Goal: Task Accomplishment & Management: Manage account settings

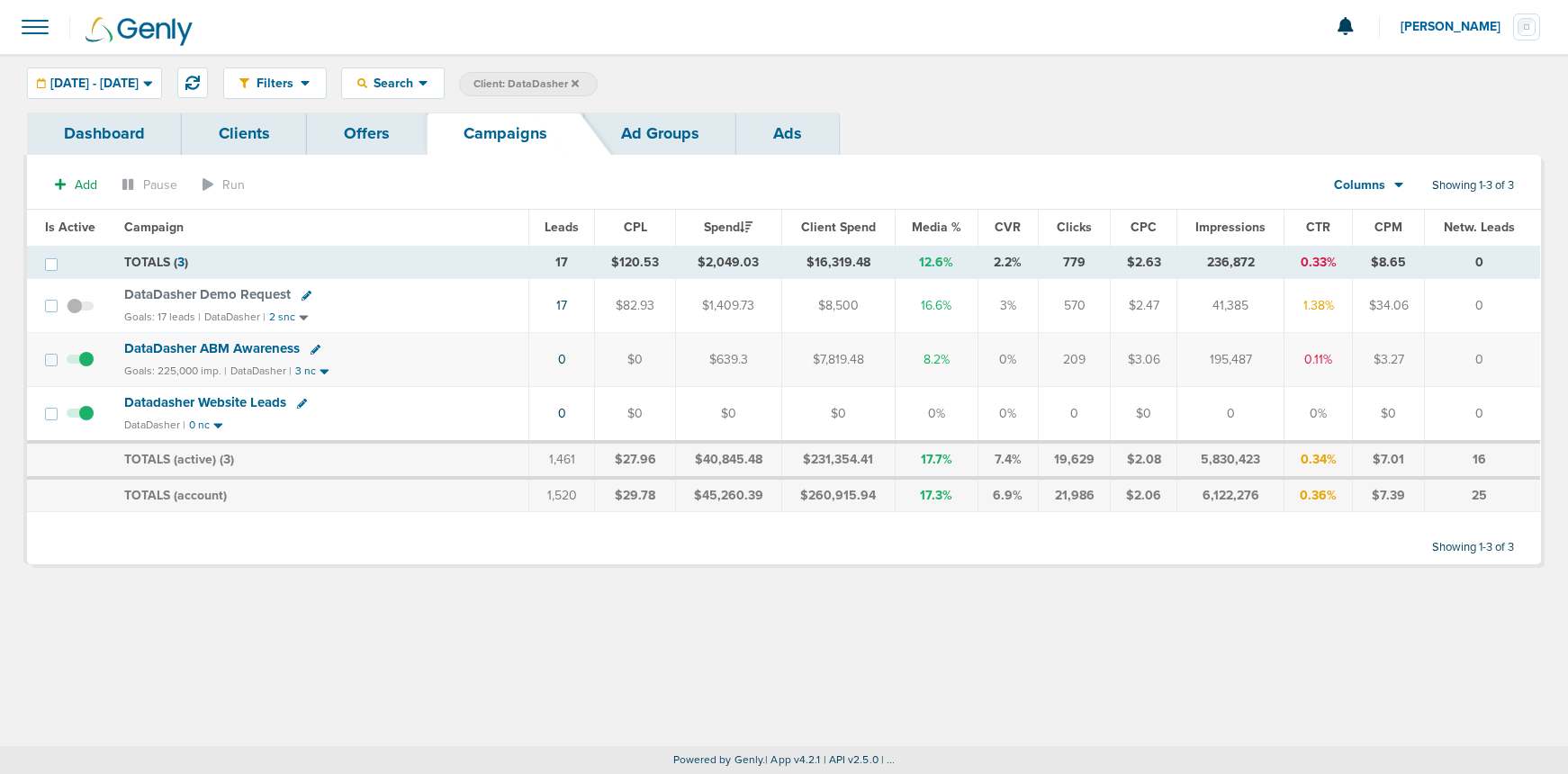
click at [578, 82] on icon at bounding box center [575, 83] width 7 height 11
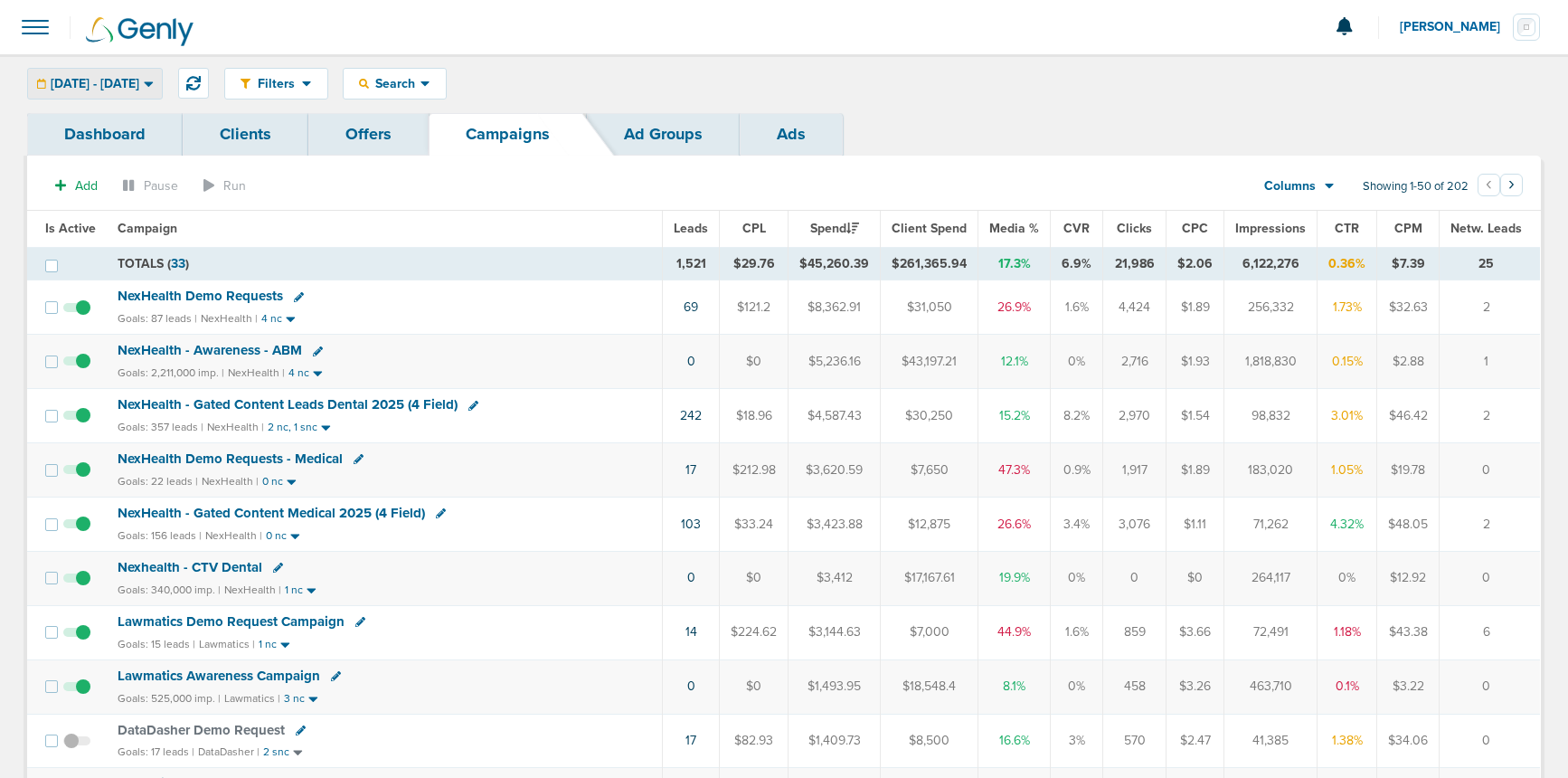
click at [139, 84] on span "[DATE] - [DATE]" at bounding box center [95, 84] width 89 height 13
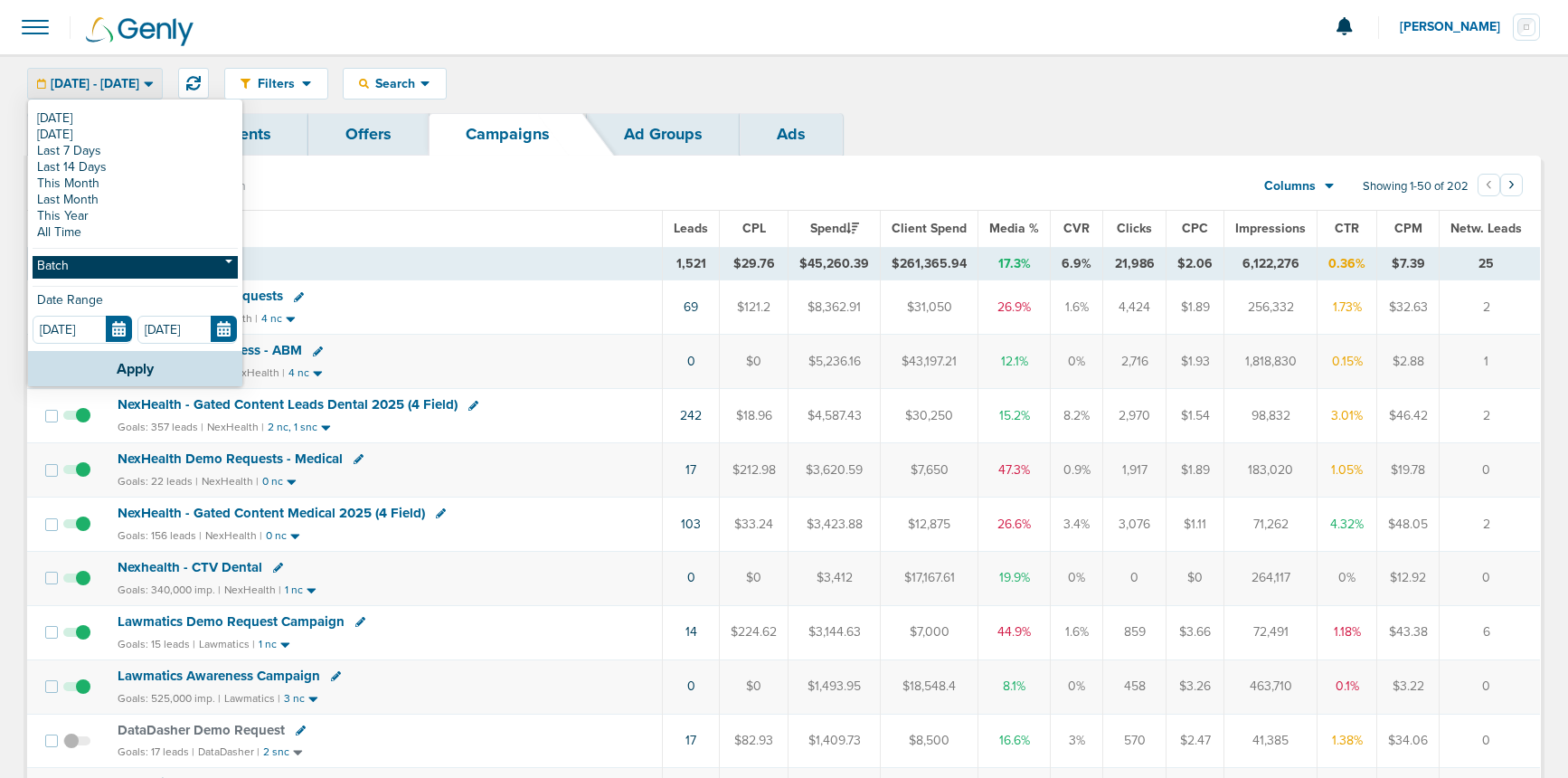
click at [99, 259] on link "Batch" at bounding box center [135, 267] width 205 height 23
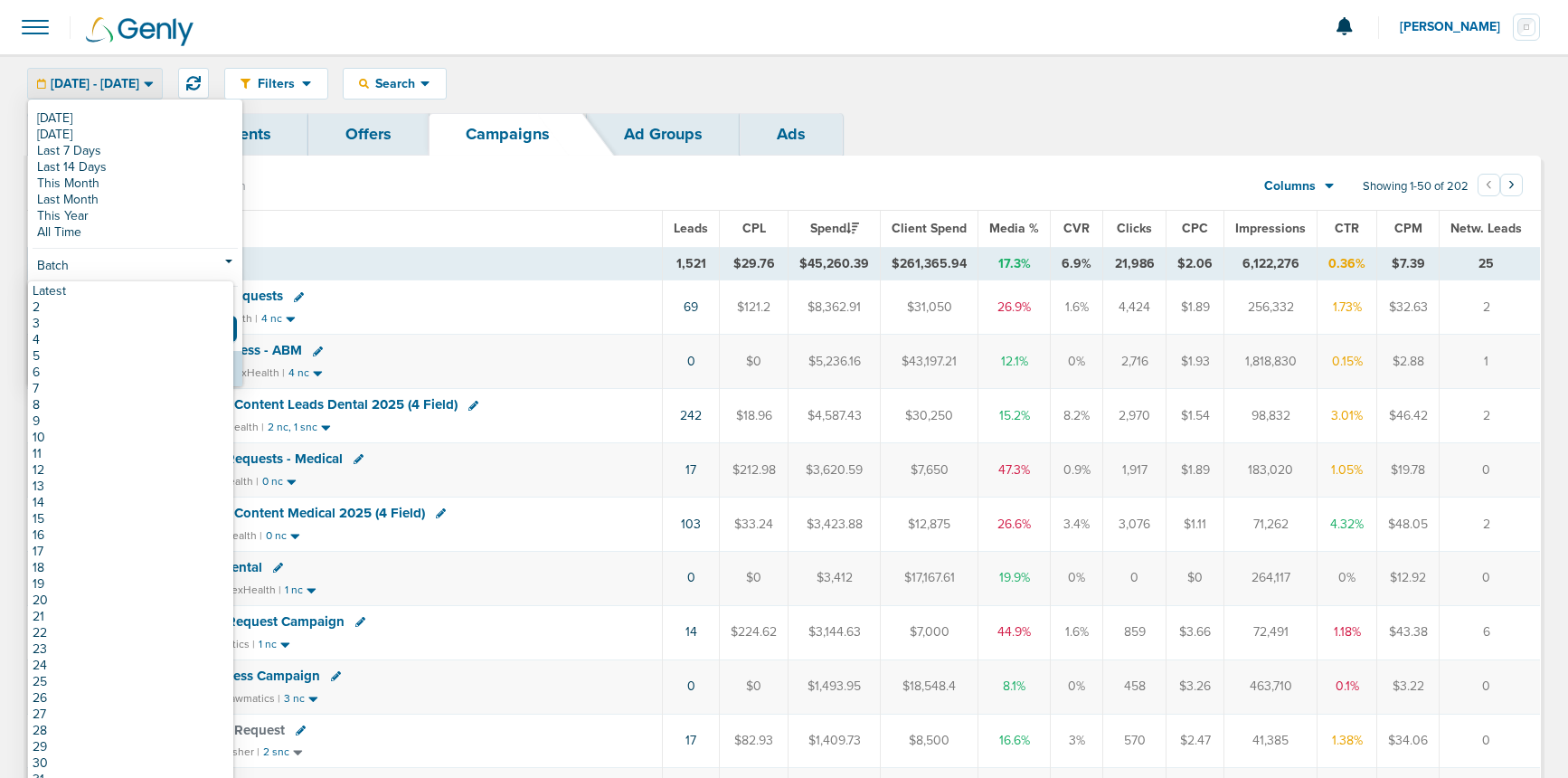
click at [893, 56] on div "Filters Active Only Settings Status Active Inactive Objectives MQL SQL Traffic …" at bounding box center [784, 84] width 1568 height 59
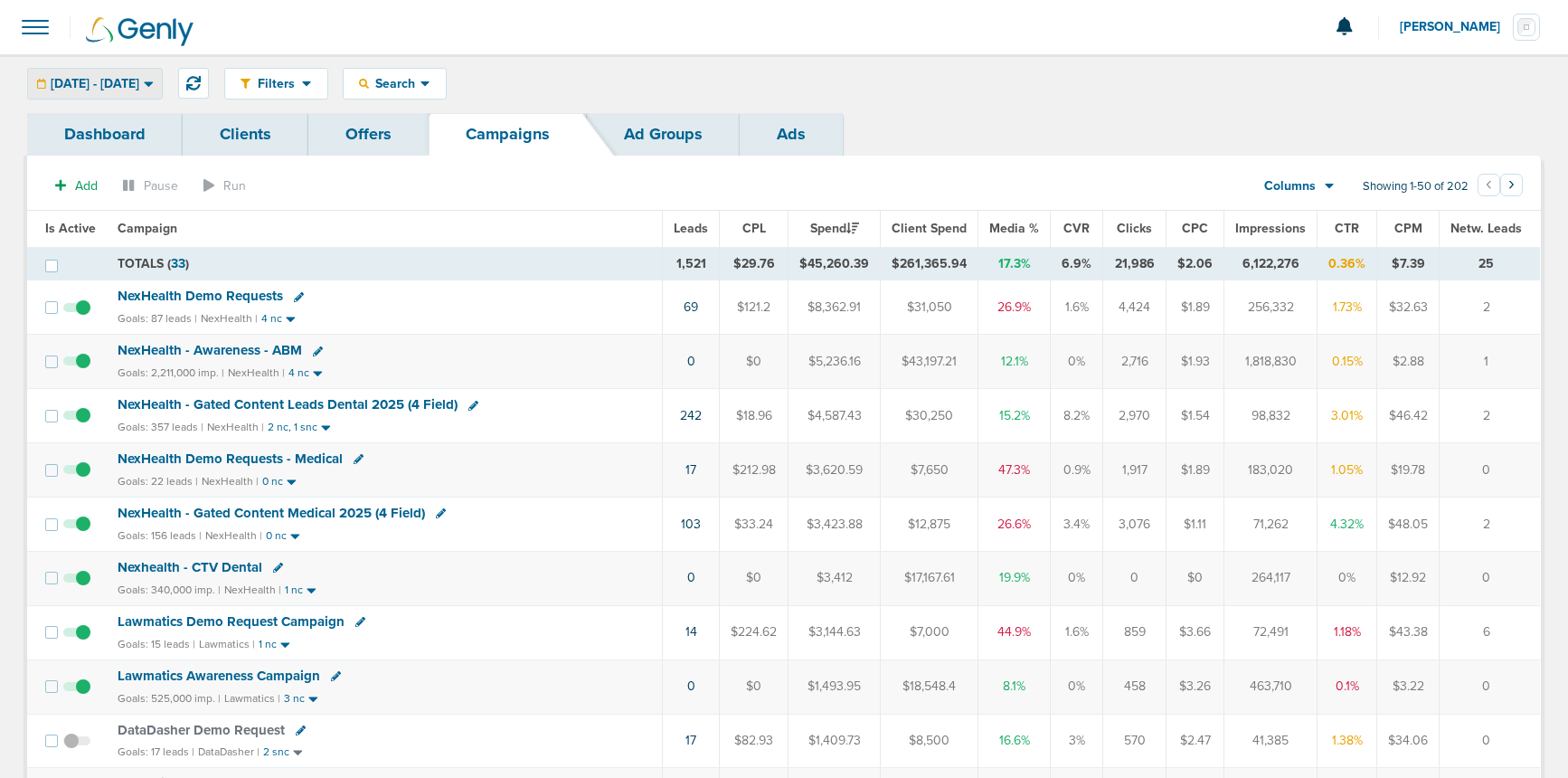
drag, startPoint x: 145, startPoint y: 82, endPoint x: 135, endPoint y: 111, distance: 30.7
click at [139, 84] on span "[DATE] - [DATE]" at bounding box center [95, 84] width 89 height 13
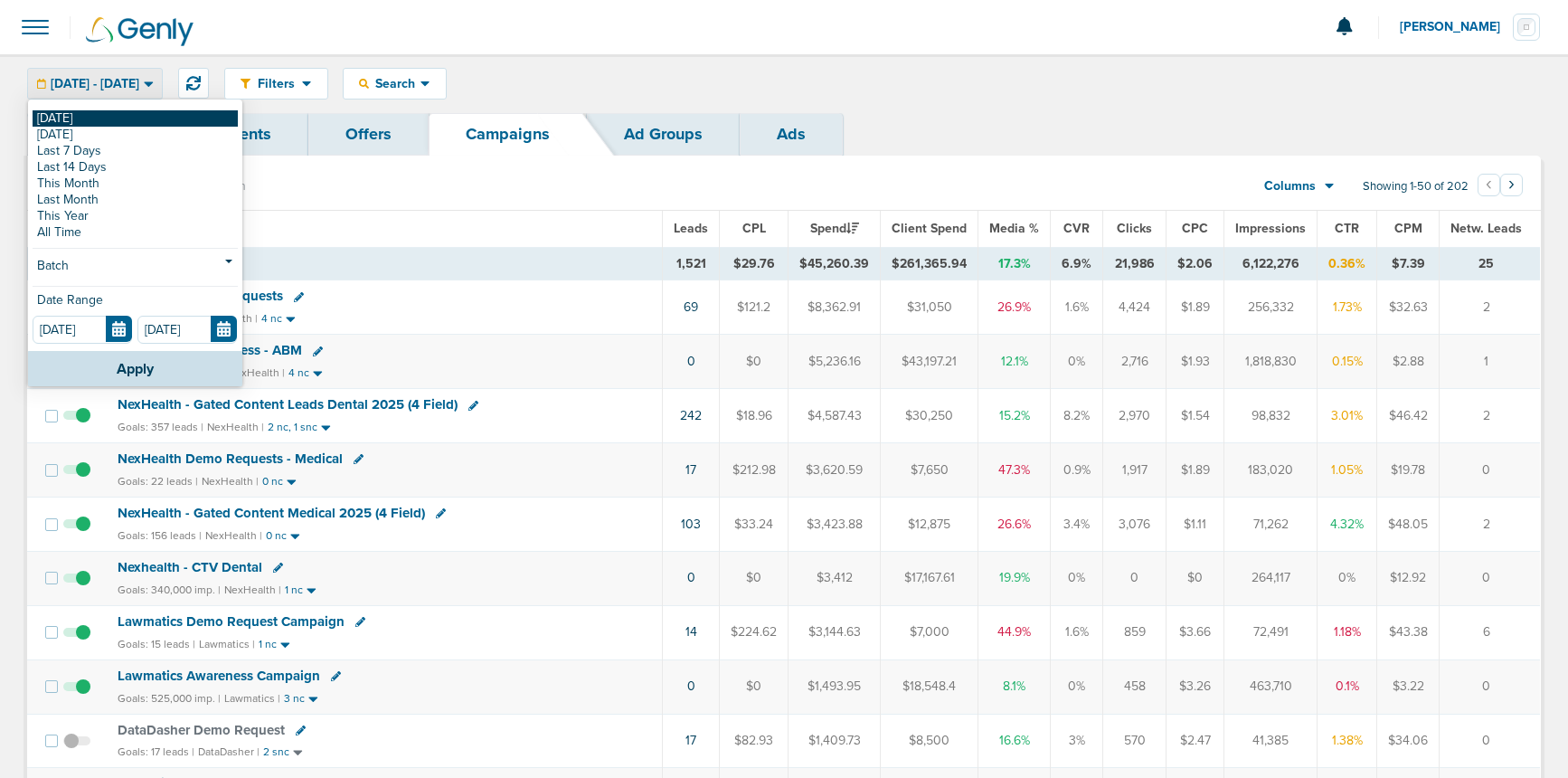
click at [128, 124] on link "[DATE]" at bounding box center [135, 119] width 205 height 16
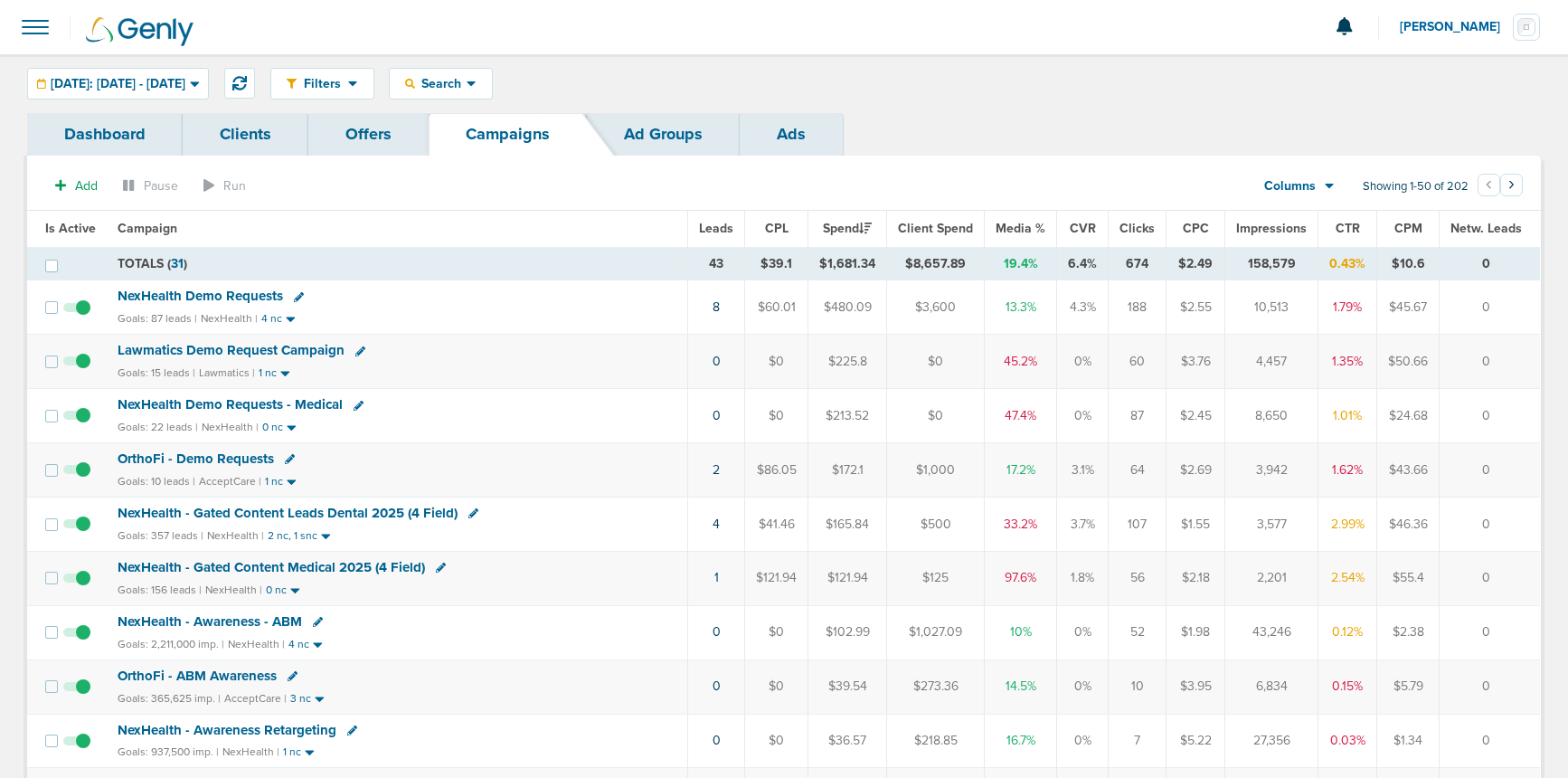
click at [146, 294] on span "NexHealth Demo Requests" at bounding box center [200, 296] width 165 height 16
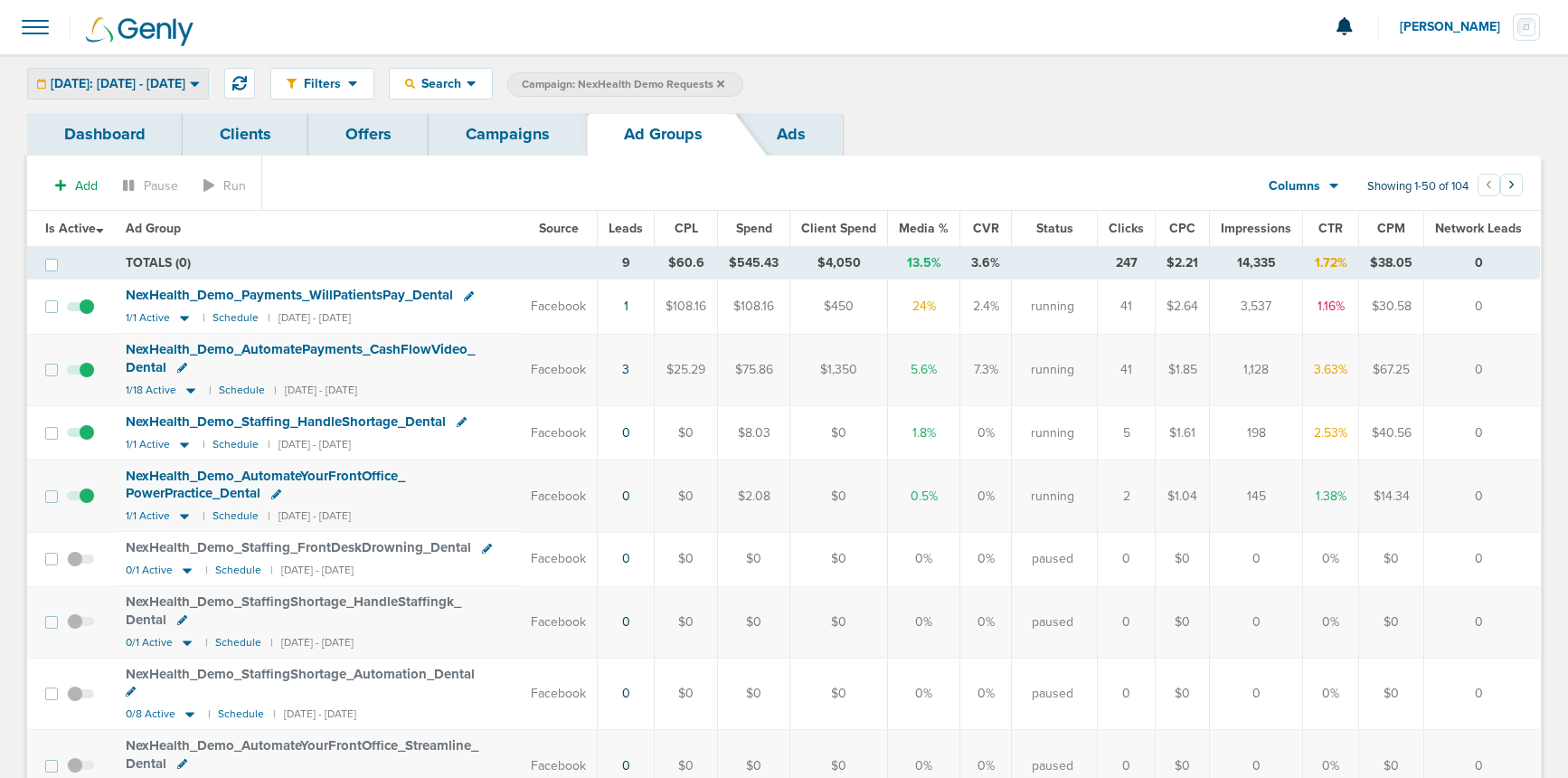
click at [185, 80] on span "[DATE]: [DATE] - [DATE]" at bounding box center [117, 84] width 134 height 13
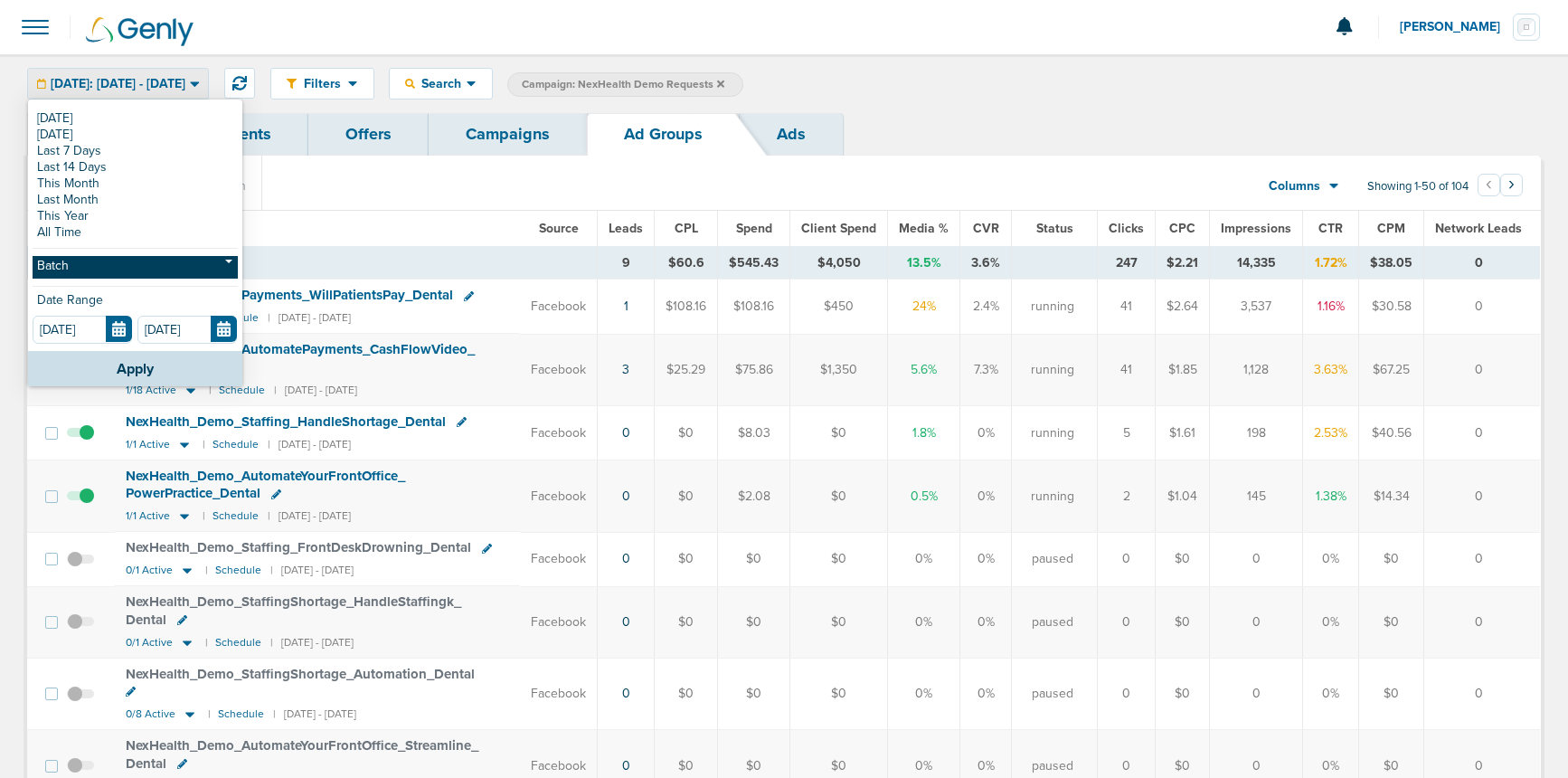
click at [130, 262] on link "Batch" at bounding box center [135, 267] width 205 height 23
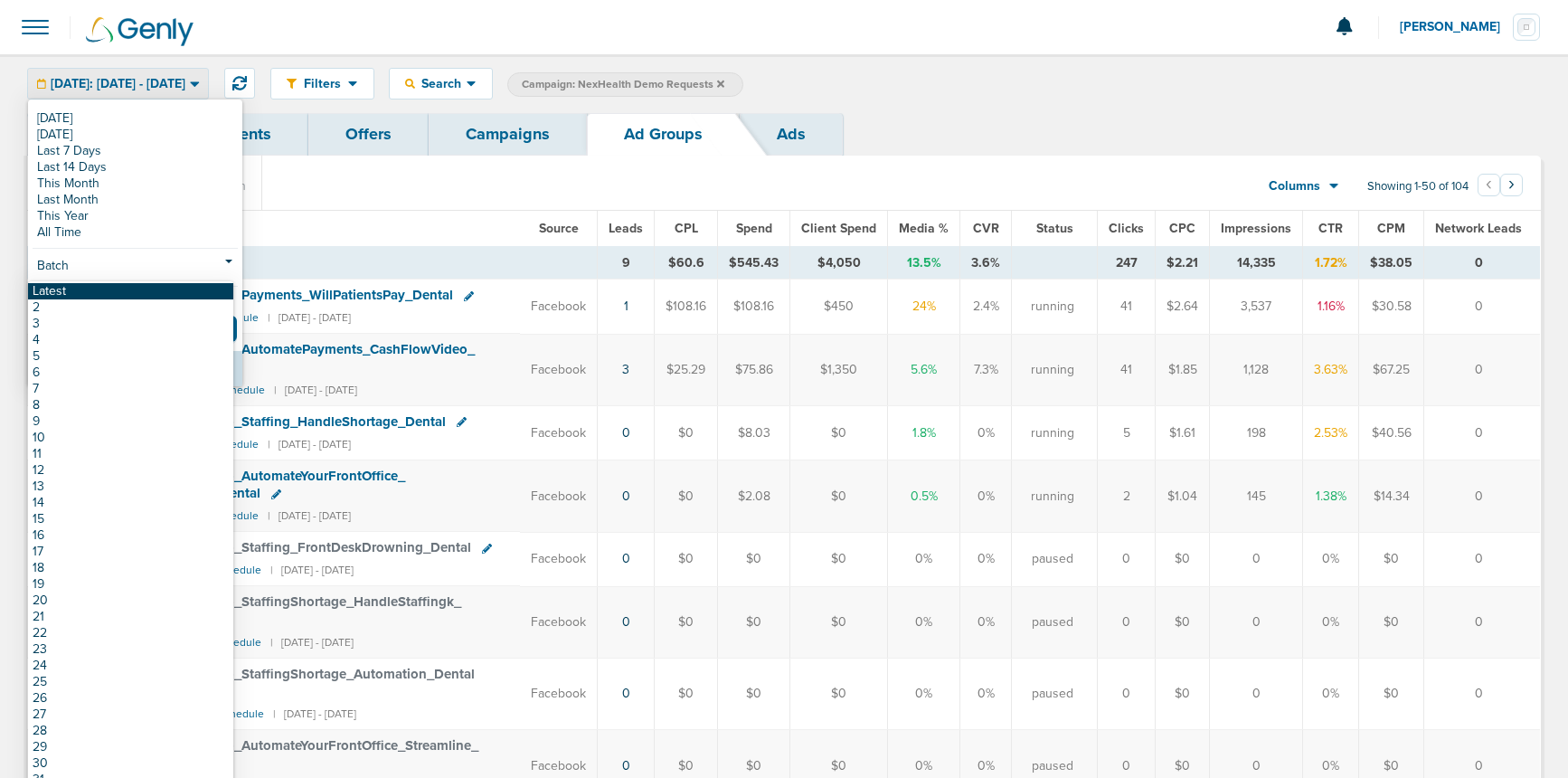
click at [129, 295] on link "Latest" at bounding box center [130, 291] width 205 height 16
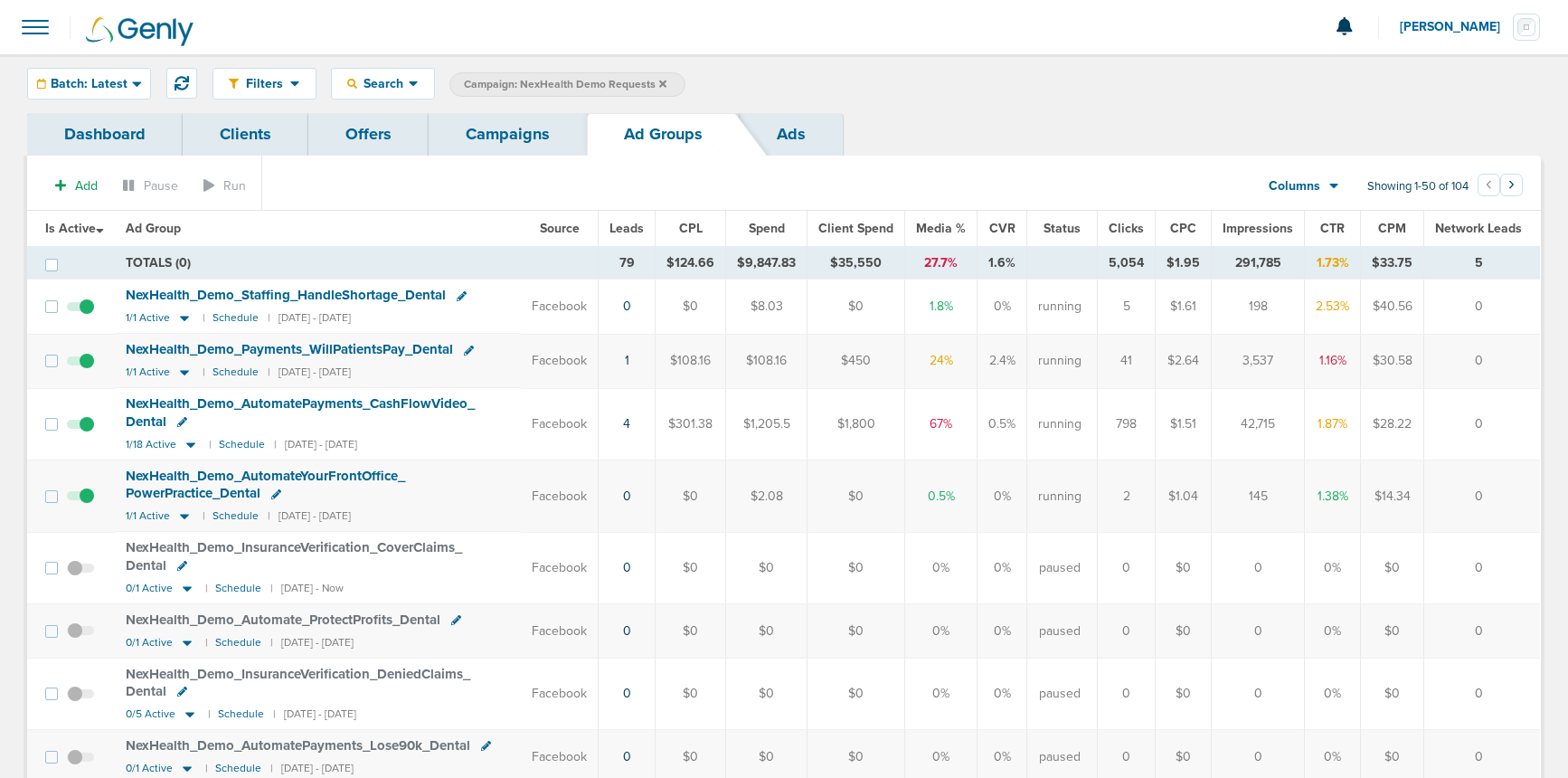
click at [512, 140] on link "Campaigns" at bounding box center [508, 134] width 158 height 43
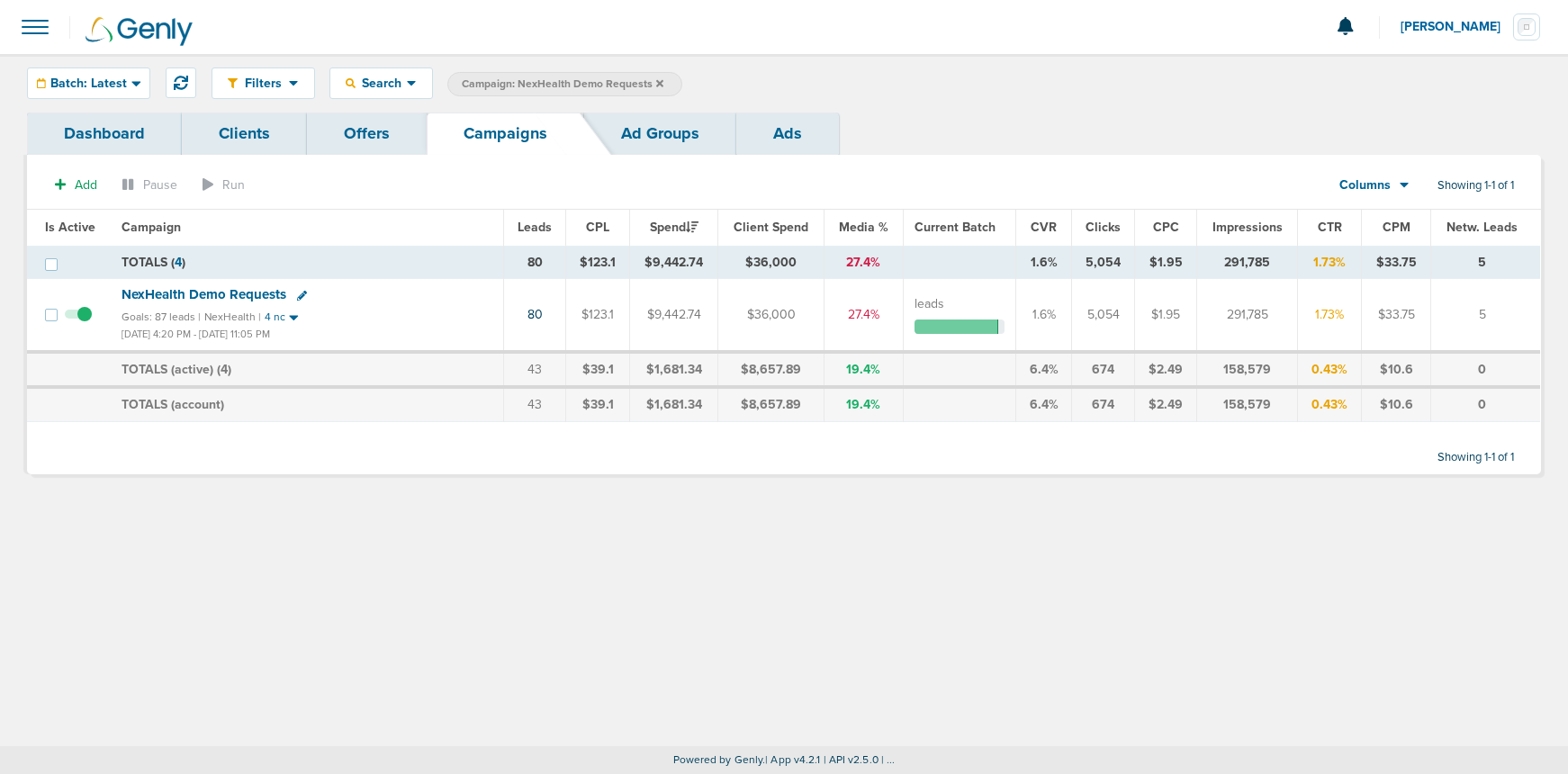
click at [301, 297] on icon at bounding box center [302, 295] width 10 height 10
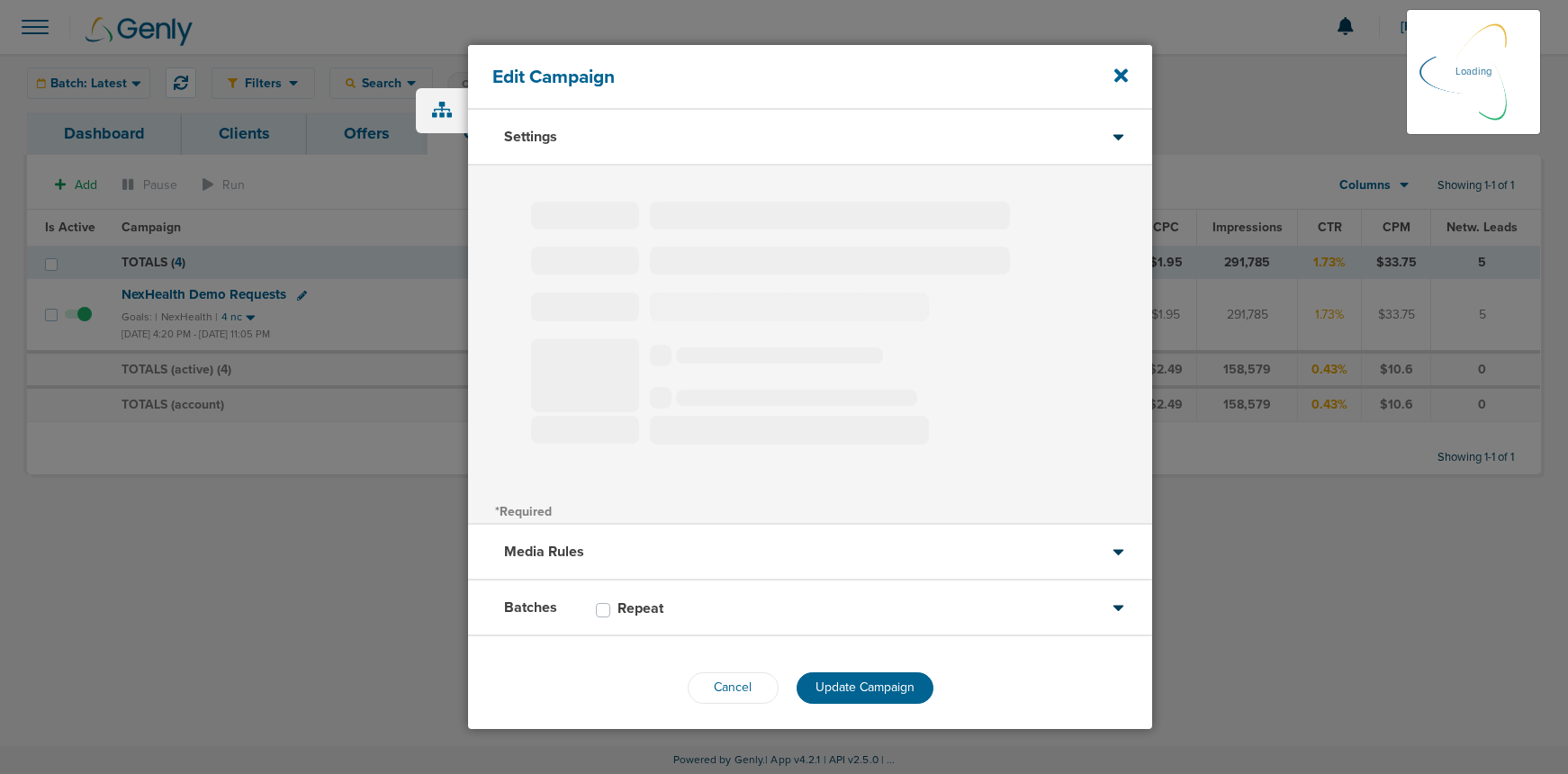
type input "NexHealth Demo Requests"
select select "Leads"
radio input "true"
select select "readWrite"
select select "1"
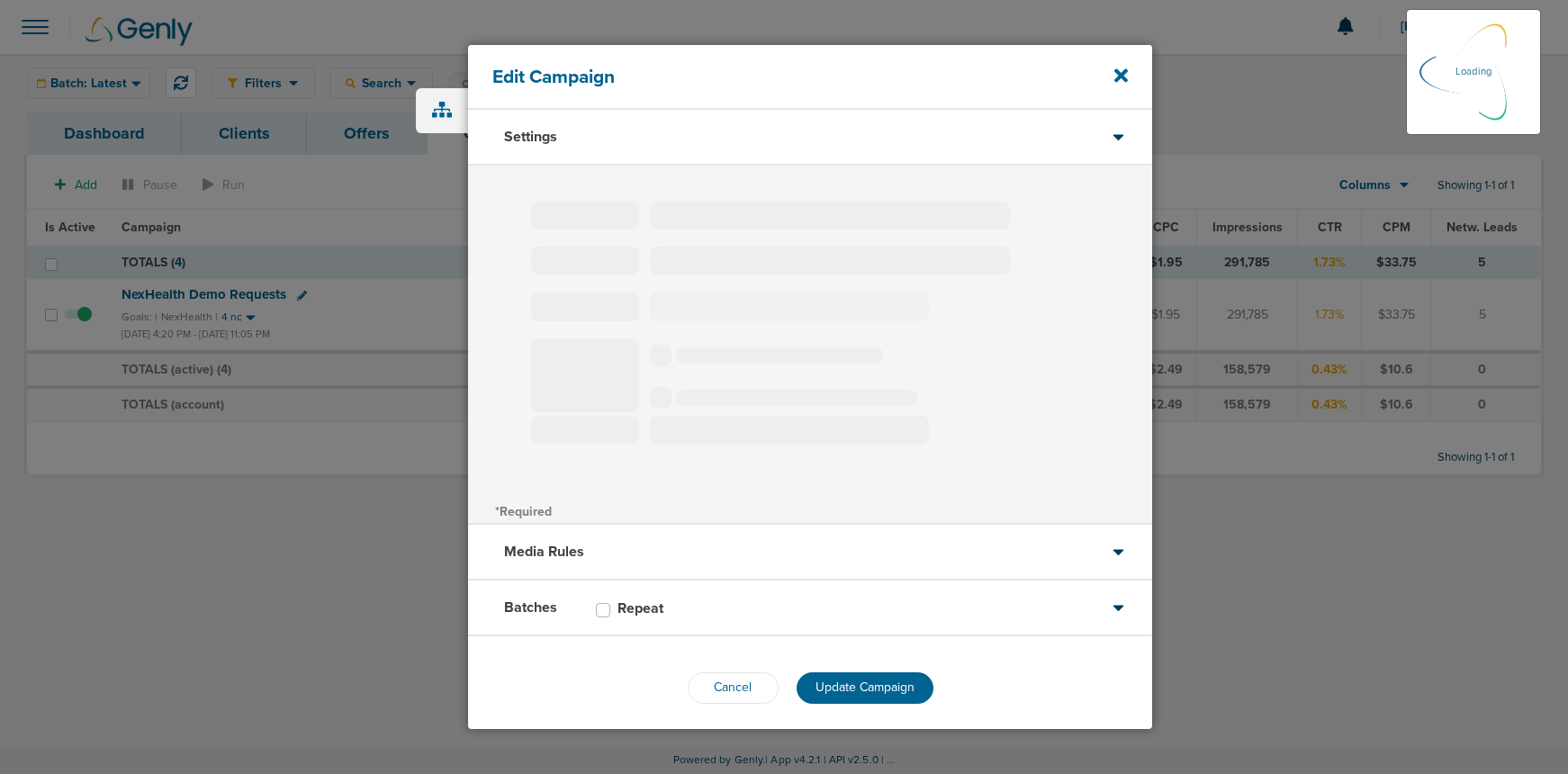
select select "2"
select select "3"
select select "4"
select select "6"
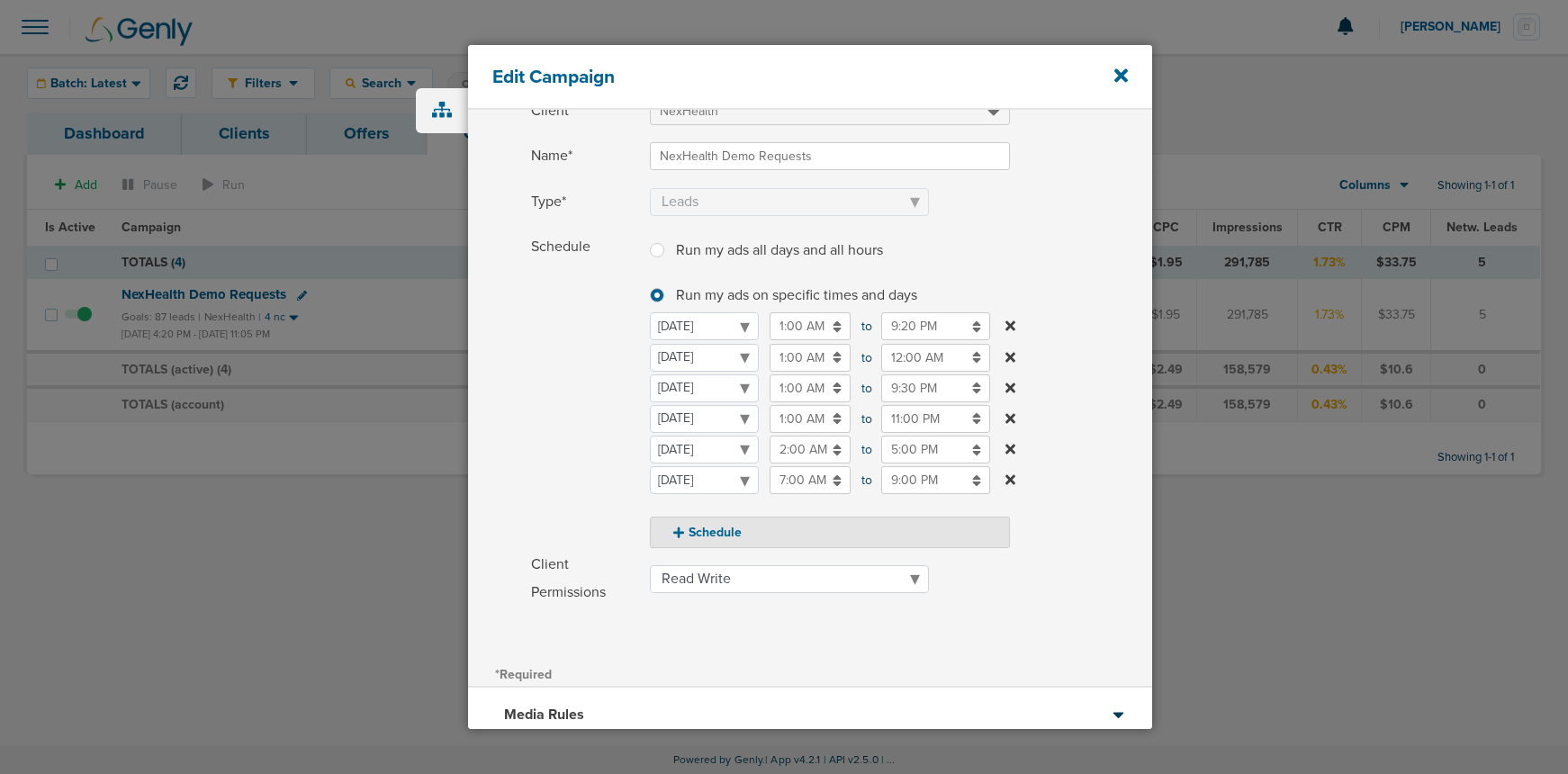
scroll to position [278, 0]
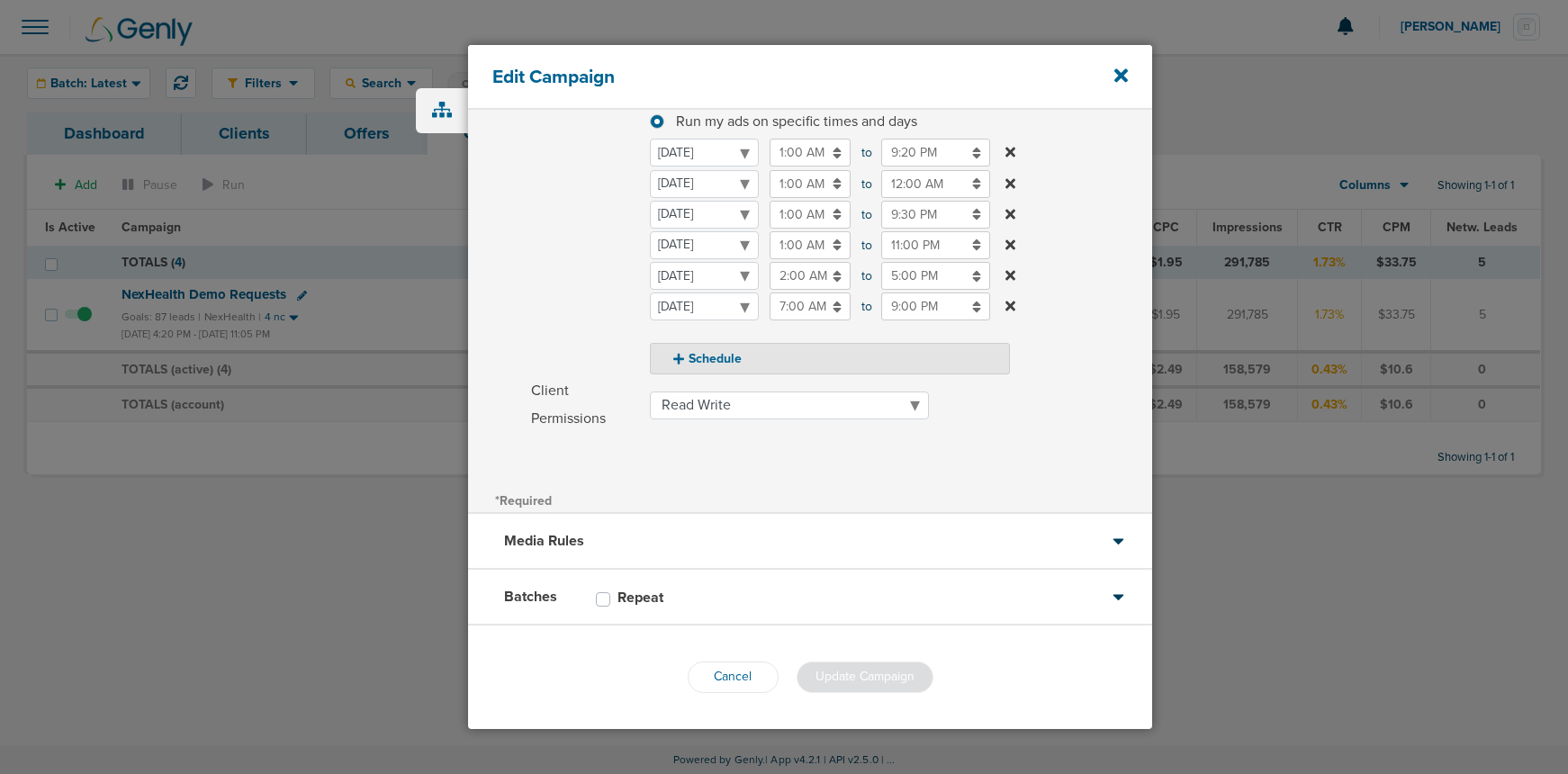
click at [701, 597] on div "Batches Repeat" at bounding box center [809, 598] width 684 height 55
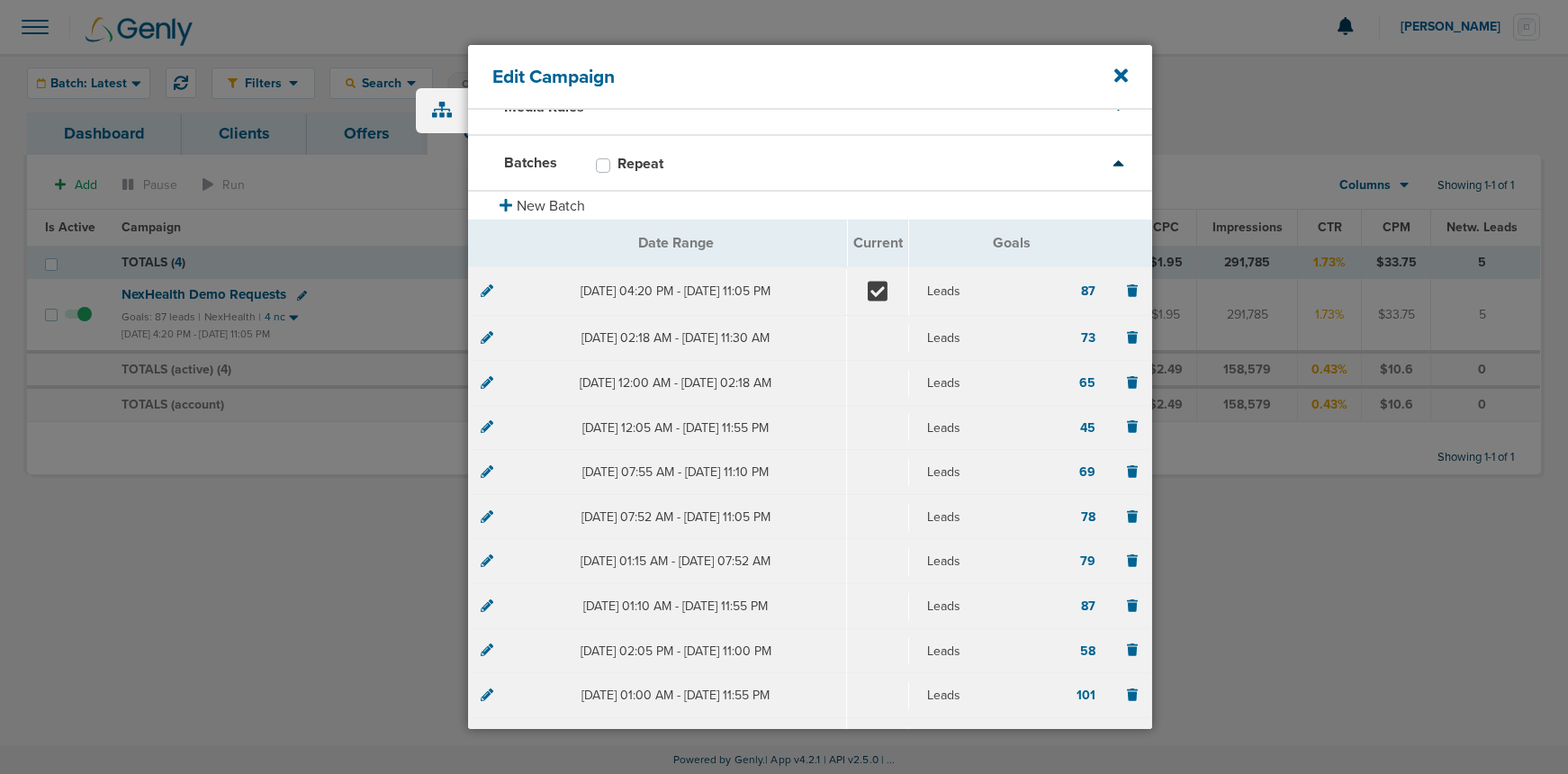
scroll to position [0, 0]
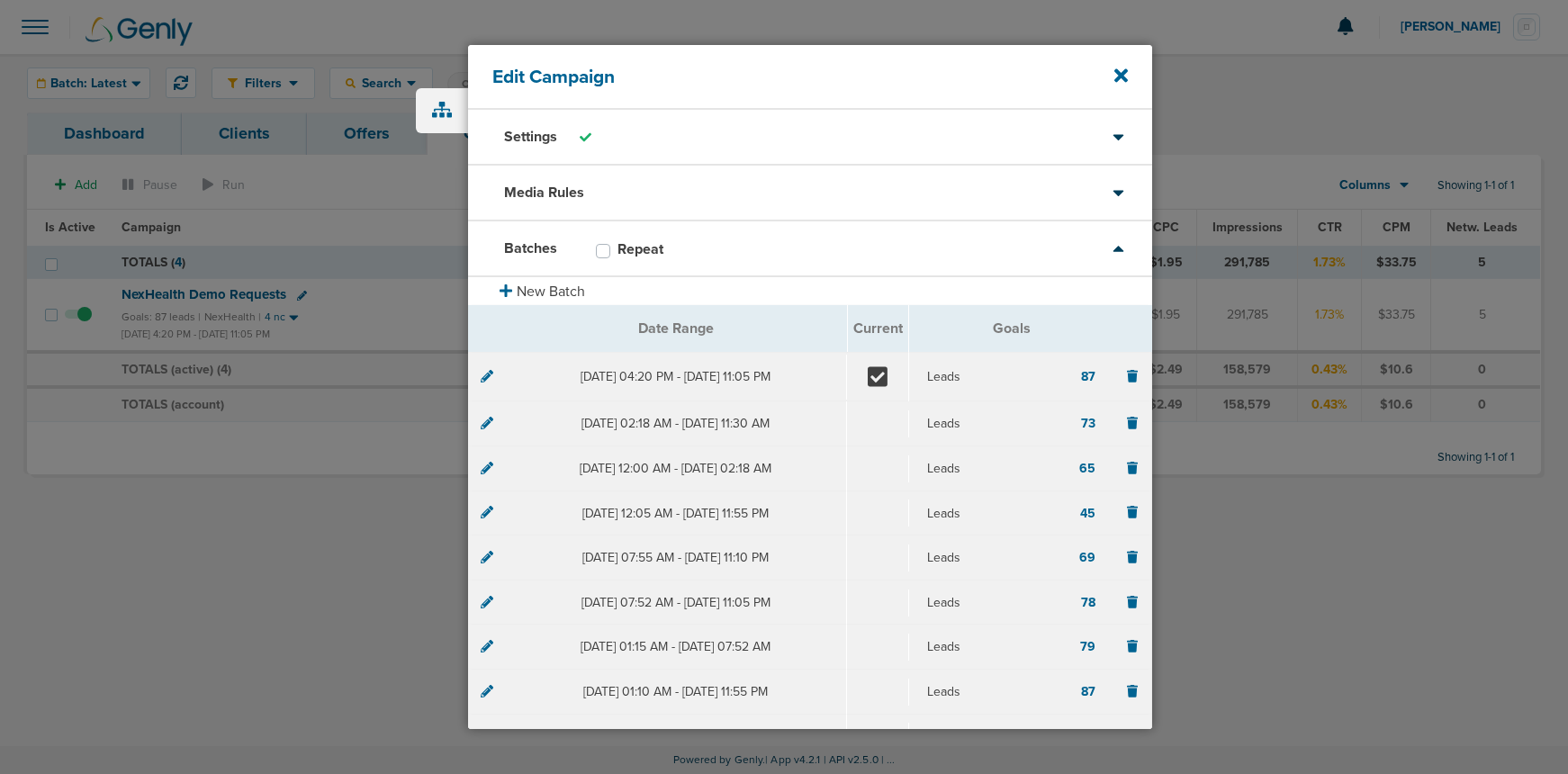
click at [486, 384] on div at bounding box center [486, 378] width 13 height 18
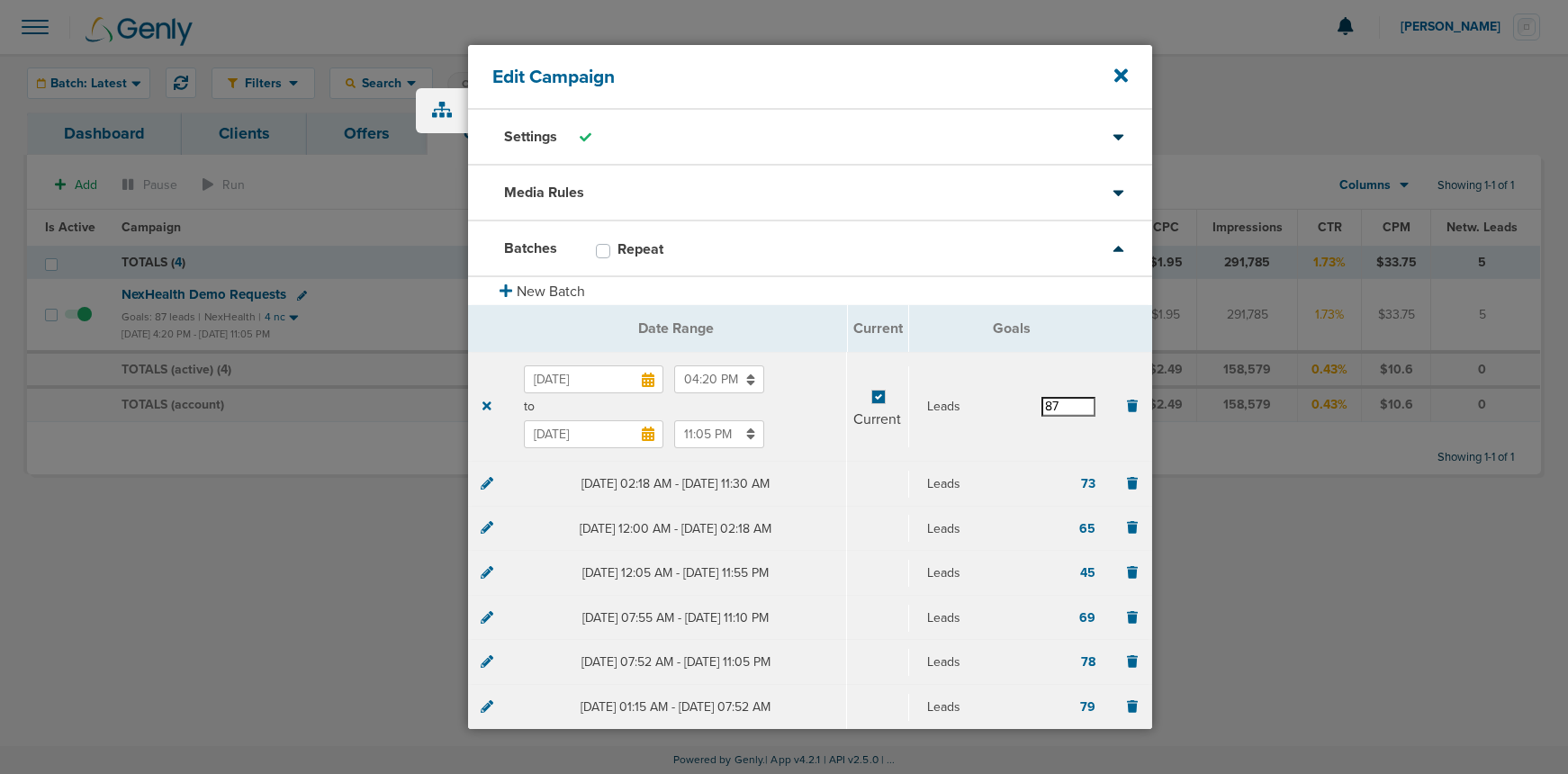
click at [1059, 406] on input "87" at bounding box center [1068, 407] width 54 height 20
type input "88"
click at [1049, 365] on section "[DATE] 04:20 PM to [DATE] 11:05 PM Current Leads 88" at bounding box center [809, 406] width 683 height 110
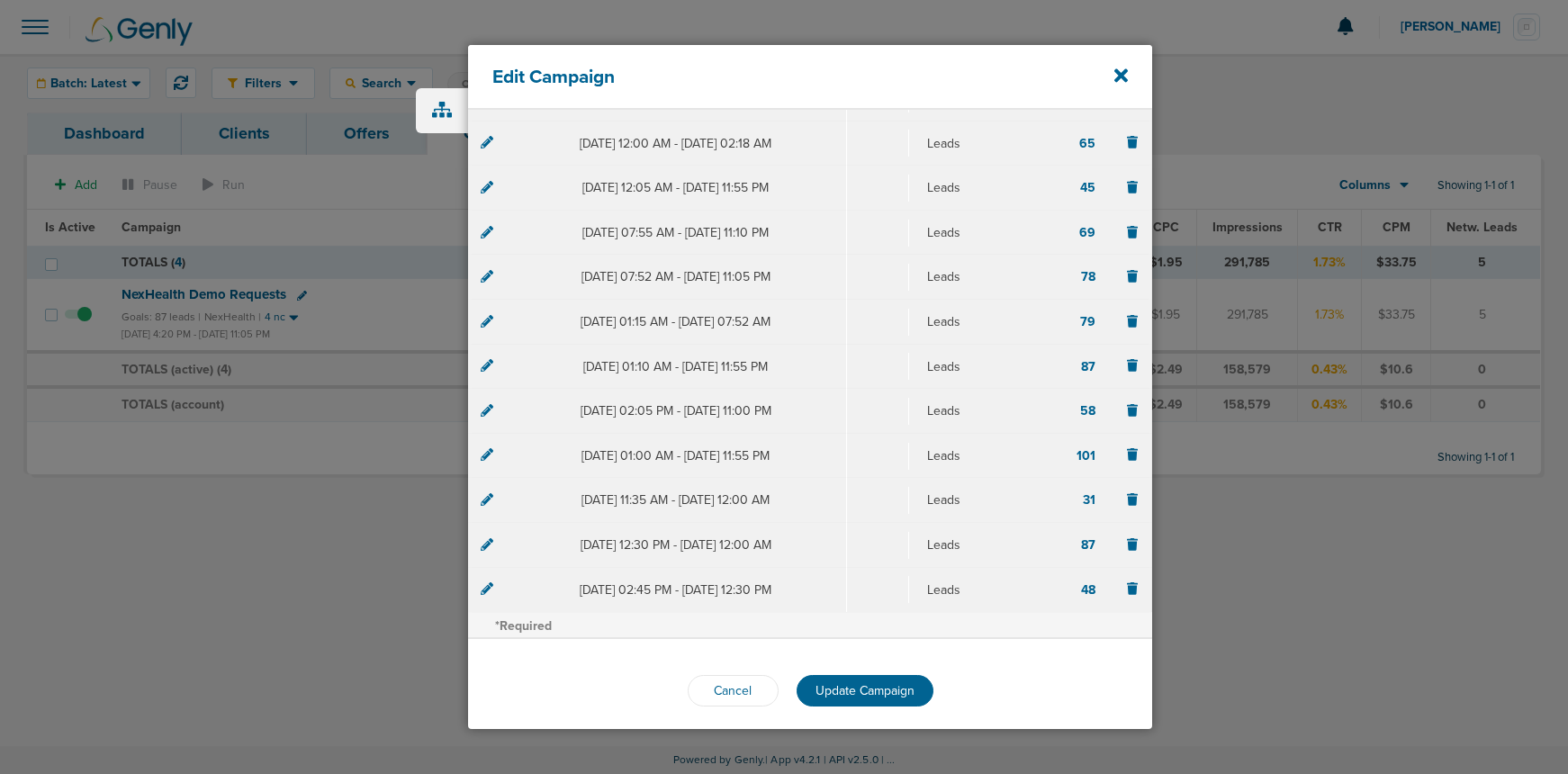
scroll to position [399, 0]
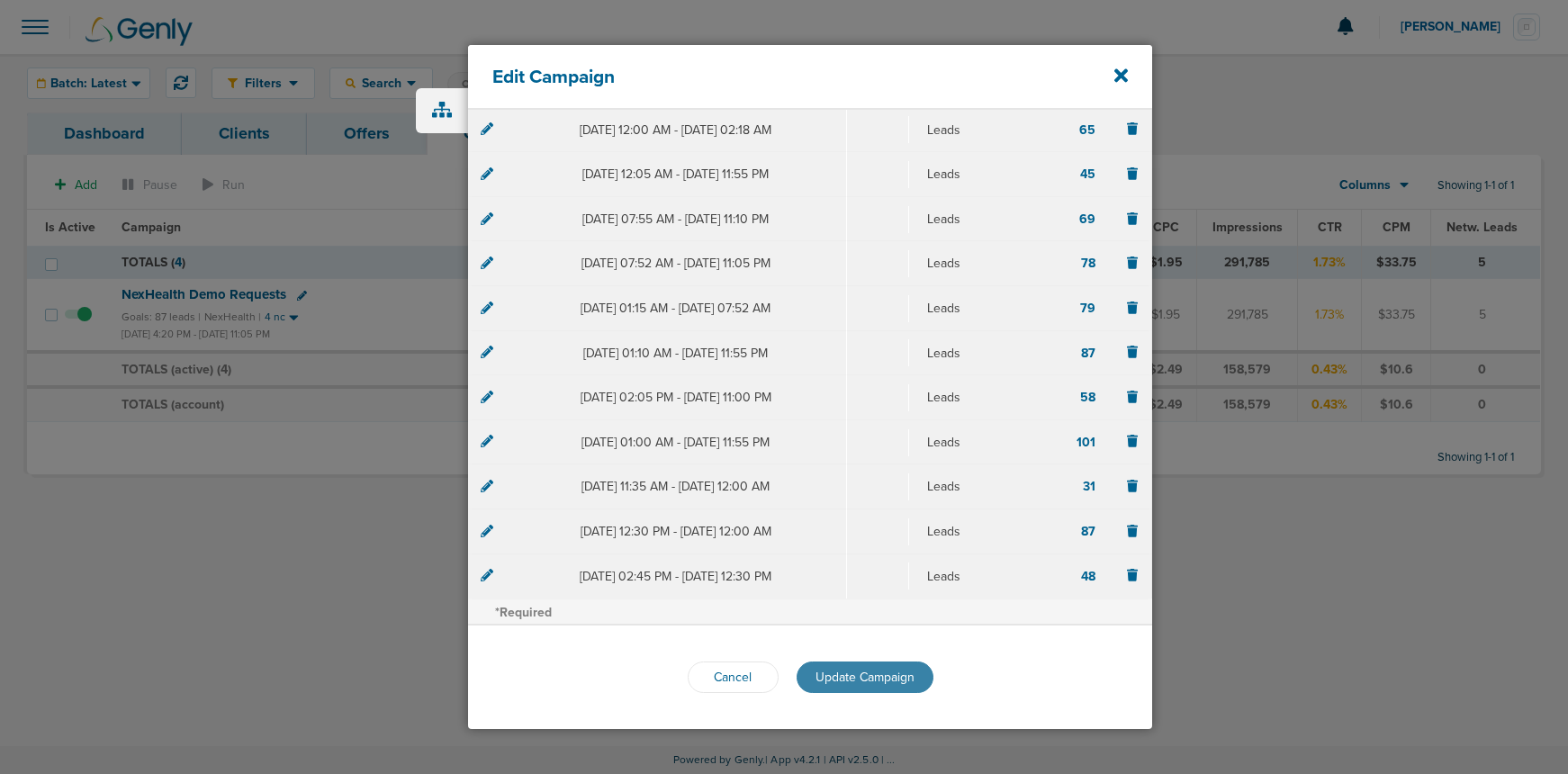
click at [874, 663] on button "Update Campaign" at bounding box center [865, 678] width 137 height 32
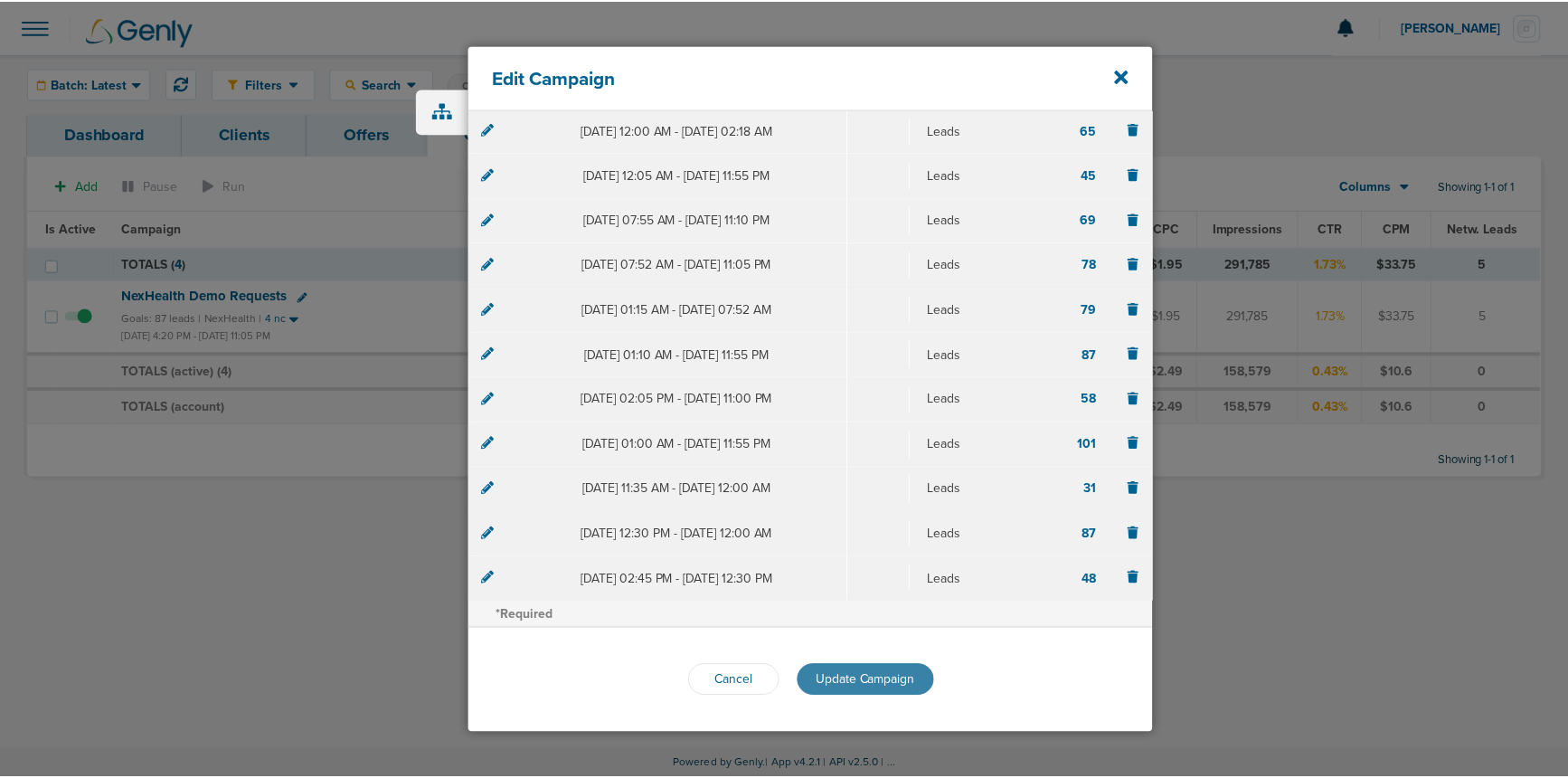
scroll to position [342, 0]
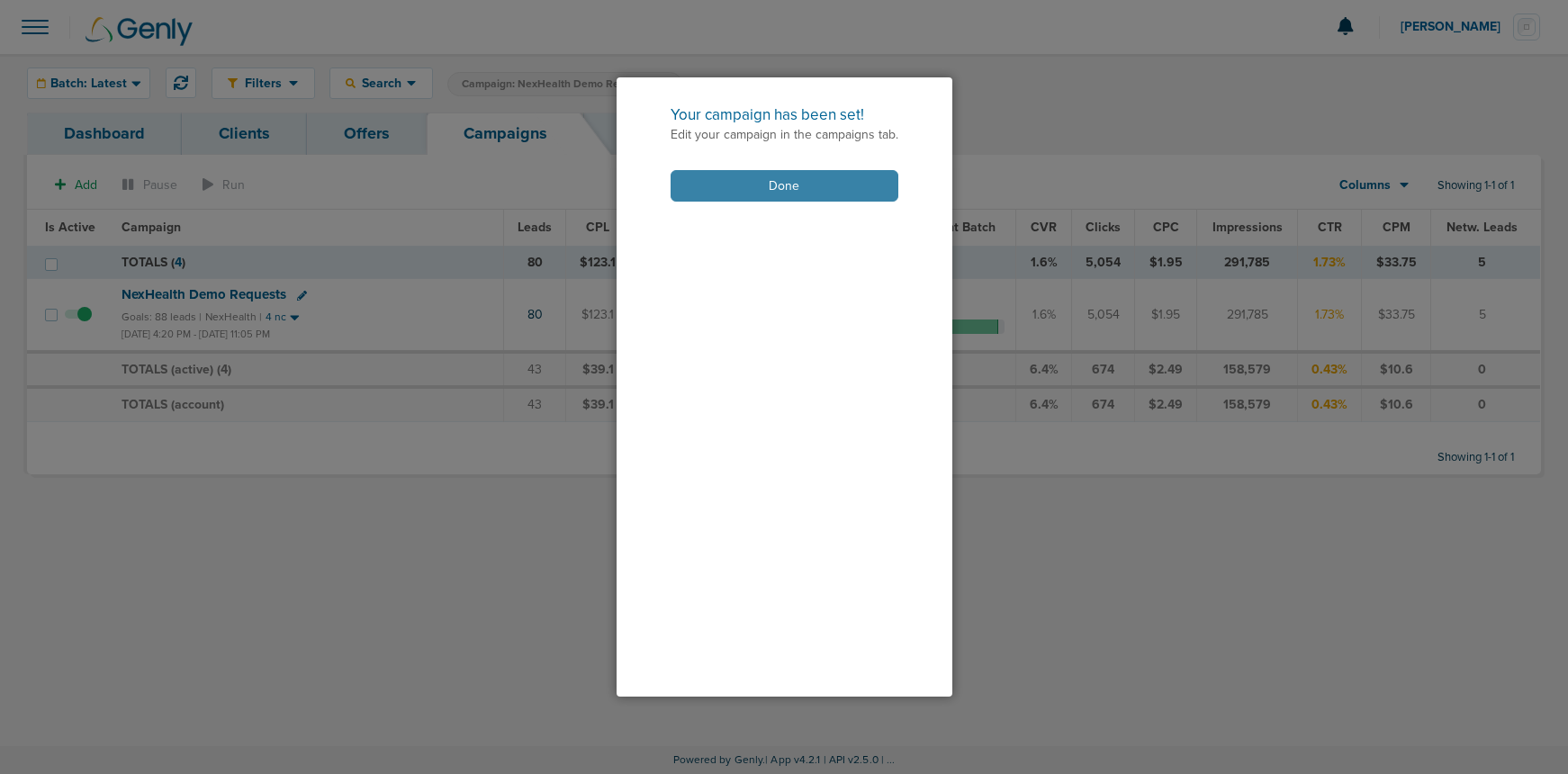
click at [815, 178] on button "Done" at bounding box center [784, 186] width 228 height 32
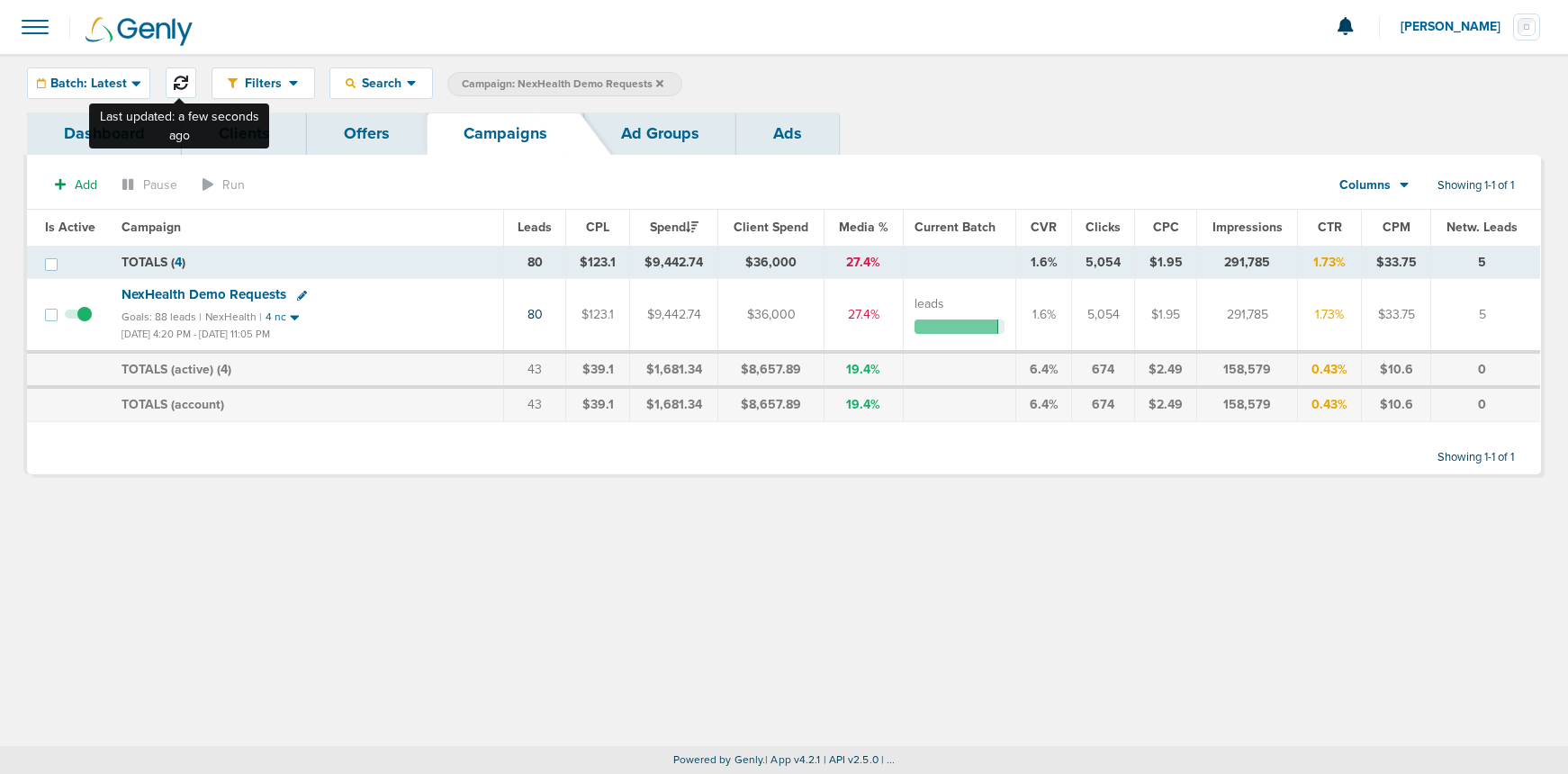
click at [180, 84] on icon at bounding box center [180, 82] width 15 height 15
click at [90, 82] on span "Batch: Latest" at bounding box center [88, 83] width 76 height 13
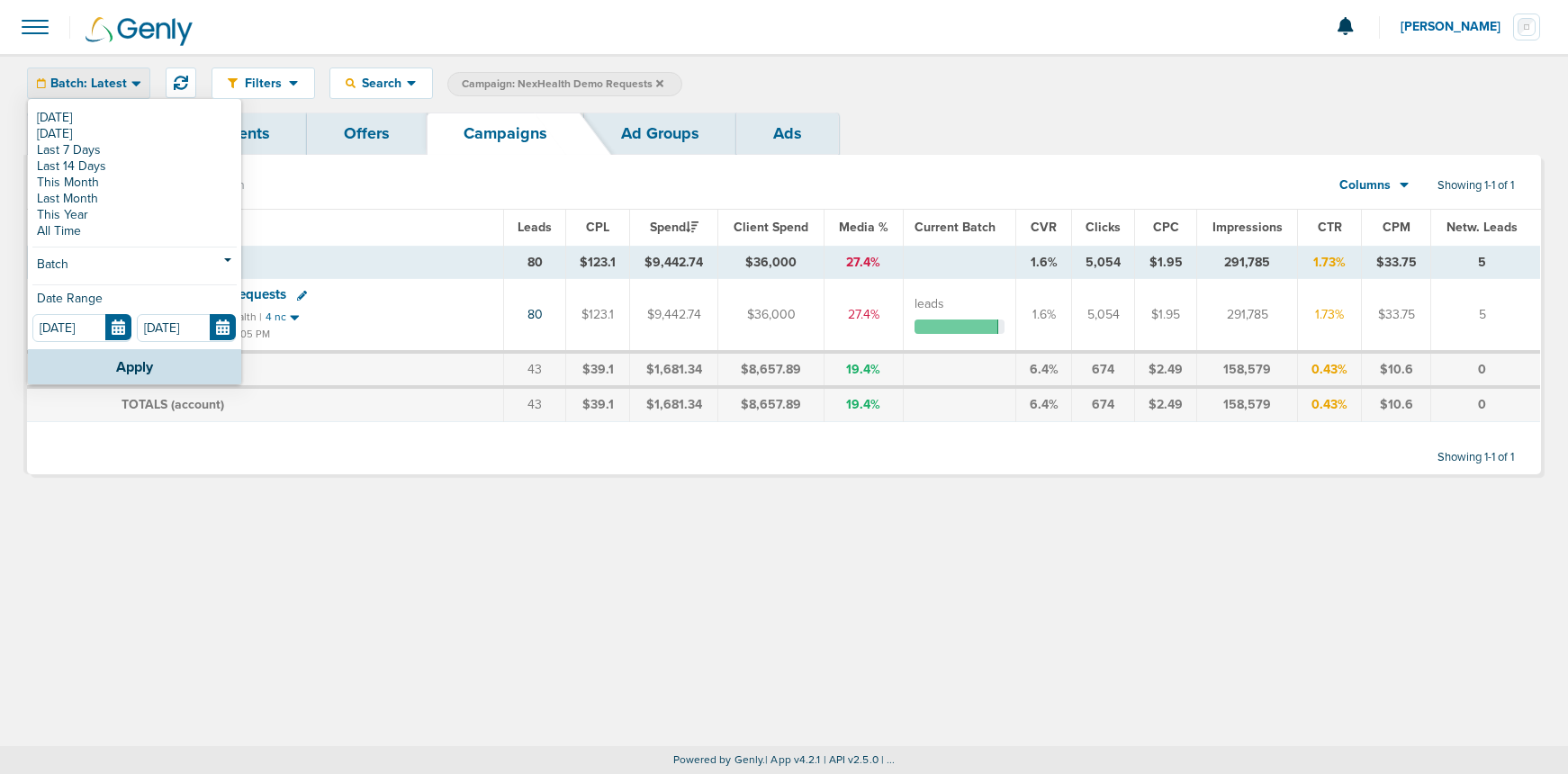
click at [101, 82] on span "Batch: Latest" at bounding box center [88, 83] width 76 height 13
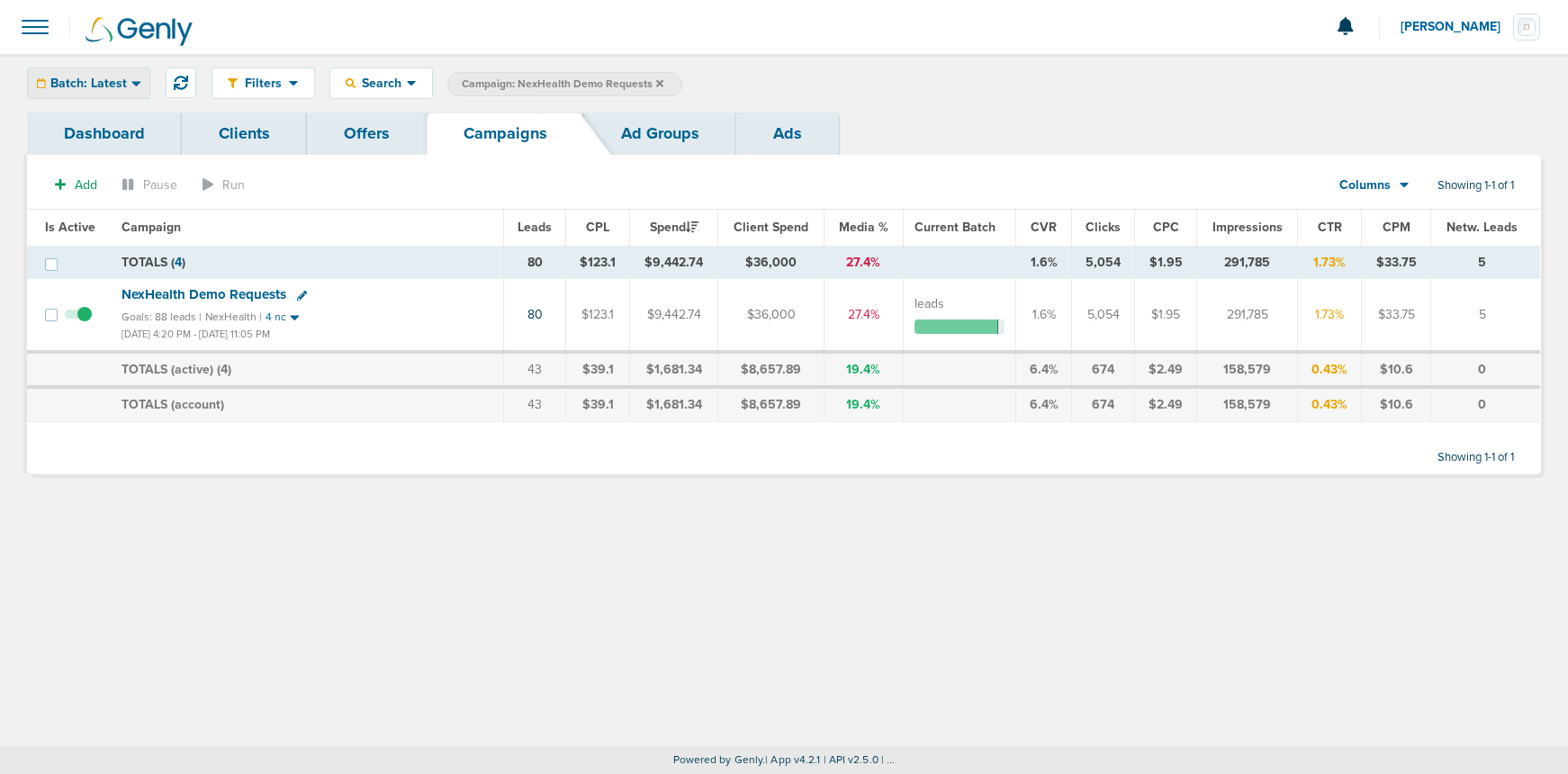
click at [101, 82] on span "Batch: Latest" at bounding box center [88, 83] width 76 height 13
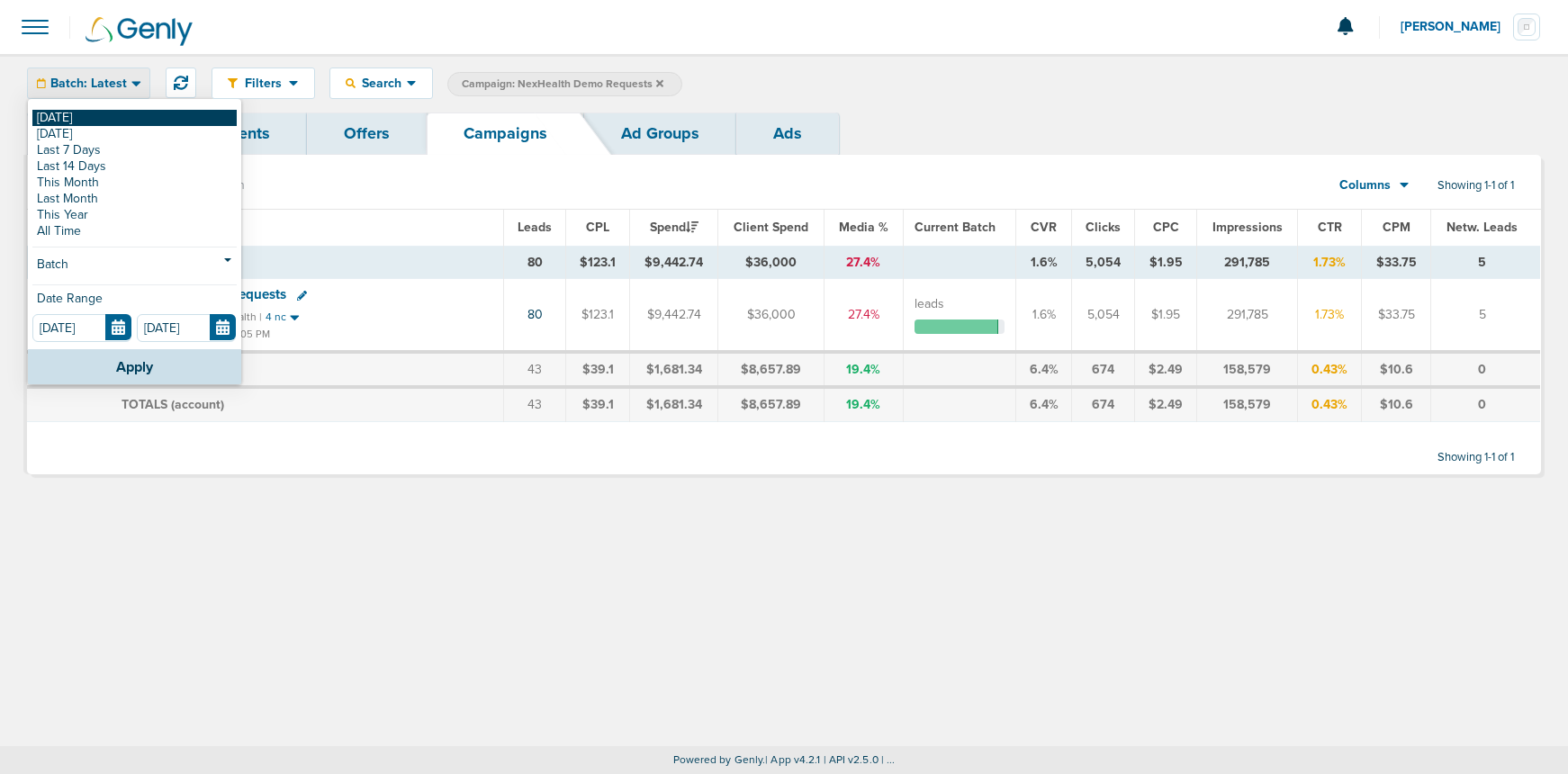
click at [88, 115] on link "[DATE]" at bounding box center [135, 118] width 204 height 16
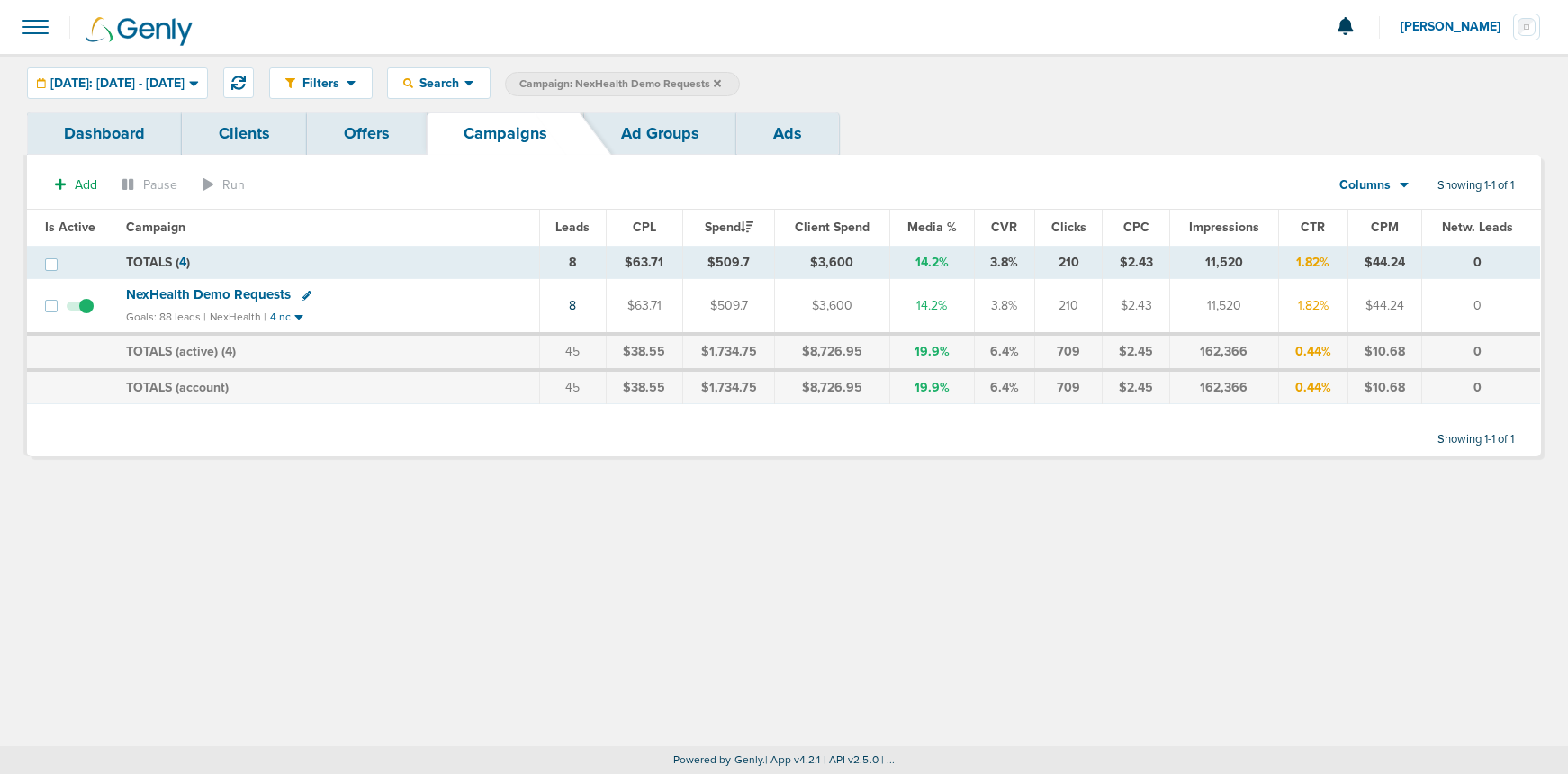
click at [721, 82] on icon at bounding box center [717, 83] width 7 height 11
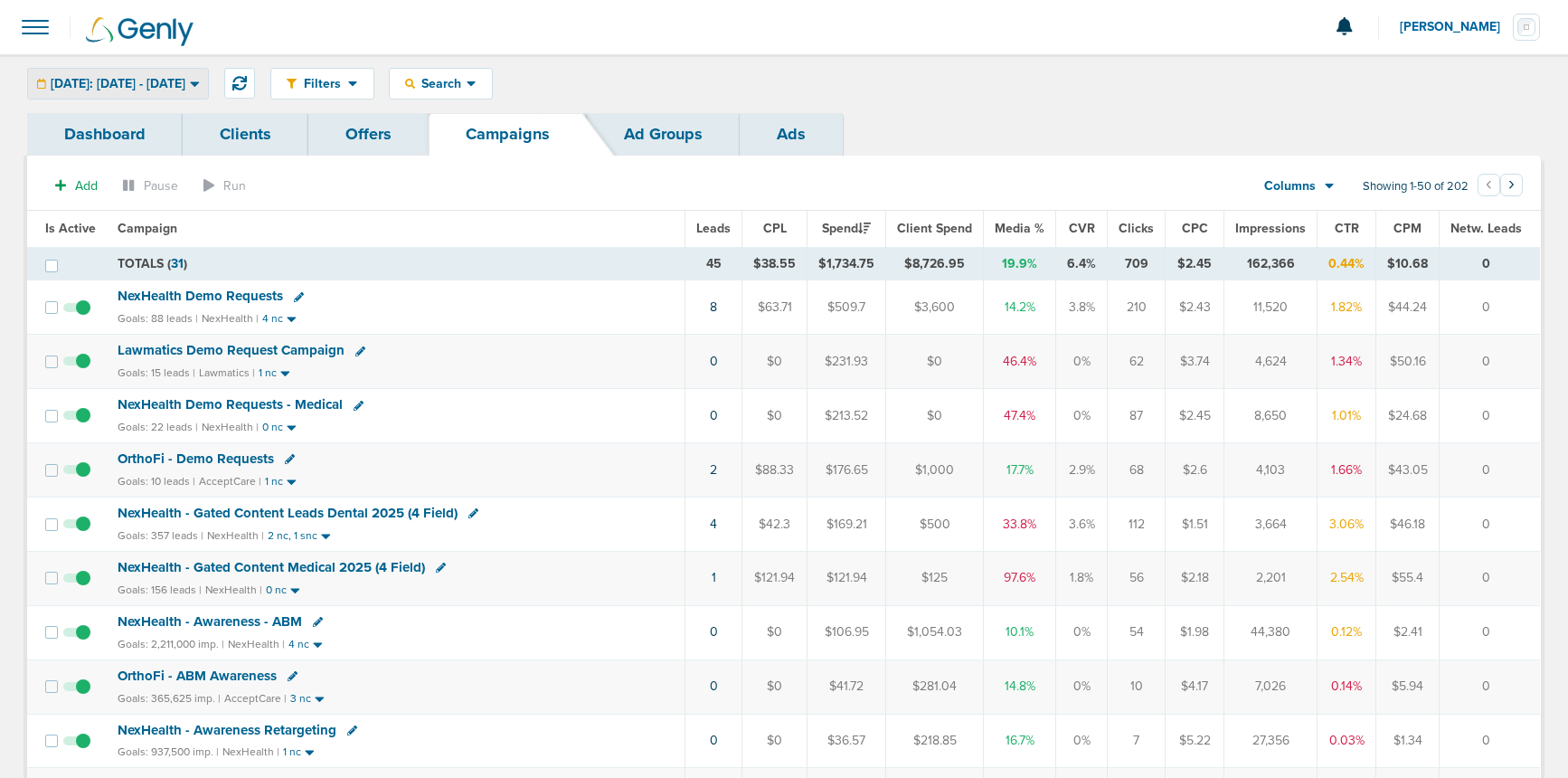
click at [175, 84] on span "[DATE]: [DATE] - [DATE]" at bounding box center [117, 84] width 134 height 13
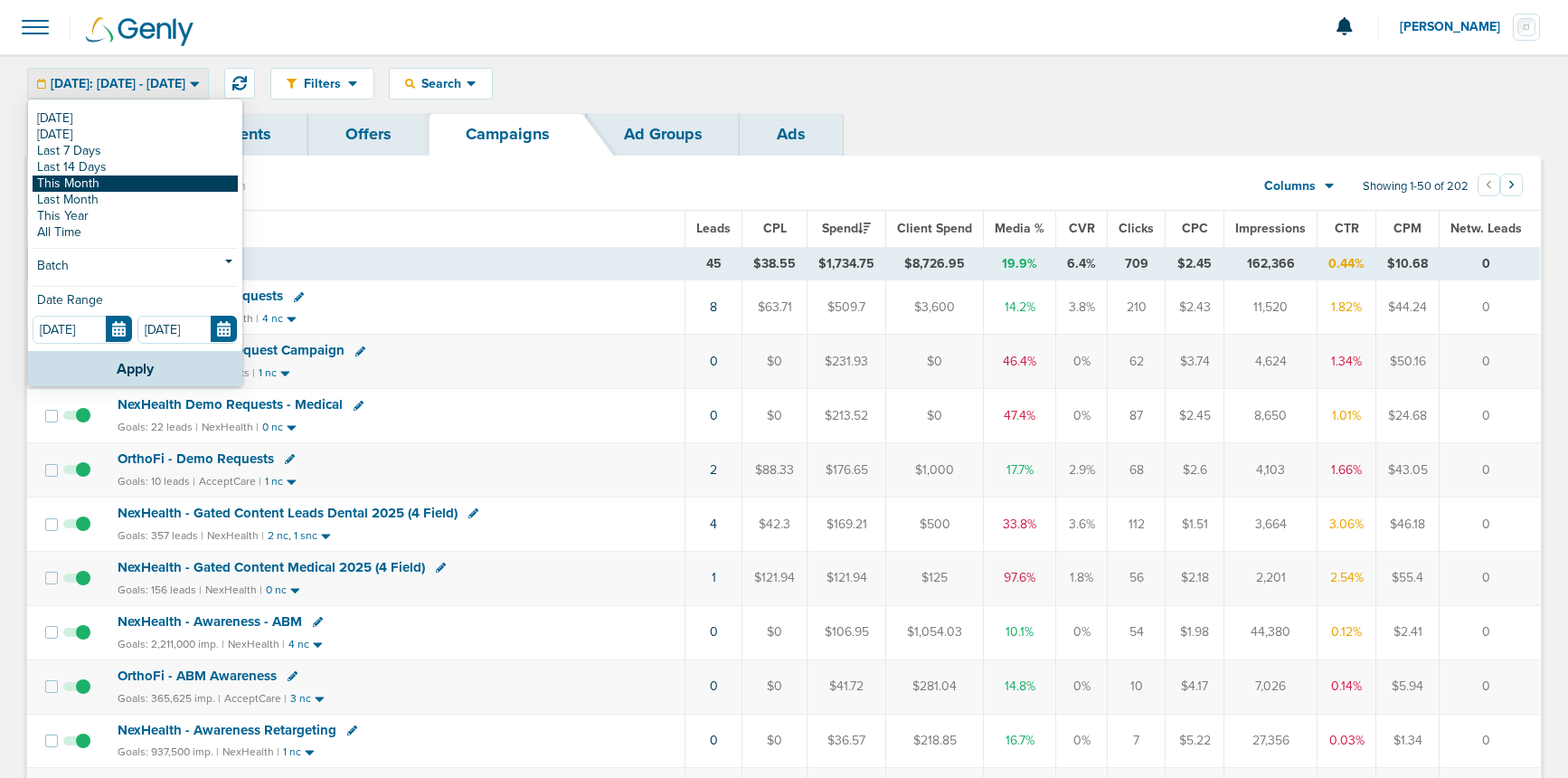
click at [129, 184] on link "This Month" at bounding box center [135, 183] width 205 height 16
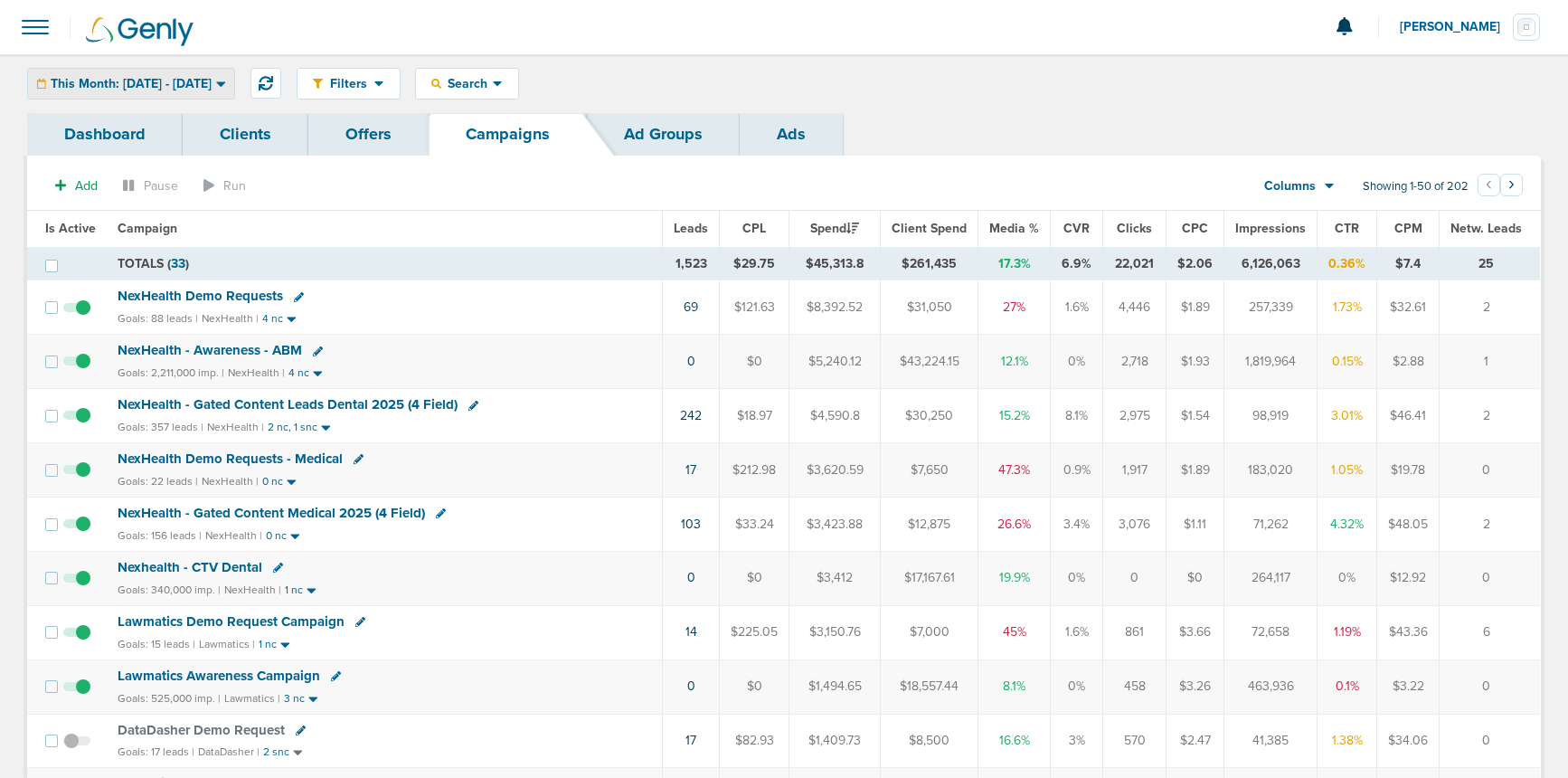
click at [145, 90] on span "This Month: [DATE] - [DATE]" at bounding box center [131, 84] width 161 height 13
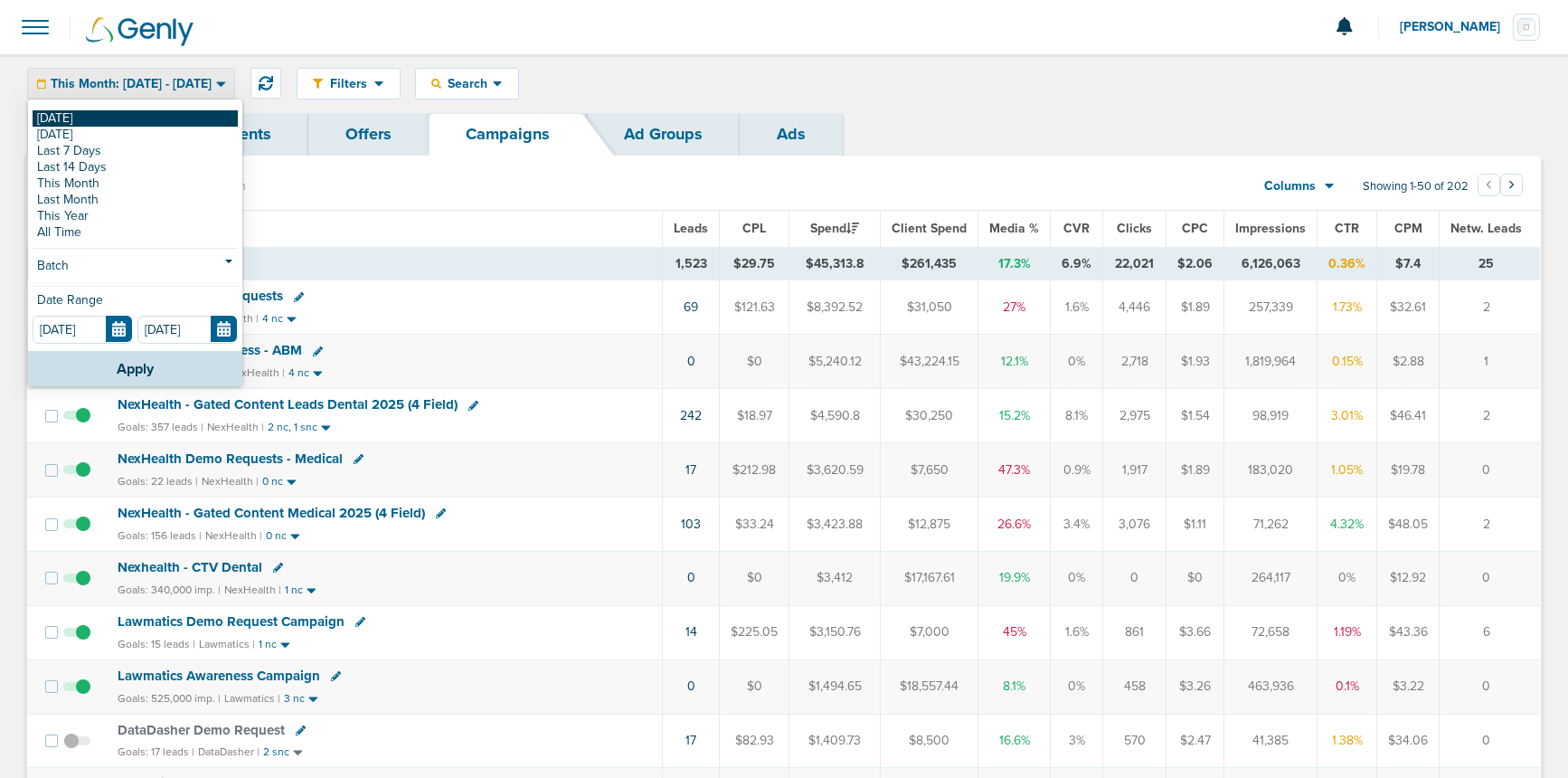
click at [144, 117] on link "[DATE]" at bounding box center [135, 119] width 205 height 16
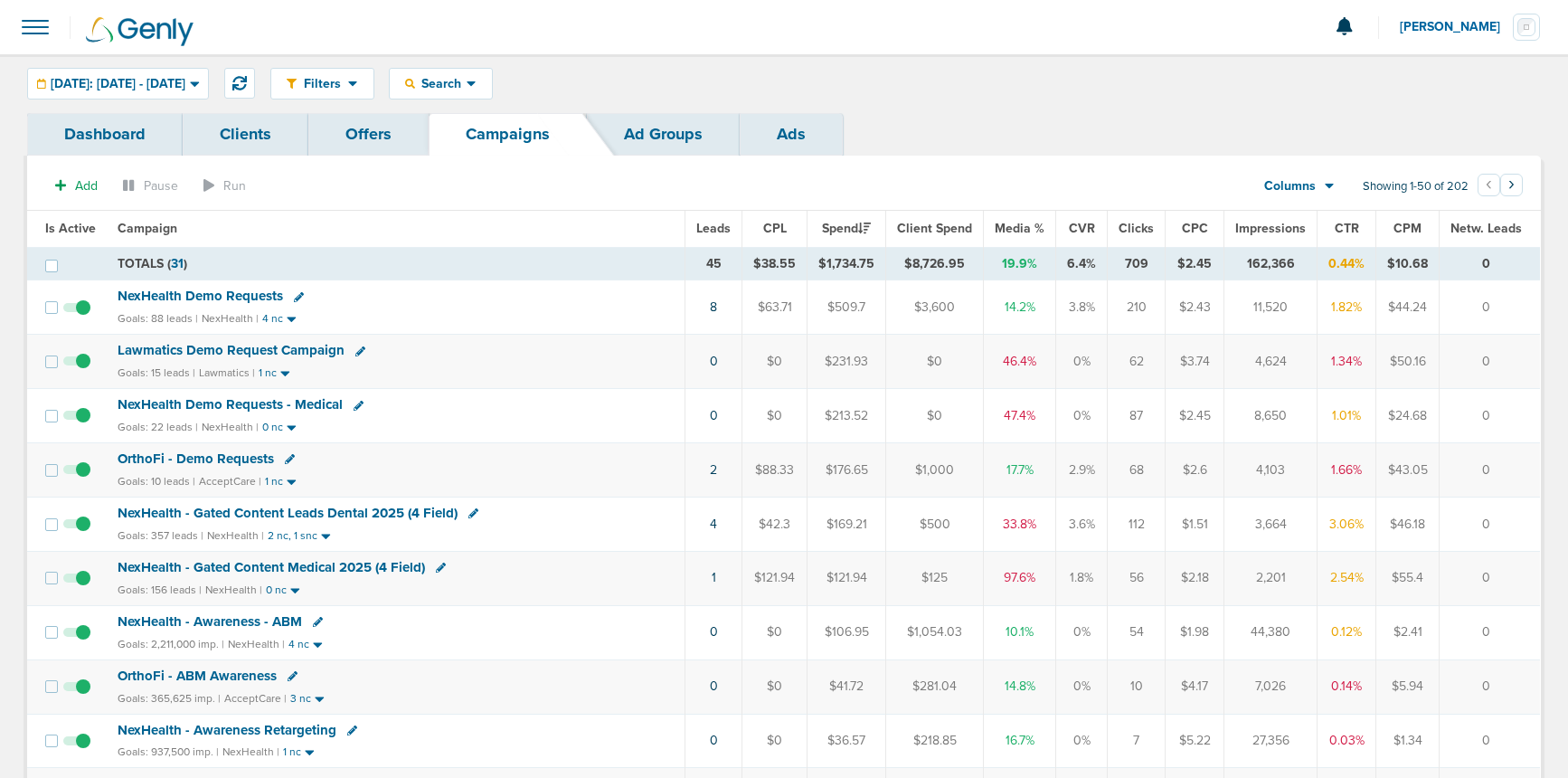
click at [355, 510] on span "NexHealth - Gated Content Leads Dental 2025 (4 Field)" at bounding box center [288, 513] width 340 height 16
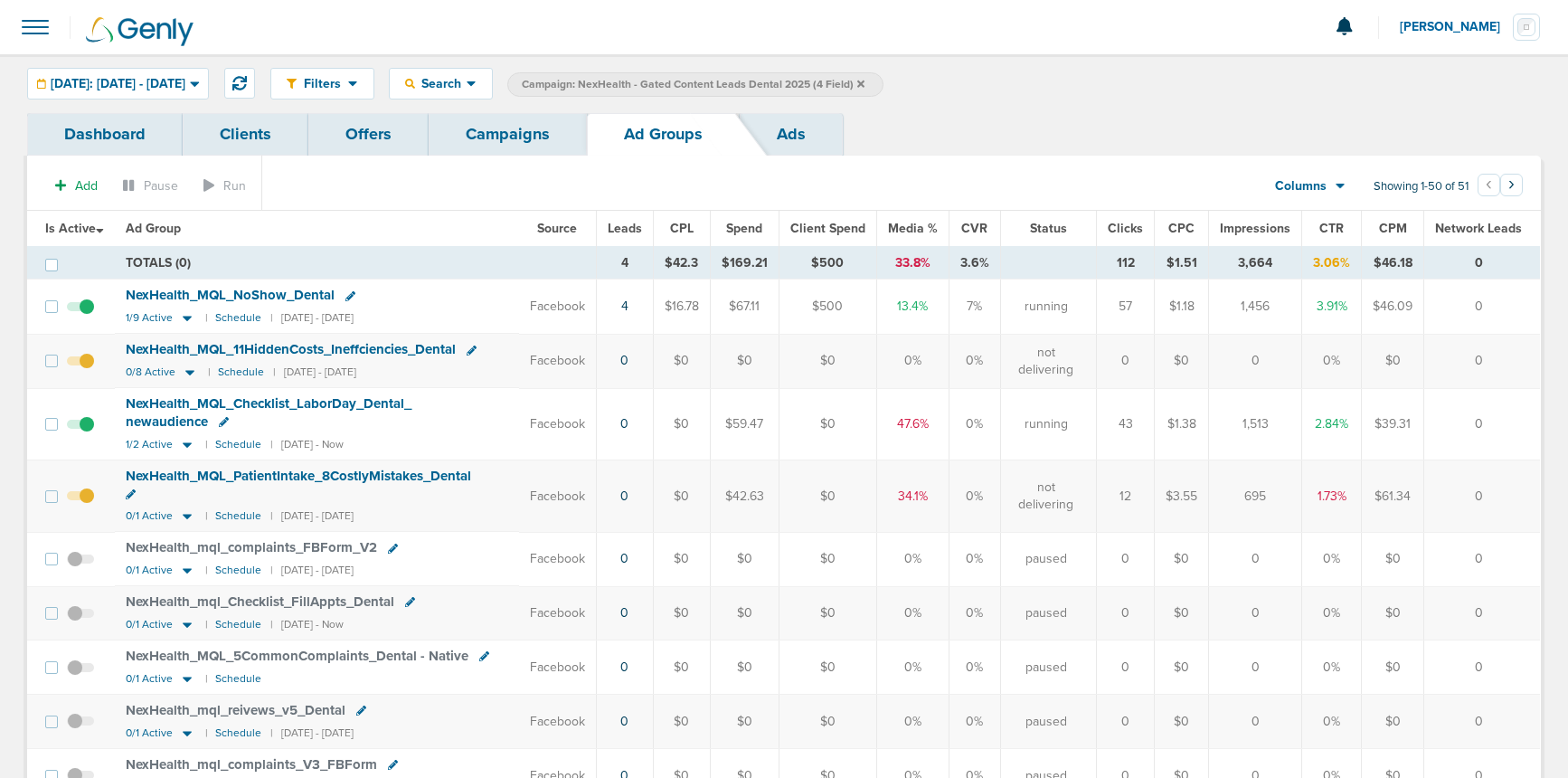
click at [90, 433] on span at bounding box center [80, 433] width 27 height 0
click at [81, 428] on input "checkbox" at bounding box center [81, 428] width 0 height 0
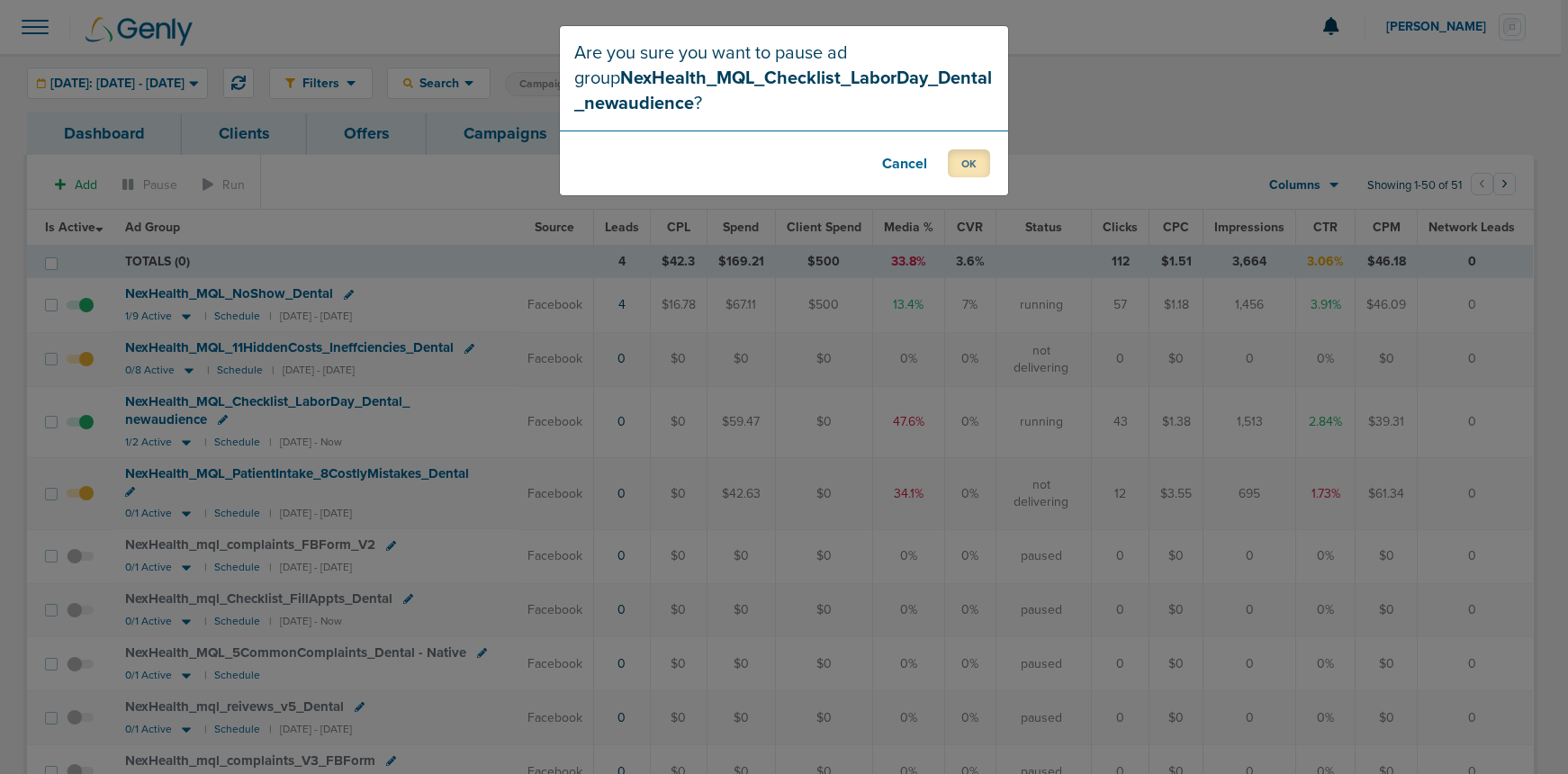
click at [962, 162] on button "OK" at bounding box center [969, 164] width 43 height 28
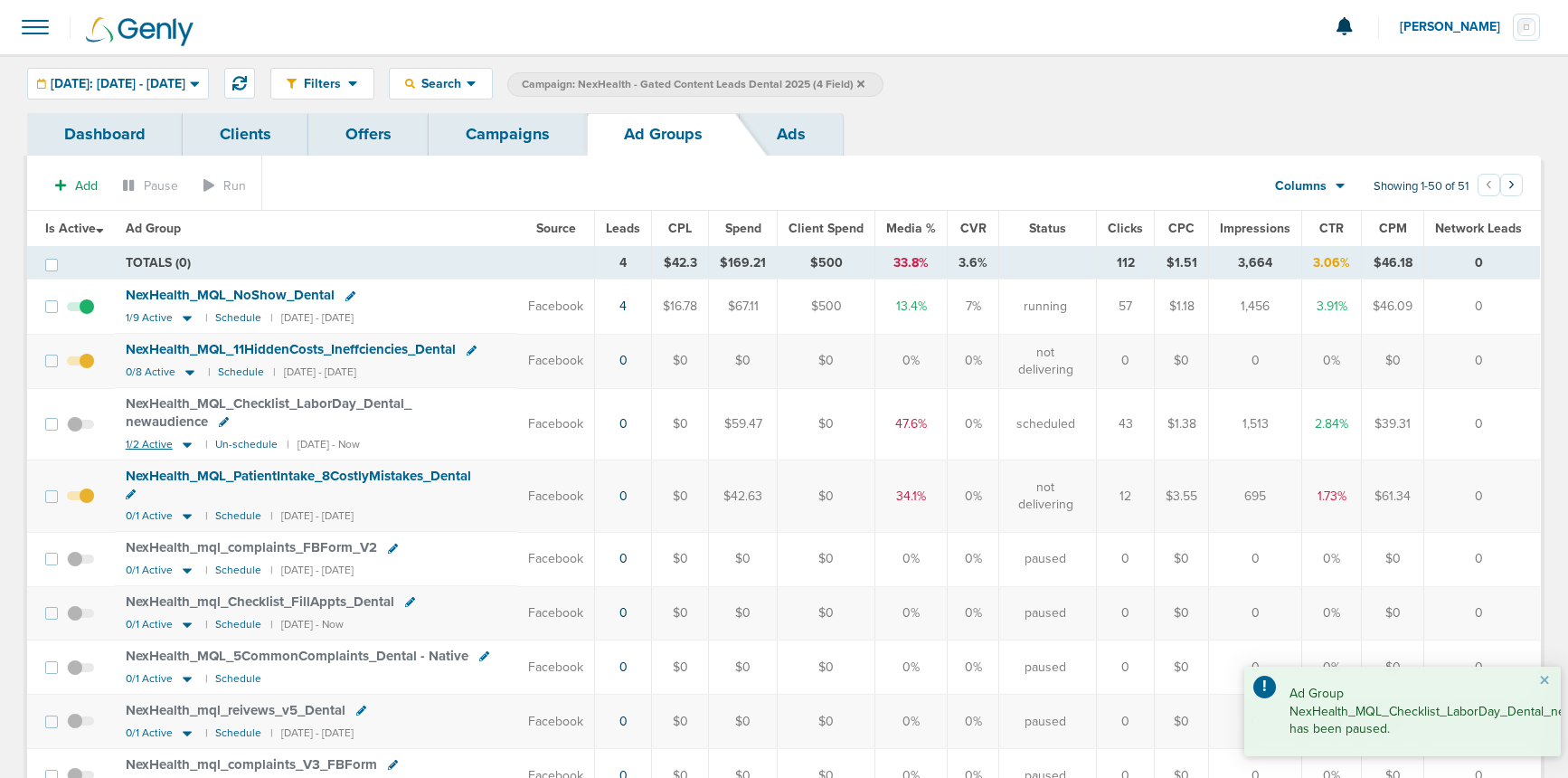
click at [184, 442] on icon at bounding box center [187, 444] width 9 height 5
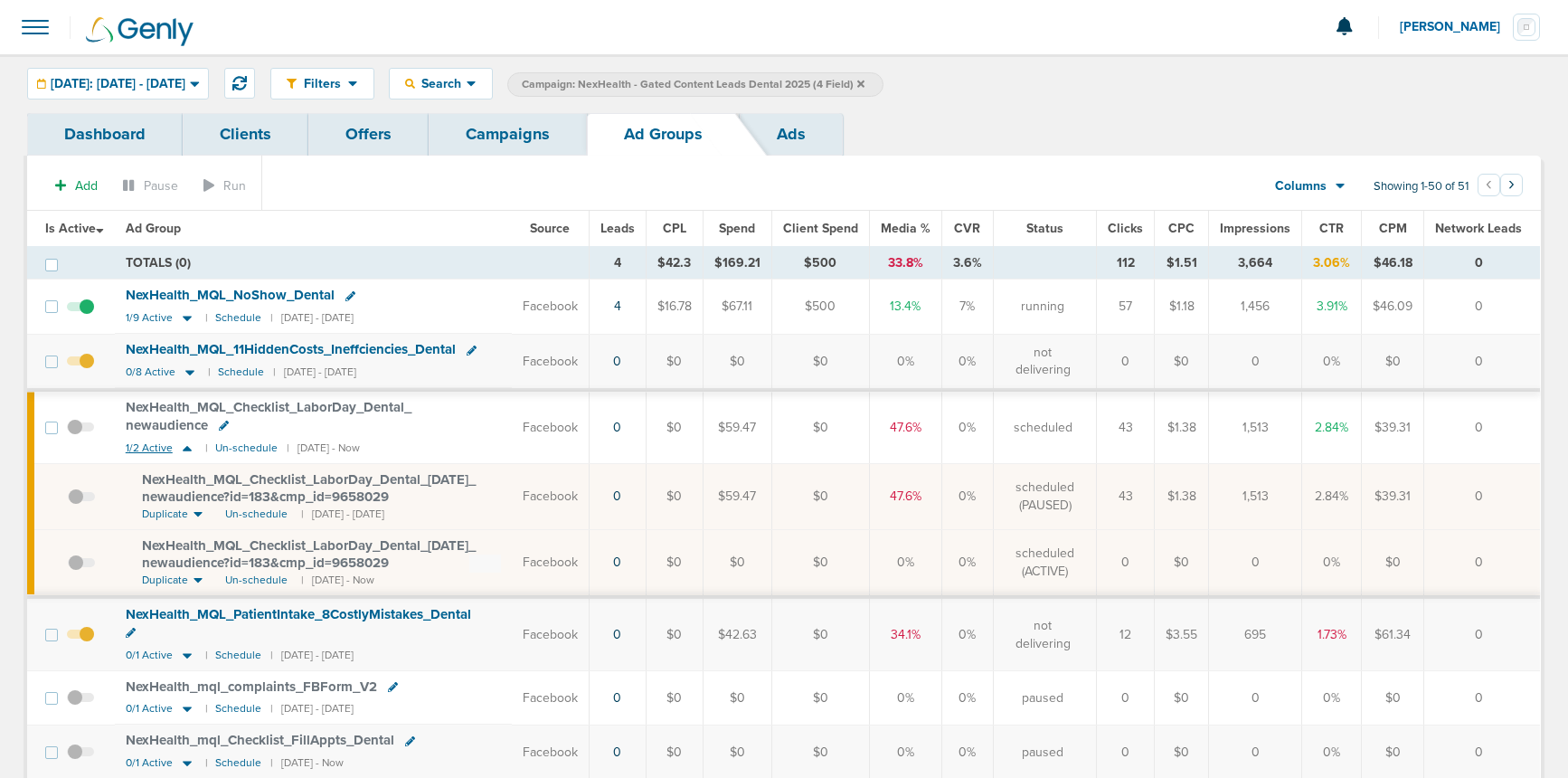
click at [184, 442] on icon at bounding box center [187, 447] width 18 height 15
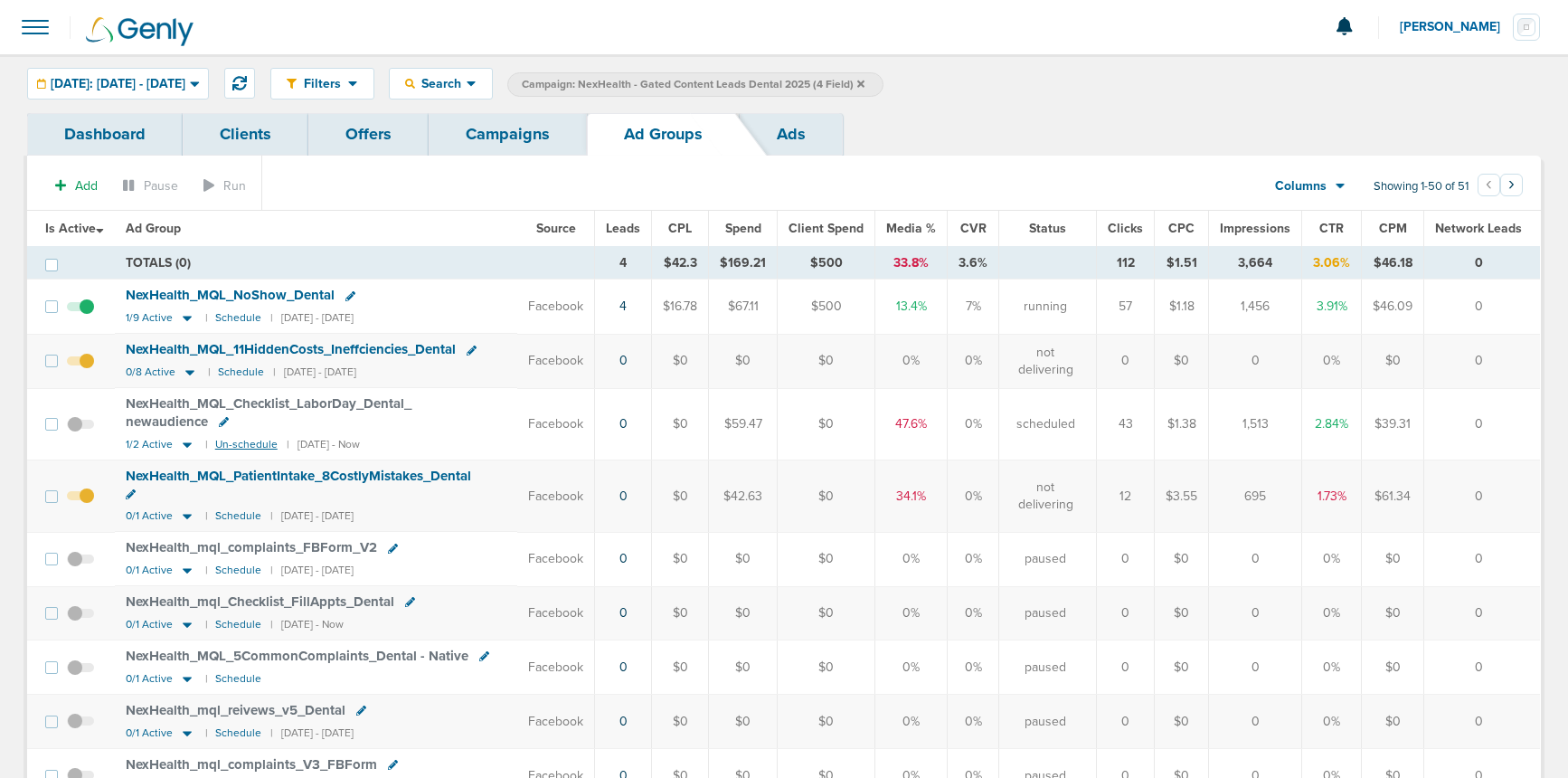
click at [240, 443] on small "Un-schedule" at bounding box center [246, 445] width 63 height 14
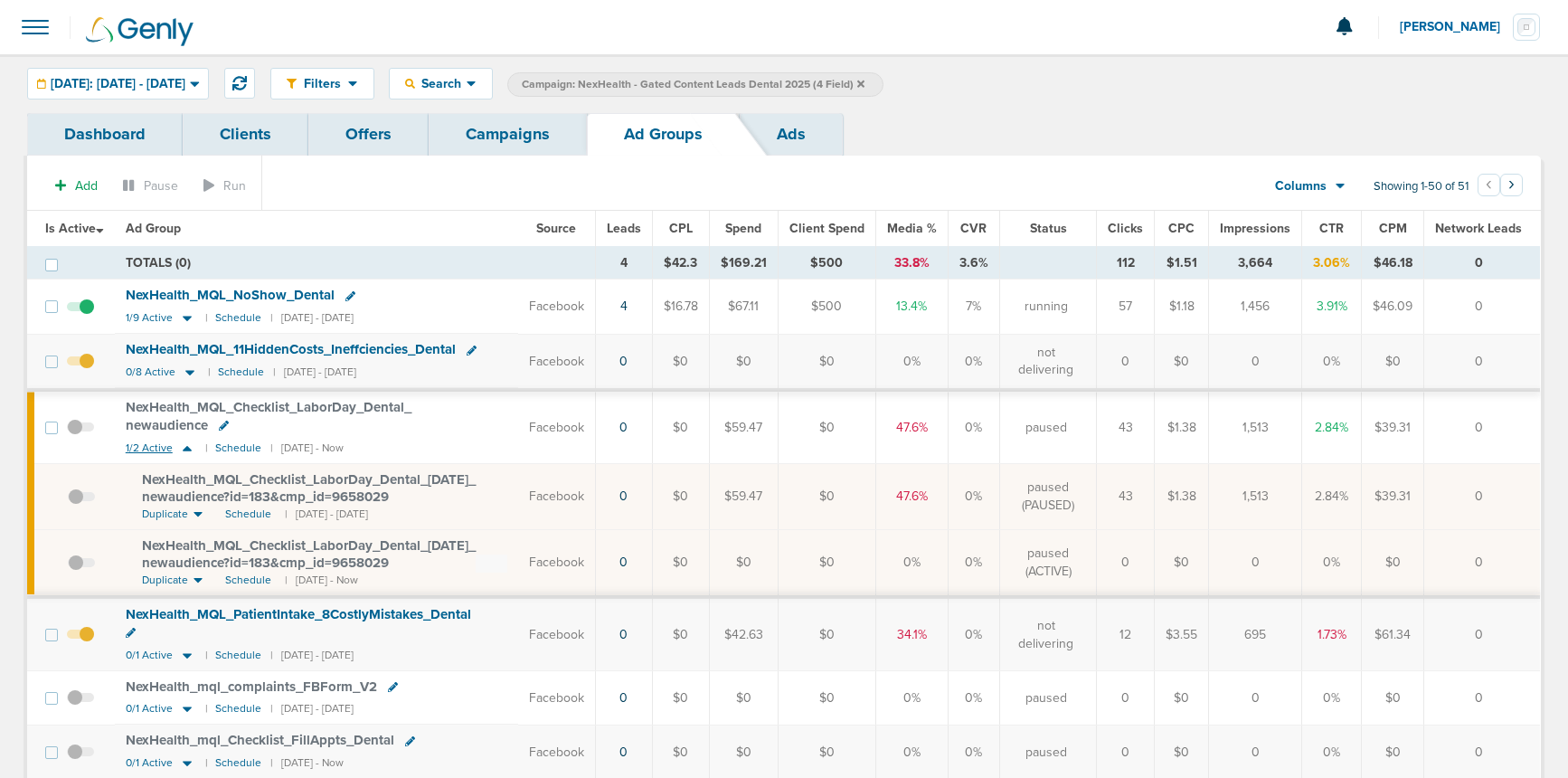
click at [188, 444] on icon at bounding box center [187, 447] width 18 height 15
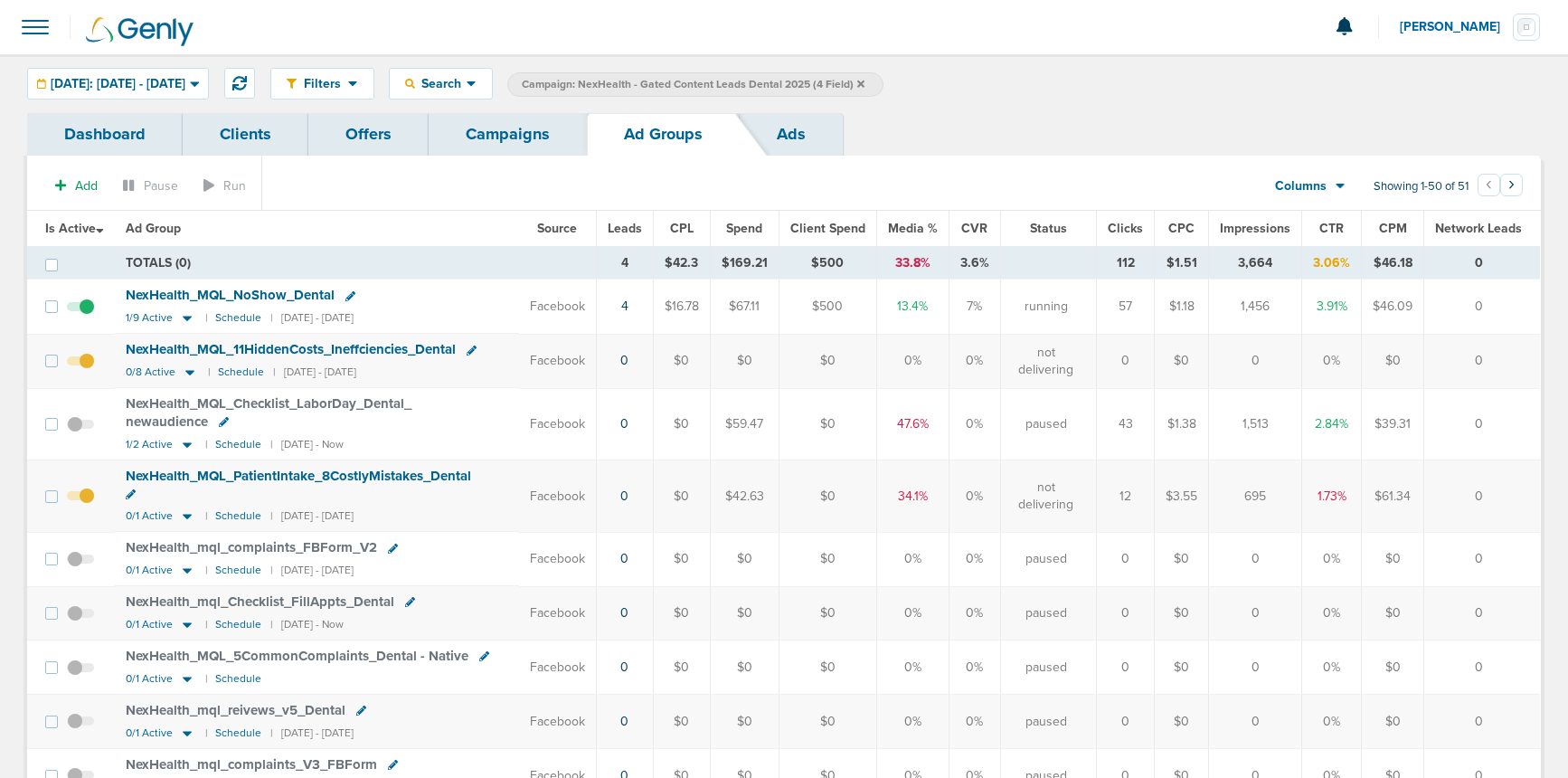
click at [501, 135] on link "Campaigns" at bounding box center [508, 134] width 158 height 43
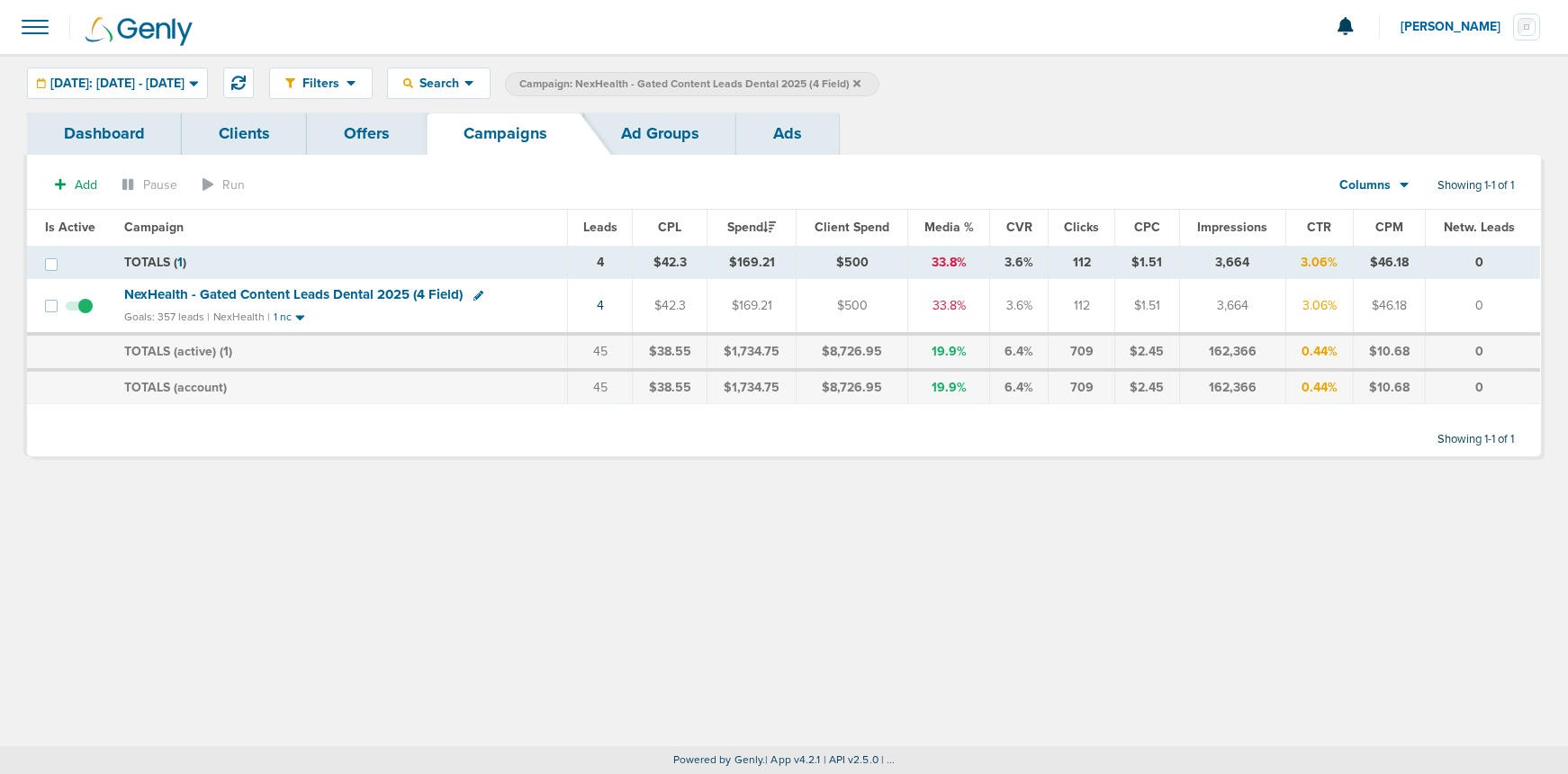
click at [861, 83] on icon at bounding box center [856, 82] width 7 height 7
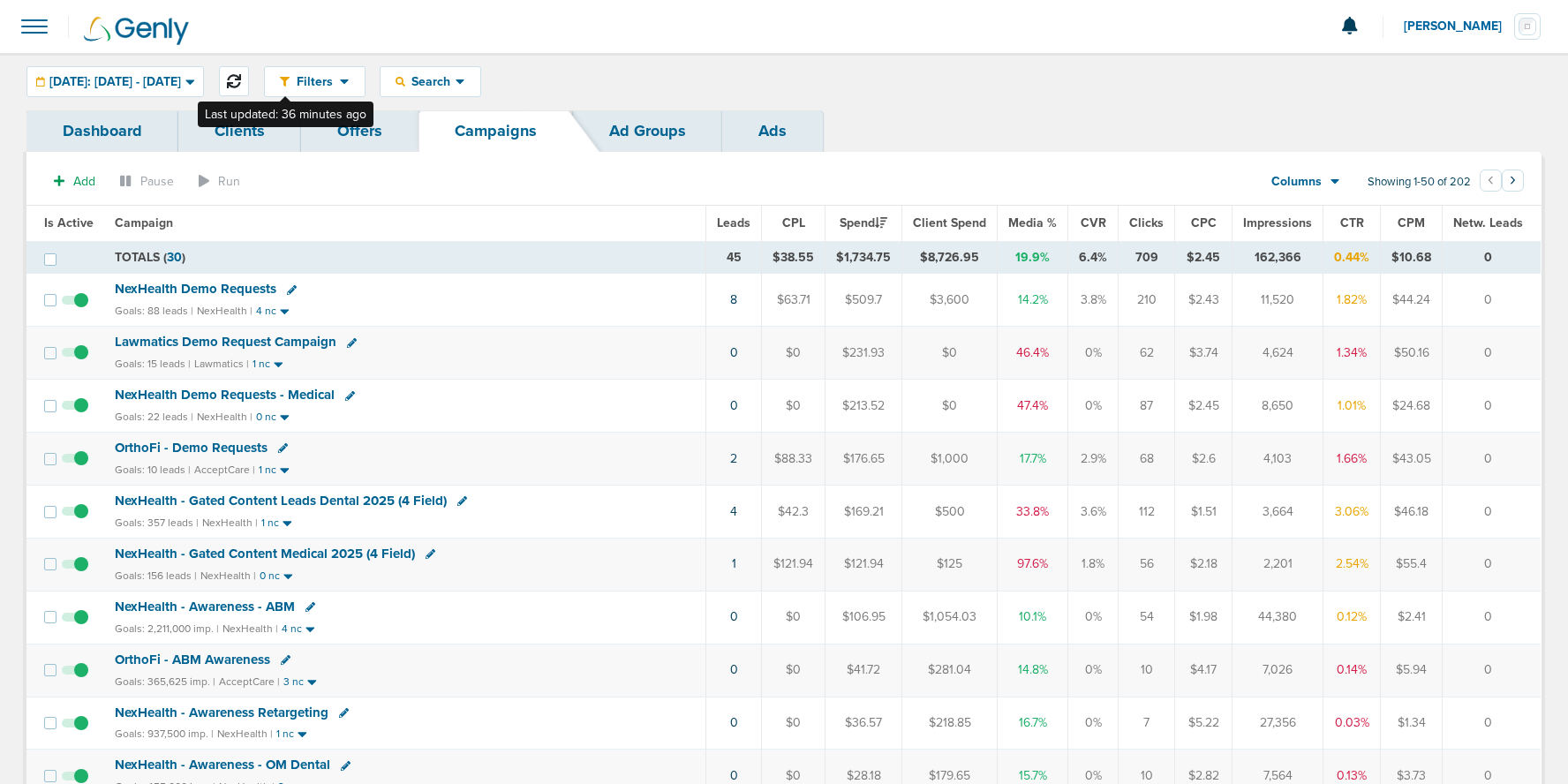
click at [241, 84] on icon at bounding box center [234, 81] width 15 height 15
click at [157, 287] on span "NexHealth Demo Requests" at bounding box center [195, 289] width 161 height 16
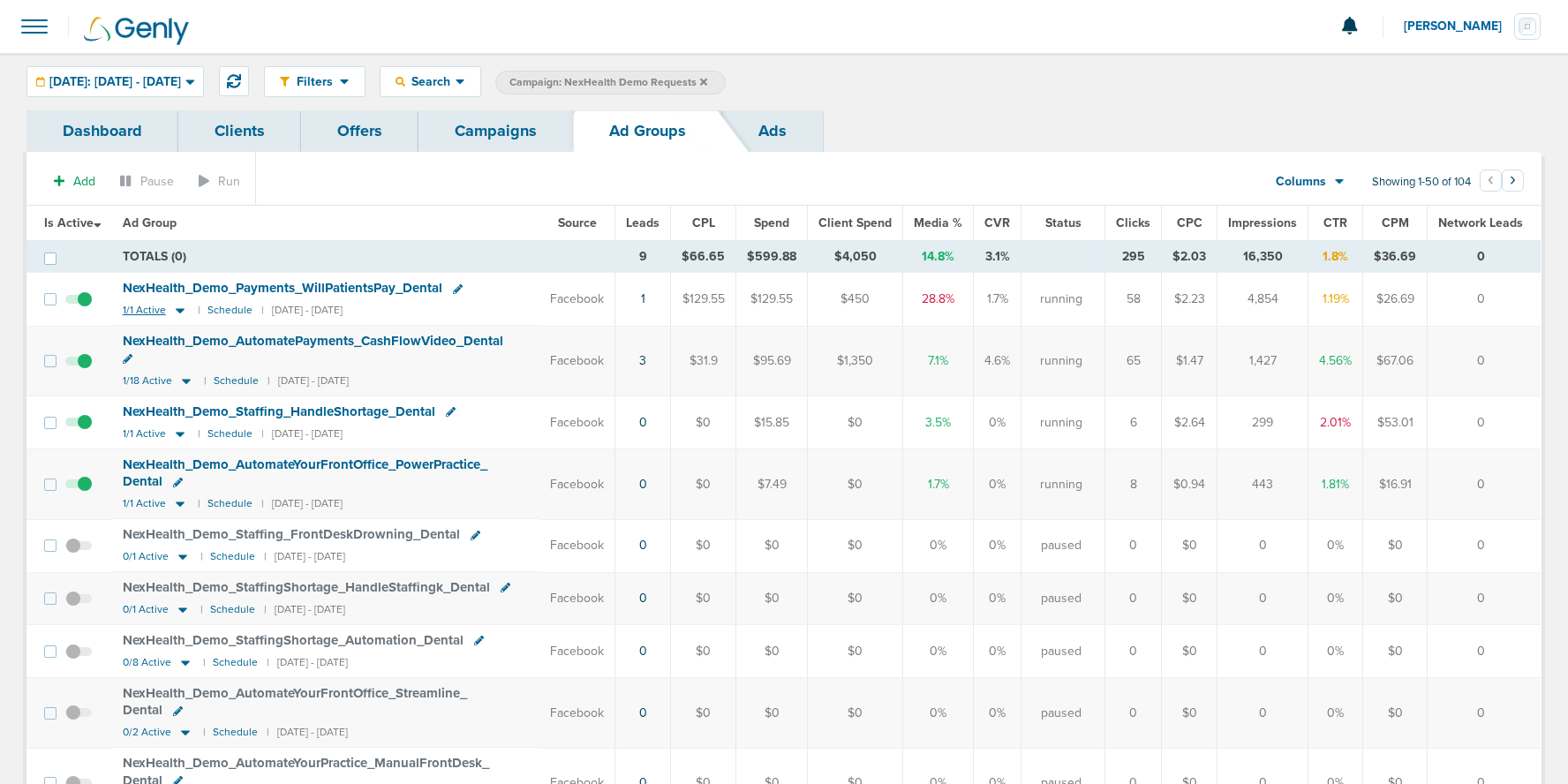
click at [184, 310] on icon at bounding box center [180, 310] width 17 height 15
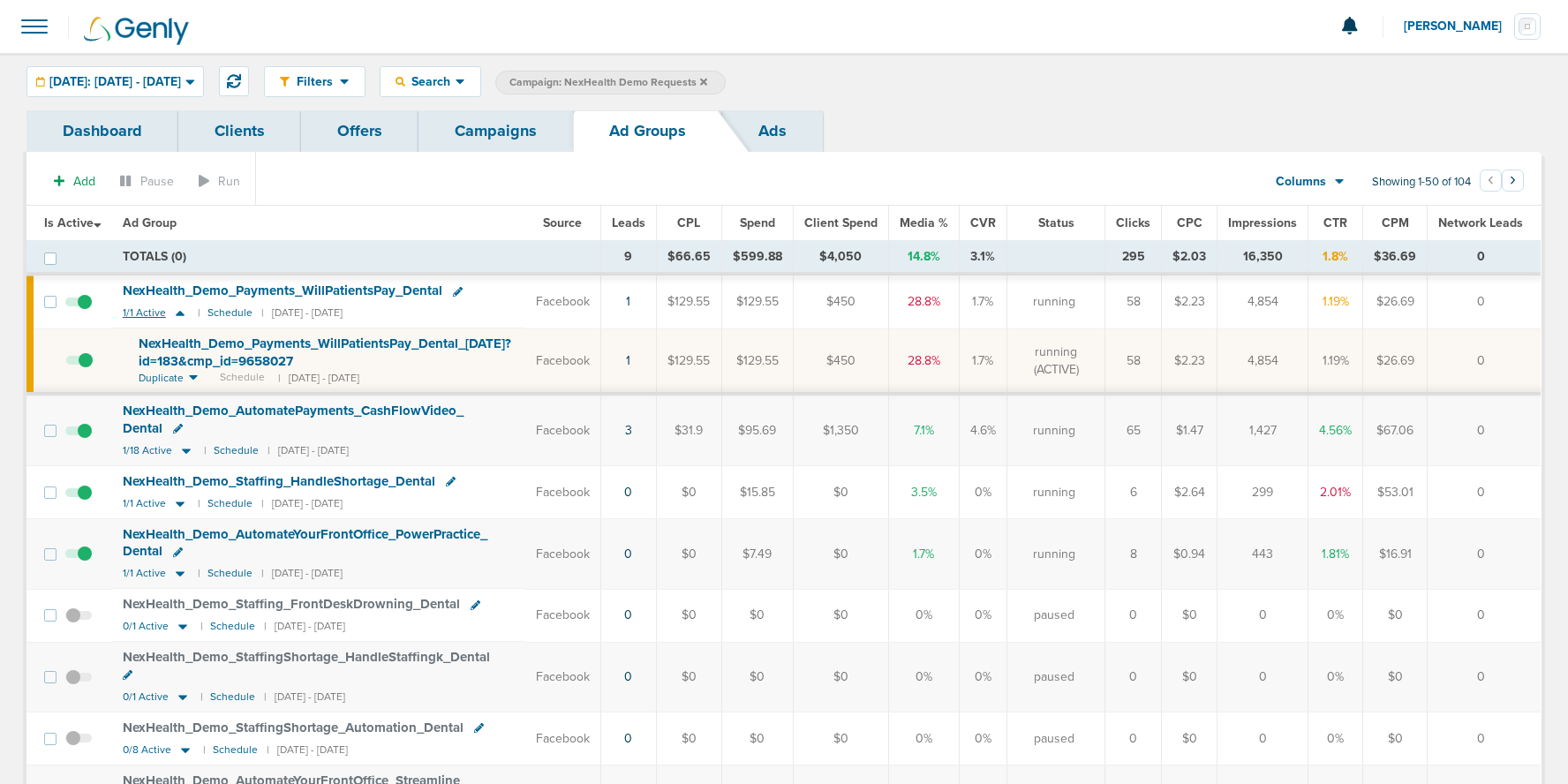
click at [184, 310] on icon at bounding box center [180, 312] width 17 height 15
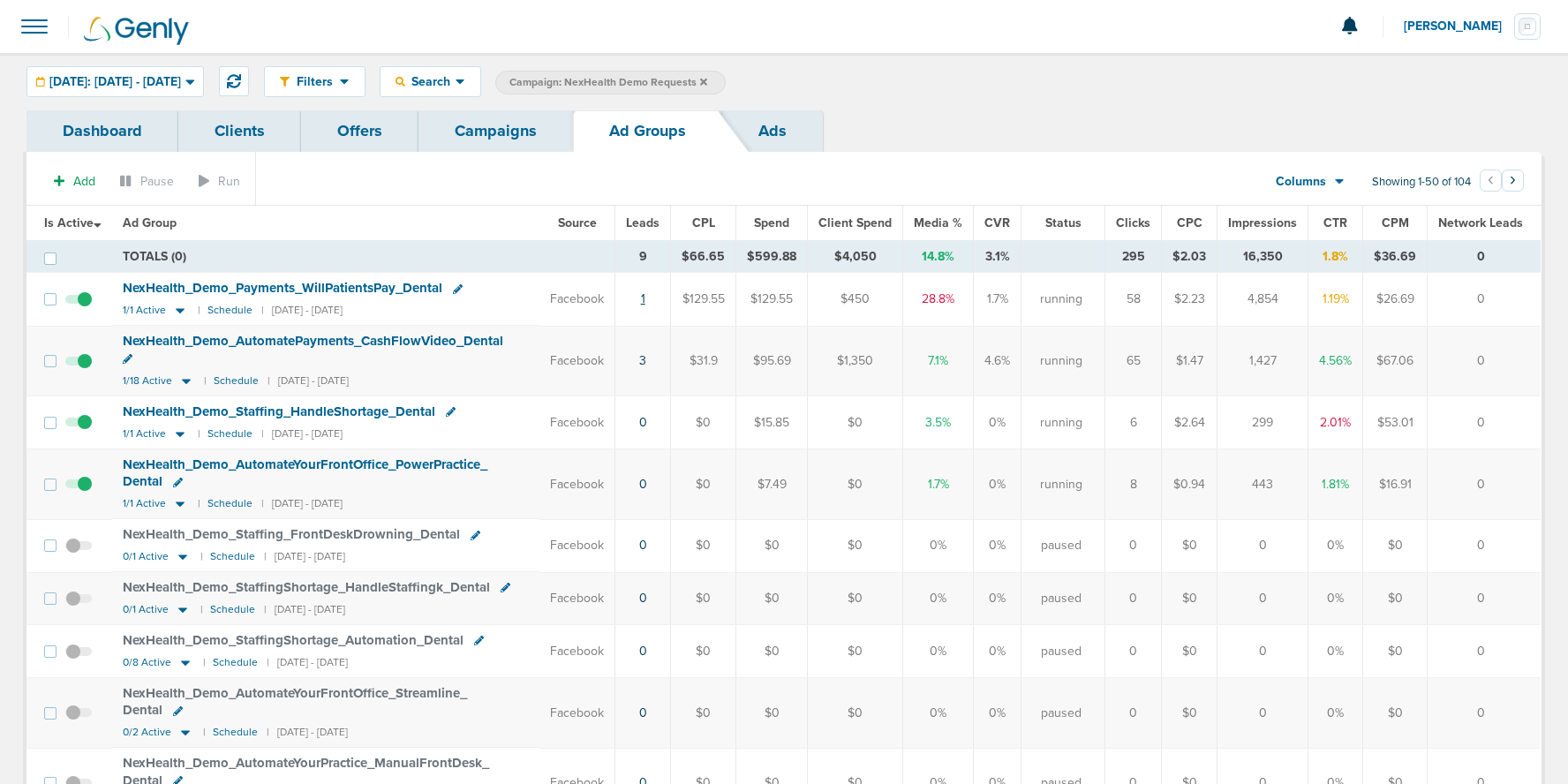
click at [645, 296] on link "1" at bounding box center [643, 298] width 5 height 15
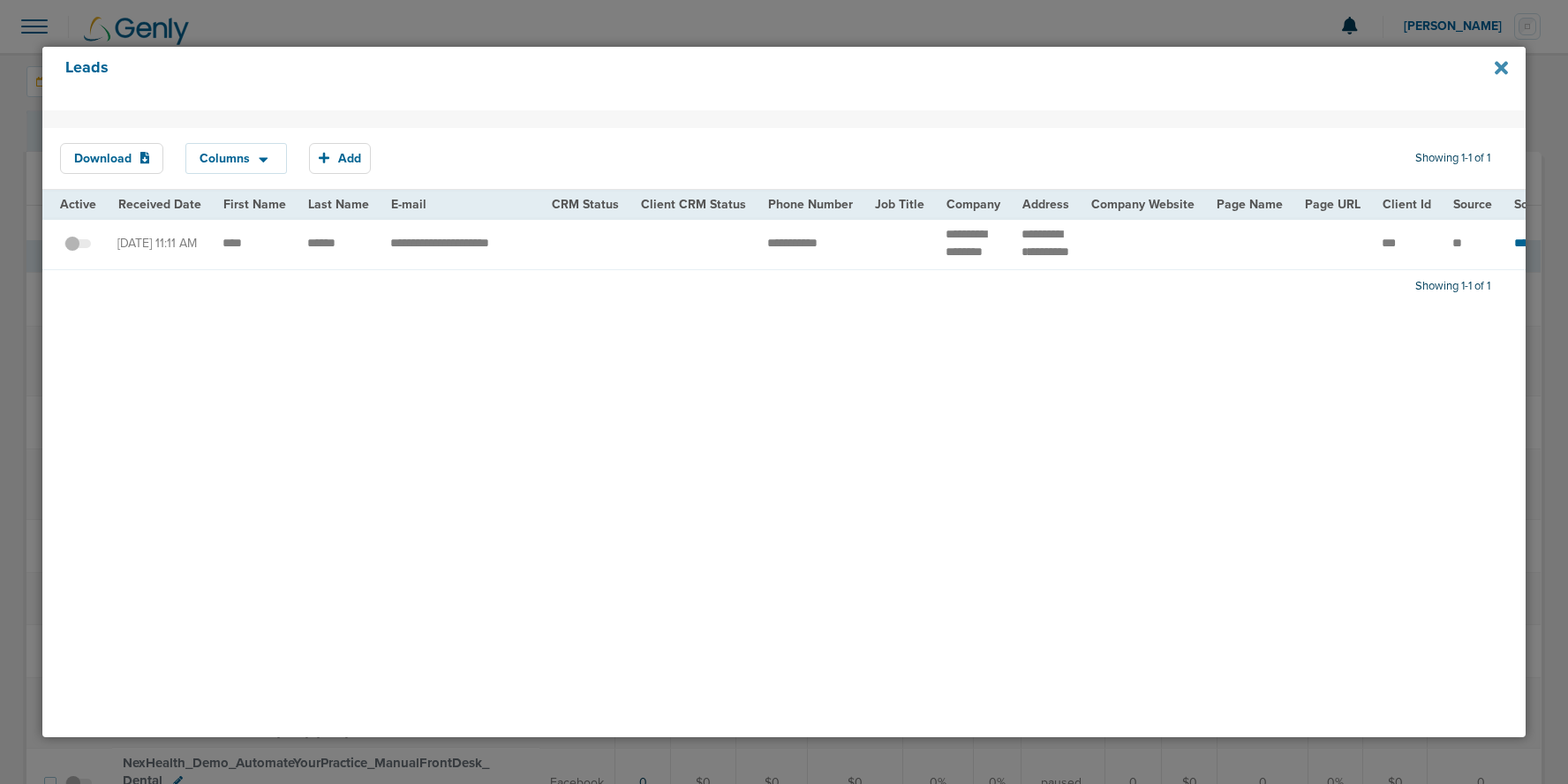
click at [1499, 68] on icon at bounding box center [1501, 68] width 14 height 14
drag, startPoint x: 1504, startPoint y: 66, endPoint x: 1482, endPoint y: 84, distance: 28.4
click at [1504, 66] on icon at bounding box center [1501, 68] width 14 height 14
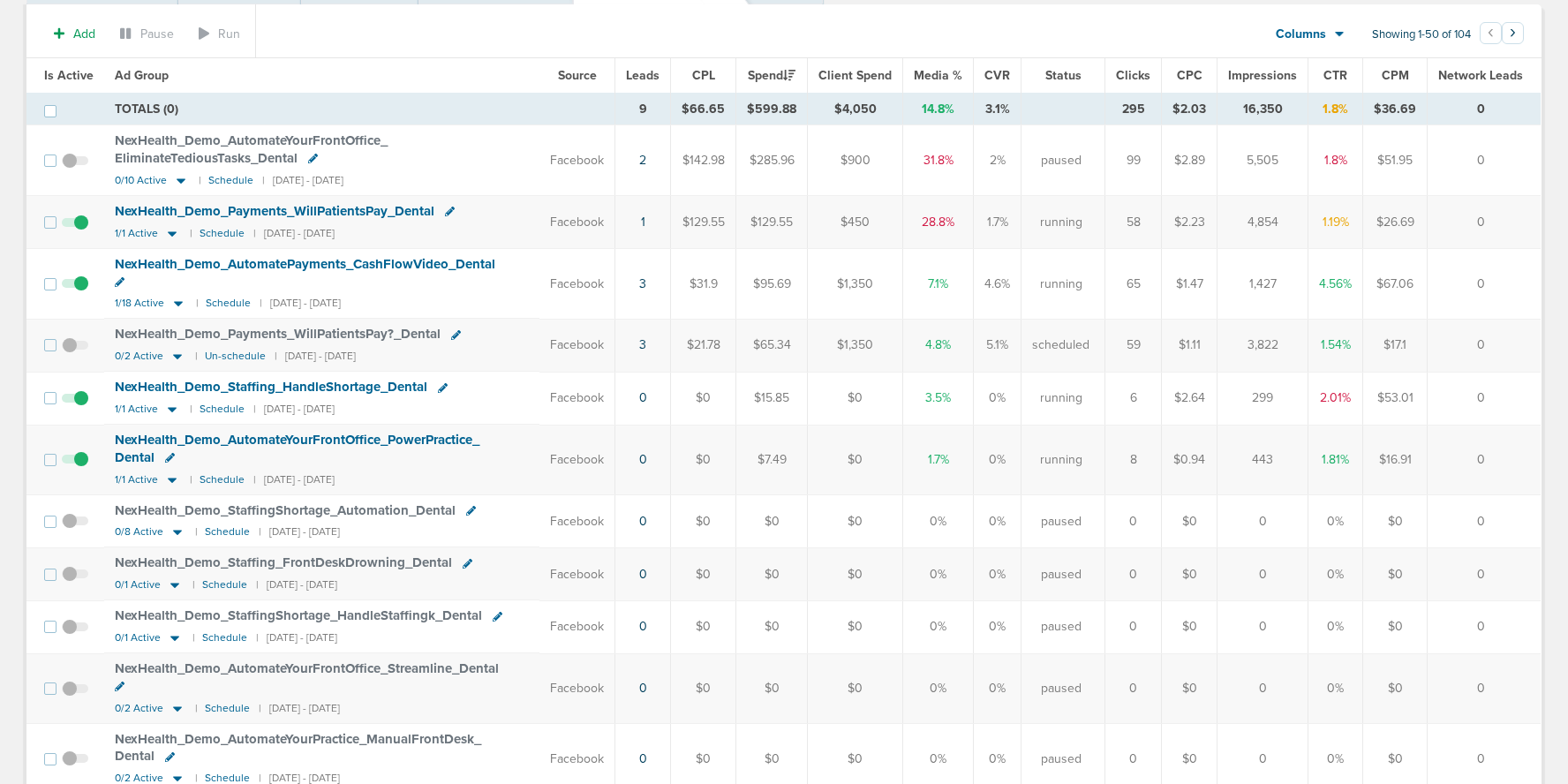
scroll to position [145, 0]
click at [646, 340] on link "3" at bounding box center [642, 347] width 7 height 15
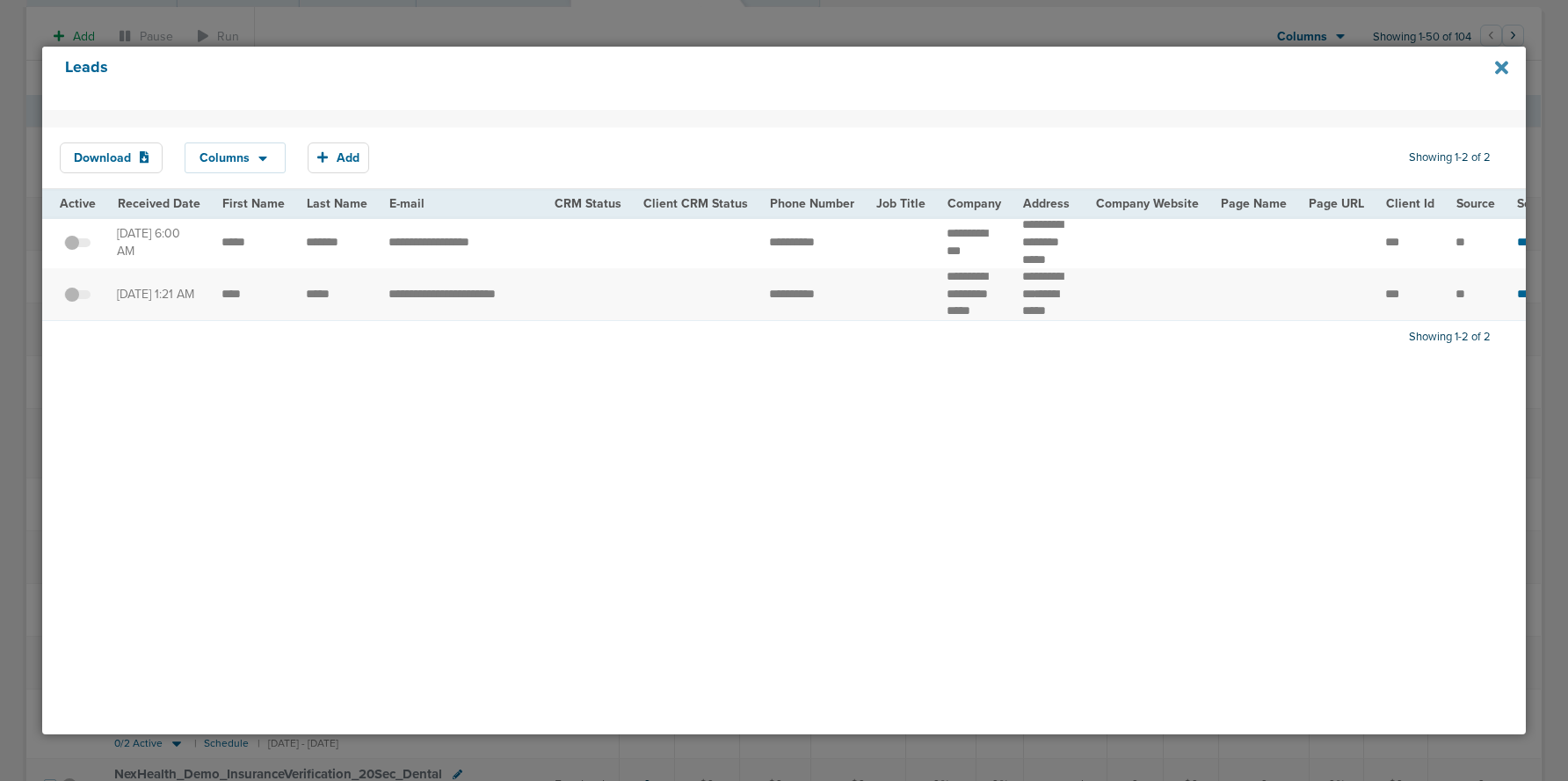
click at [1502, 62] on icon at bounding box center [1502, 68] width 14 height 19
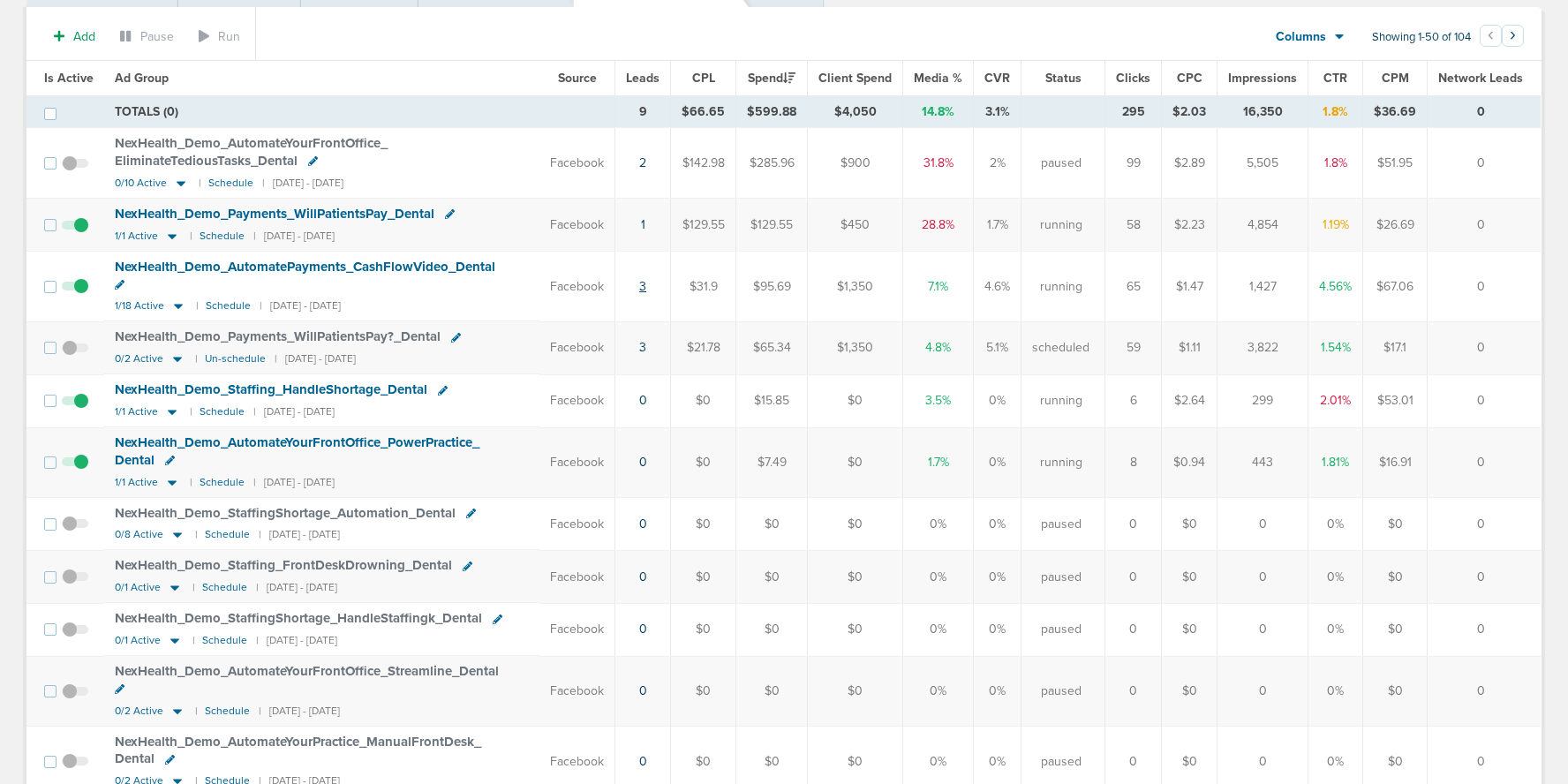
click at [646, 279] on link "3" at bounding box center [642, 286] width 7 height 15
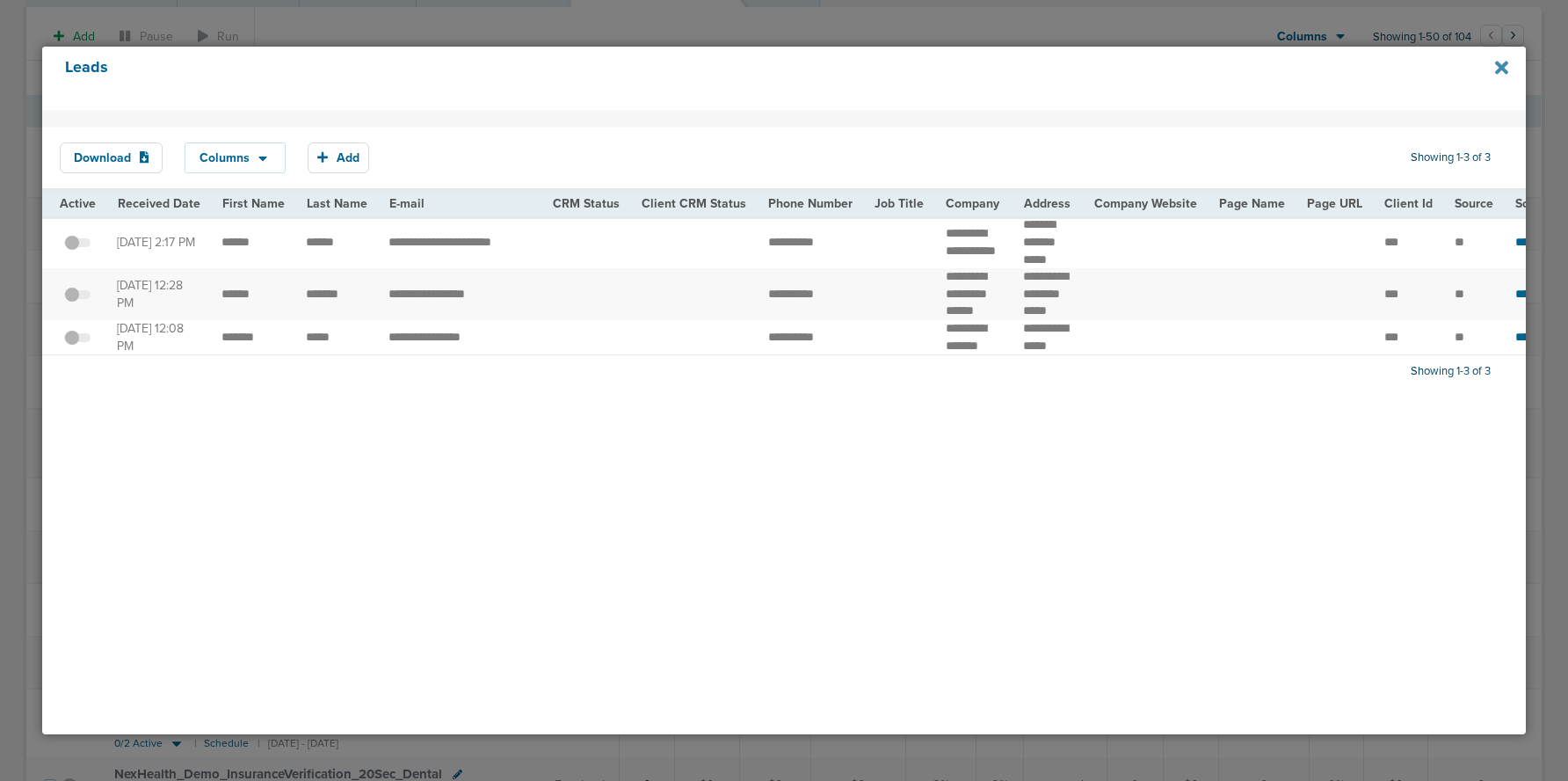
click at [1502, 68] on icon at bounding box center [1502, 68] width 14 height 14
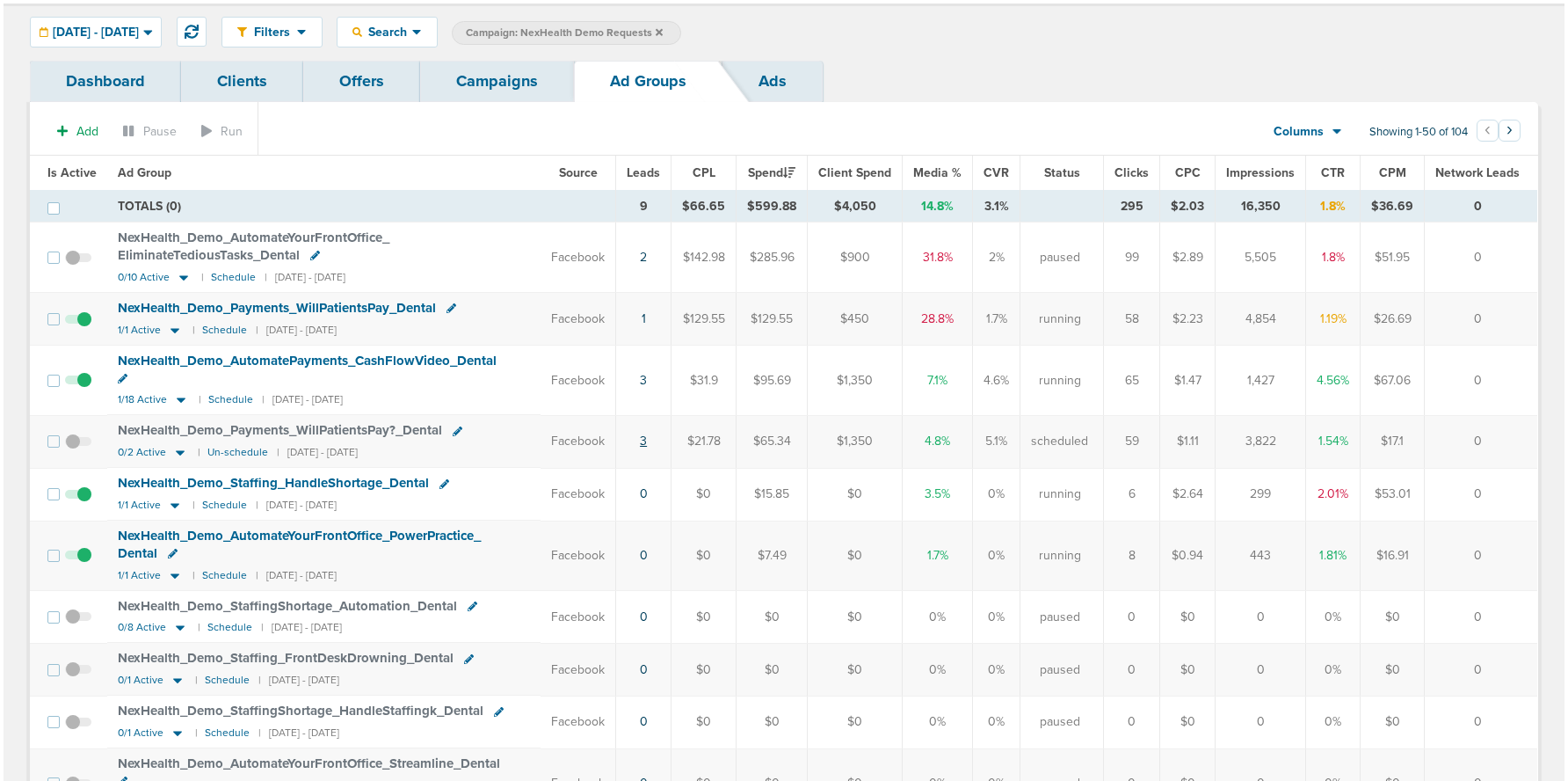
scroll to position [0, 0]
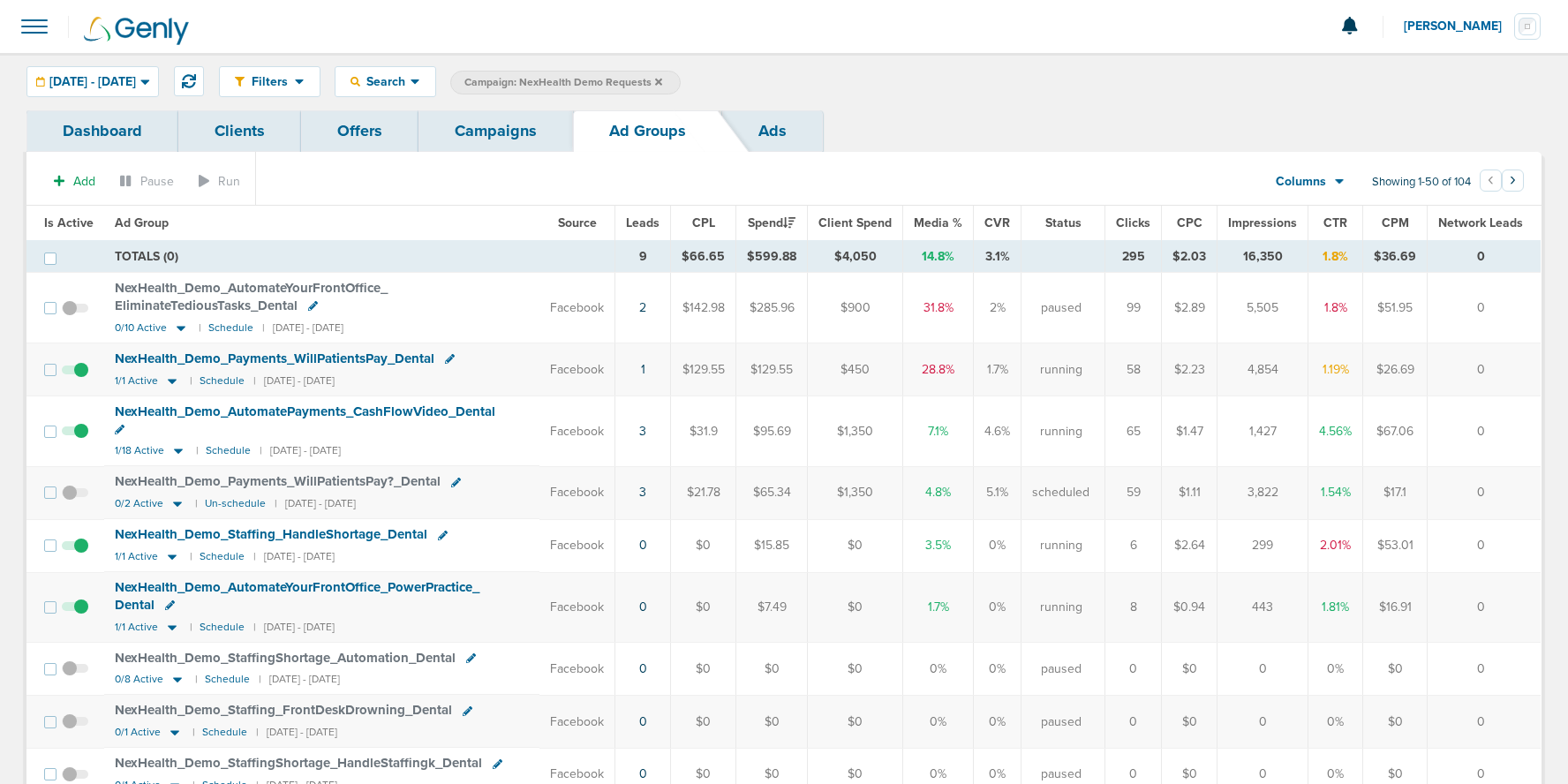
click at [494, 134] on link "Campaigns" at bounding box center [495, 131] width 154 height 42
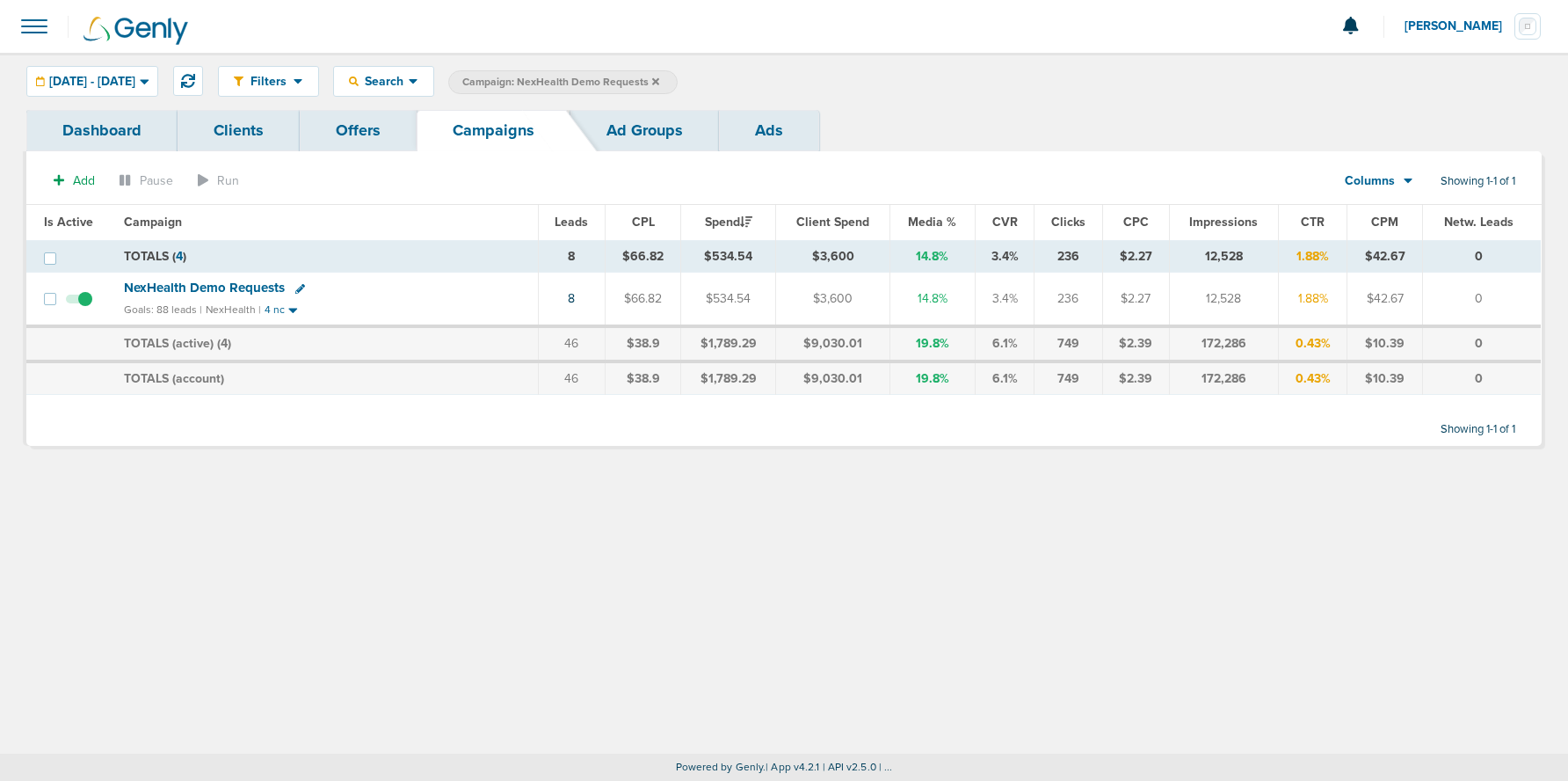
click at [659, 80] on icon at bounding box center [655, 81] width 7 height 11
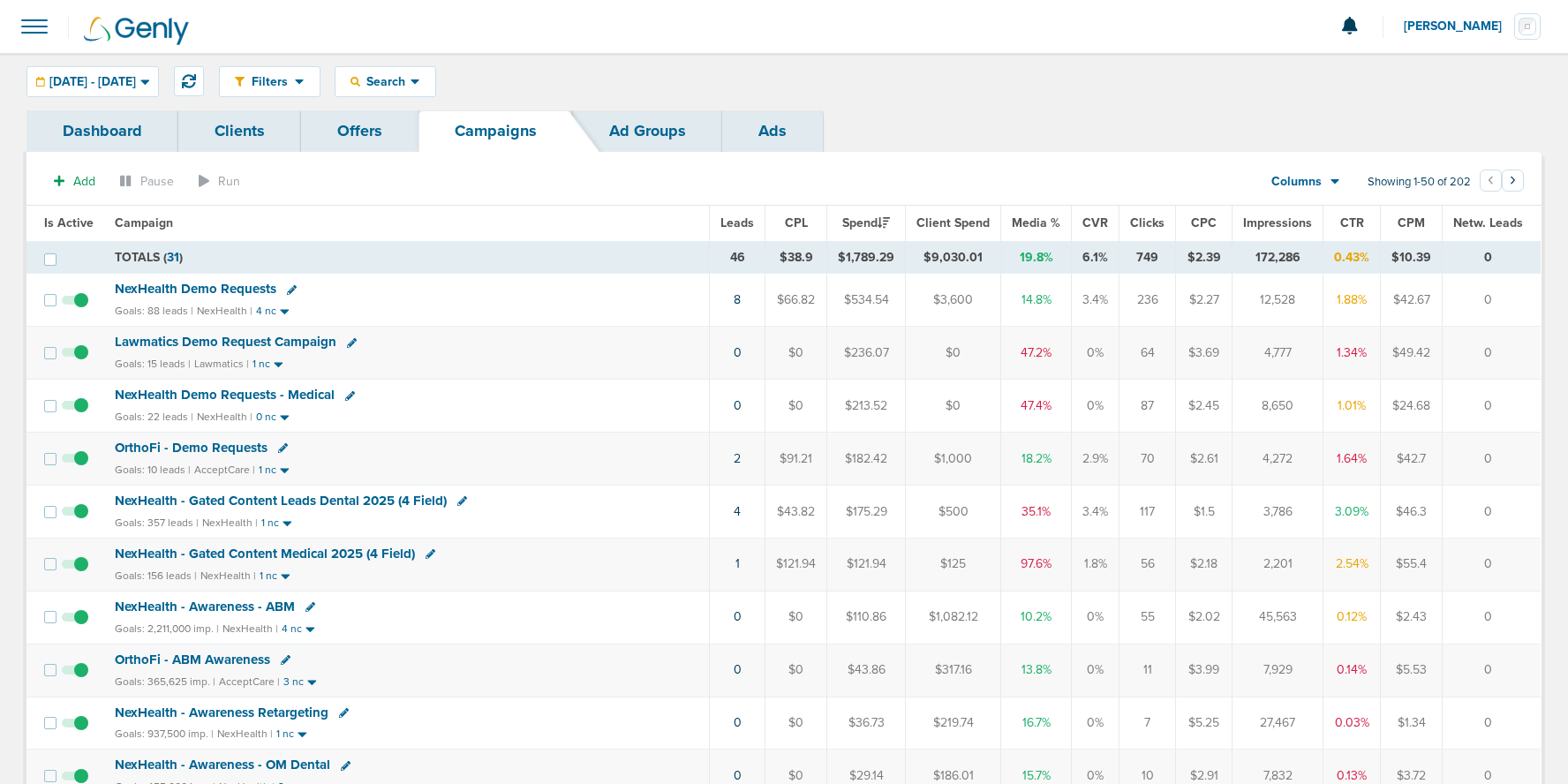
click at [280, 448] on icon at bounding box center [283, 448] width 10 height 10
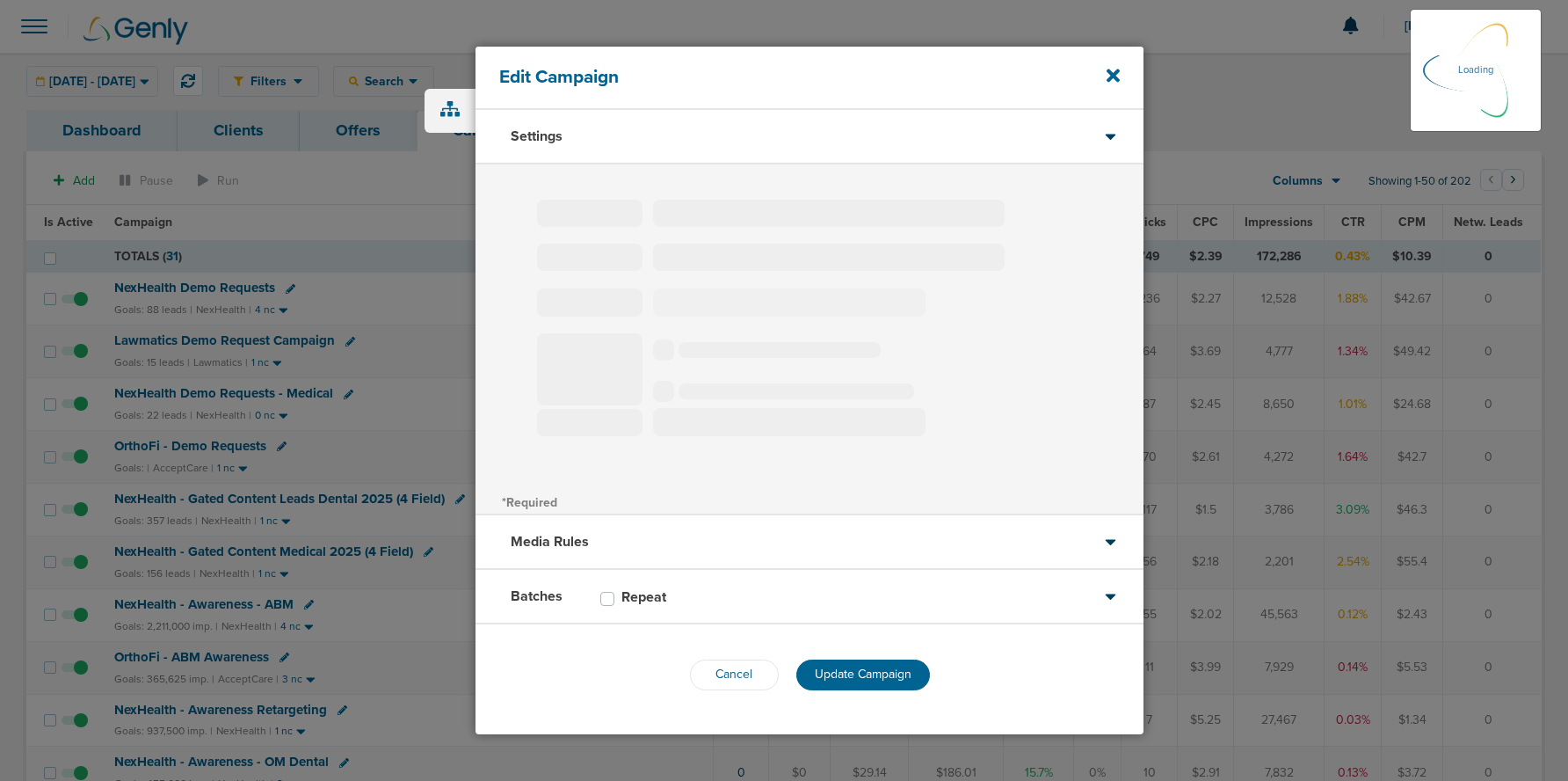
type input "OrthoFi - Demo Requests"
select select "Leads"
radio input "true"
select select "readOnly"
type input "30"
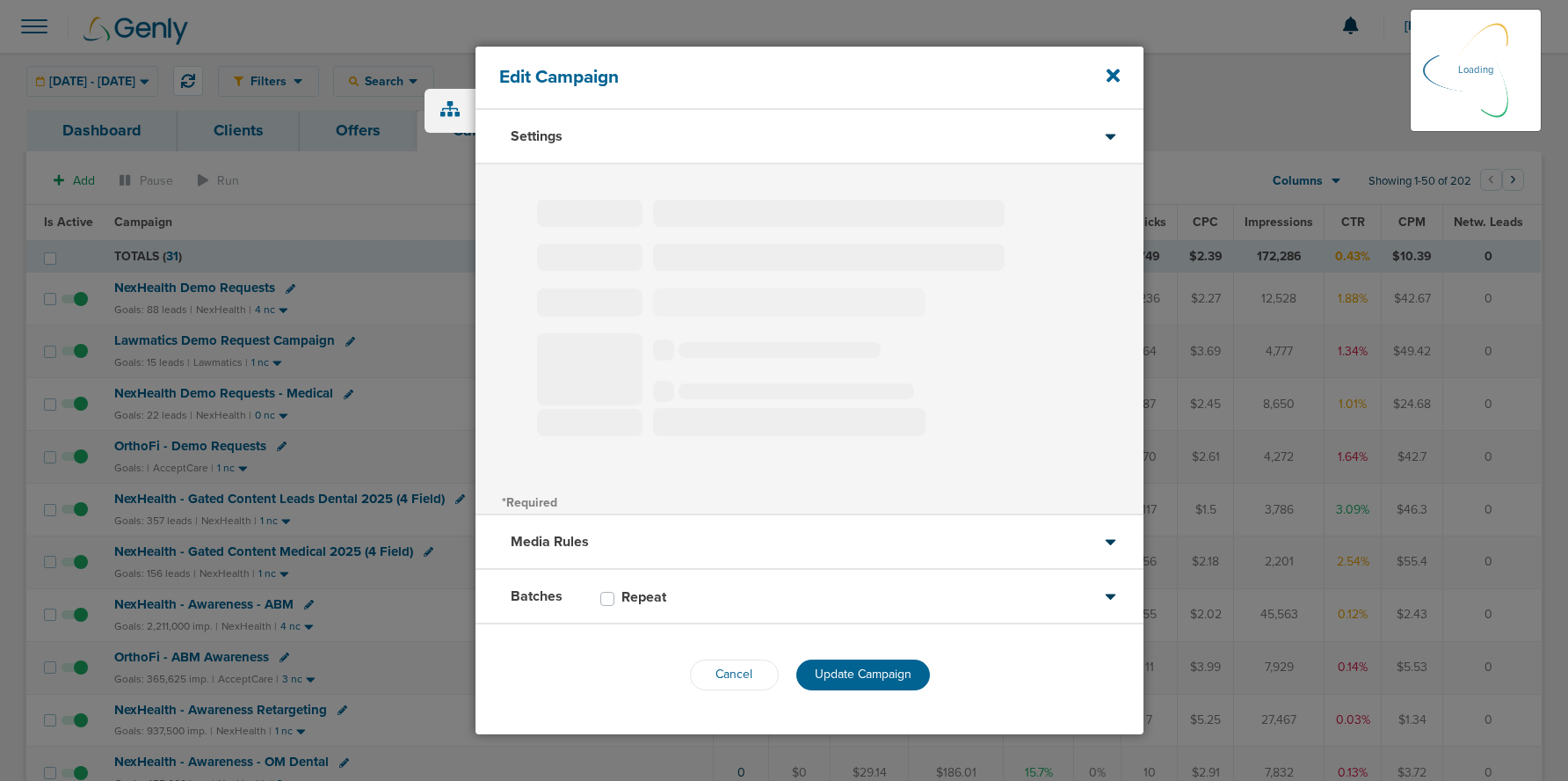
select select "1"
select select "2"
select select "3"
select select "4"
select select "5"
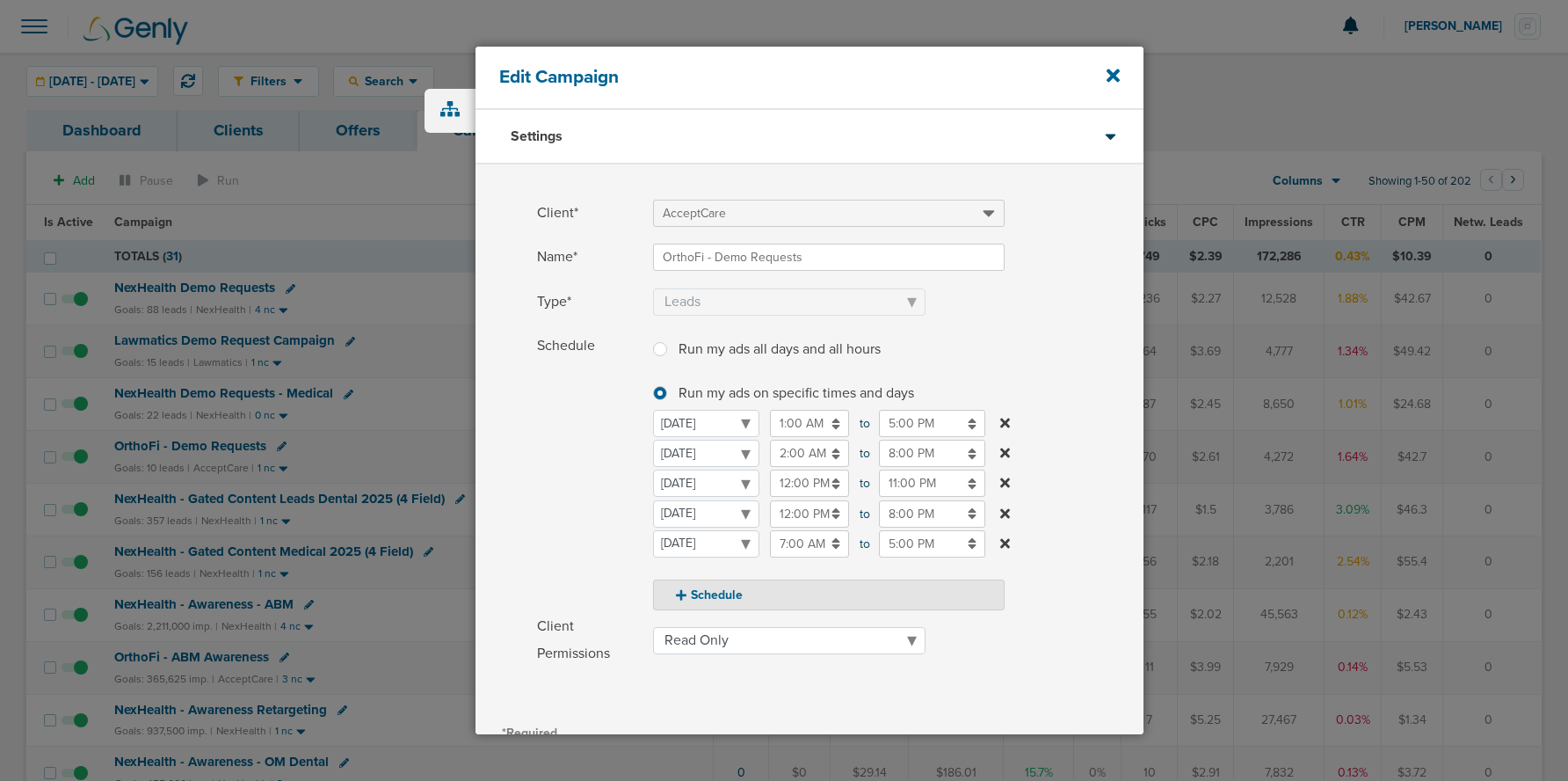
scroll to position [222, 0]
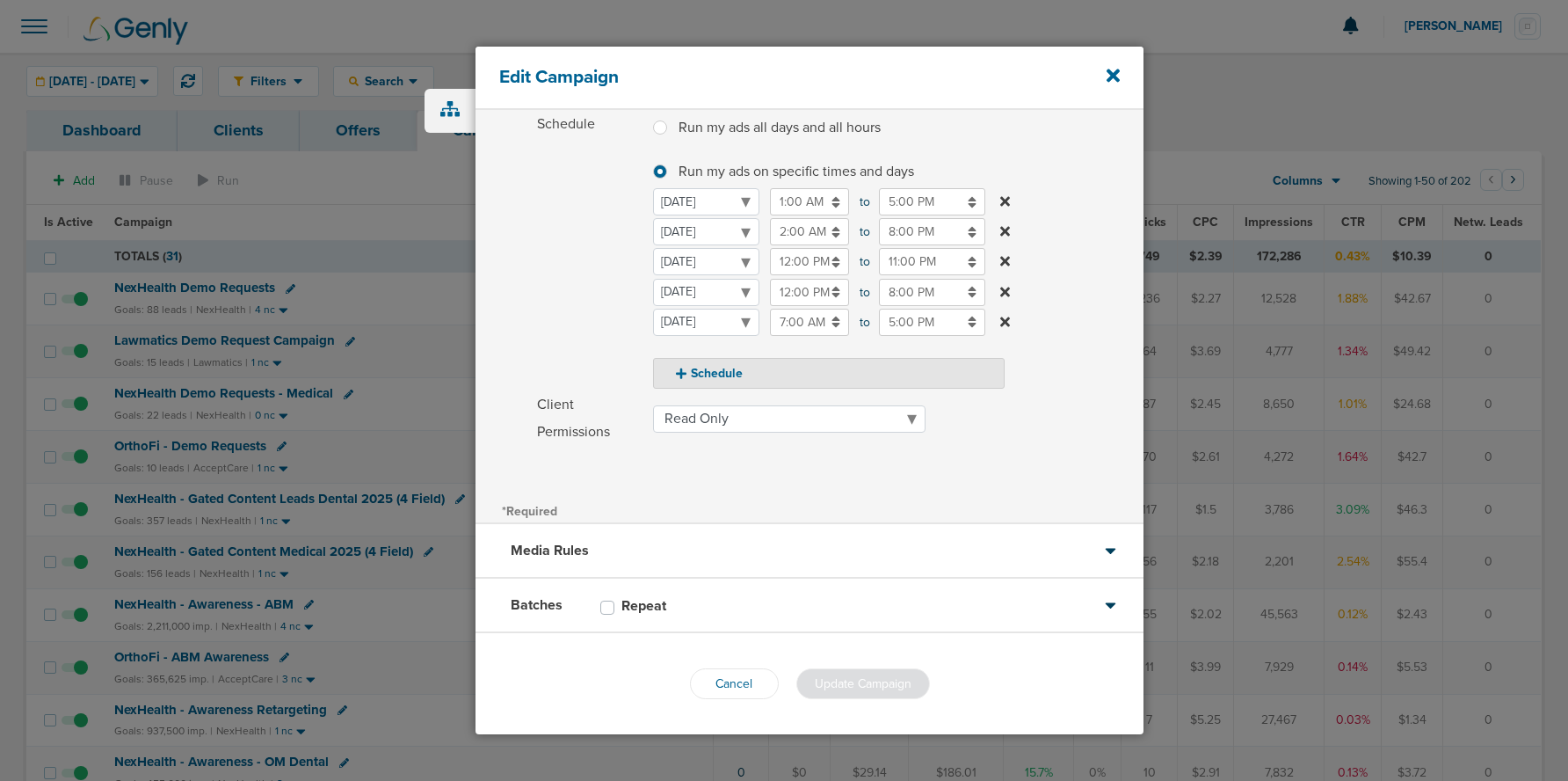
click at [698, 544] on div "Media Rules" at bounding box center [810, 552] width 668 height 54
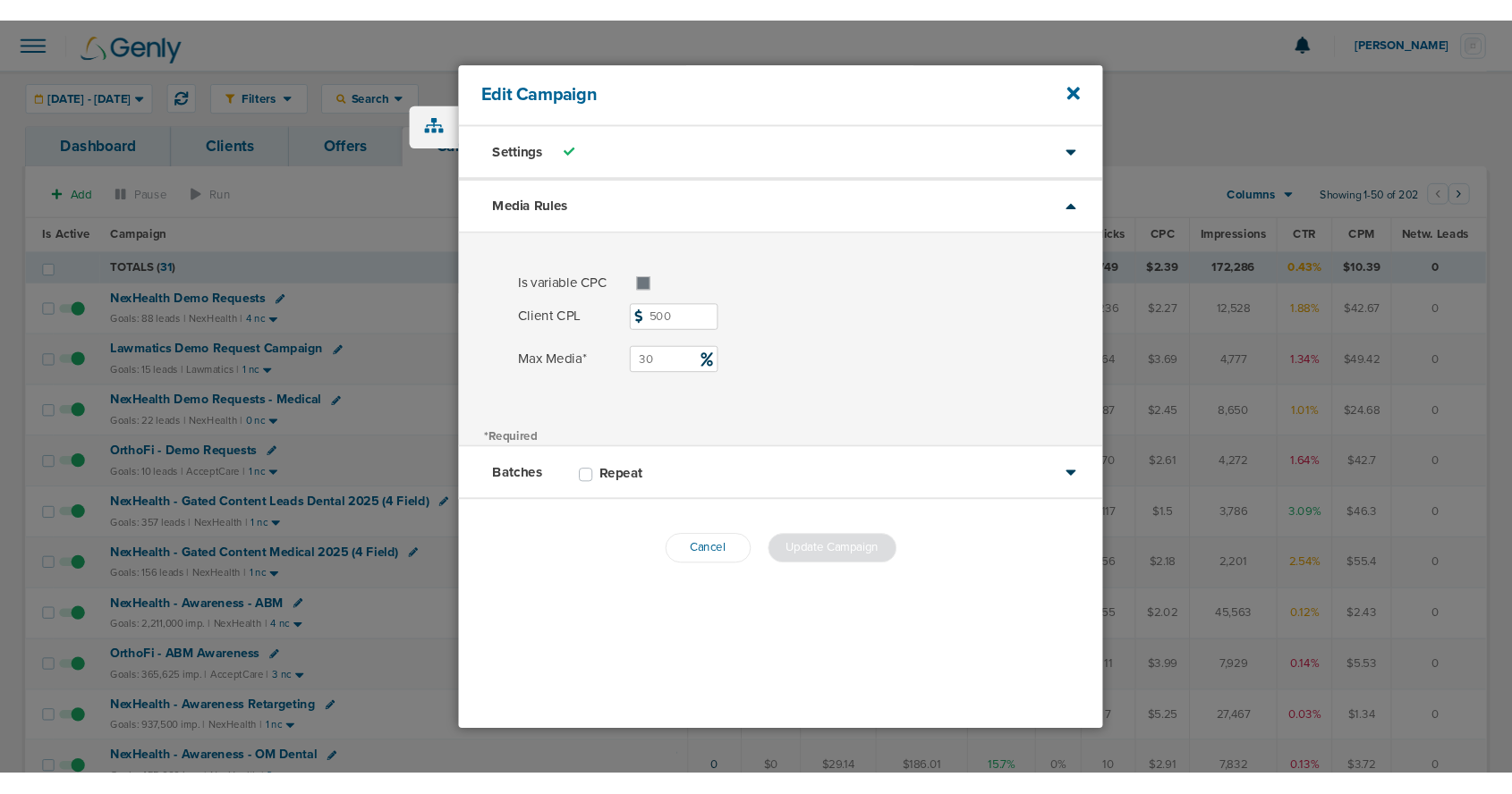
scroll to position [0, 0]
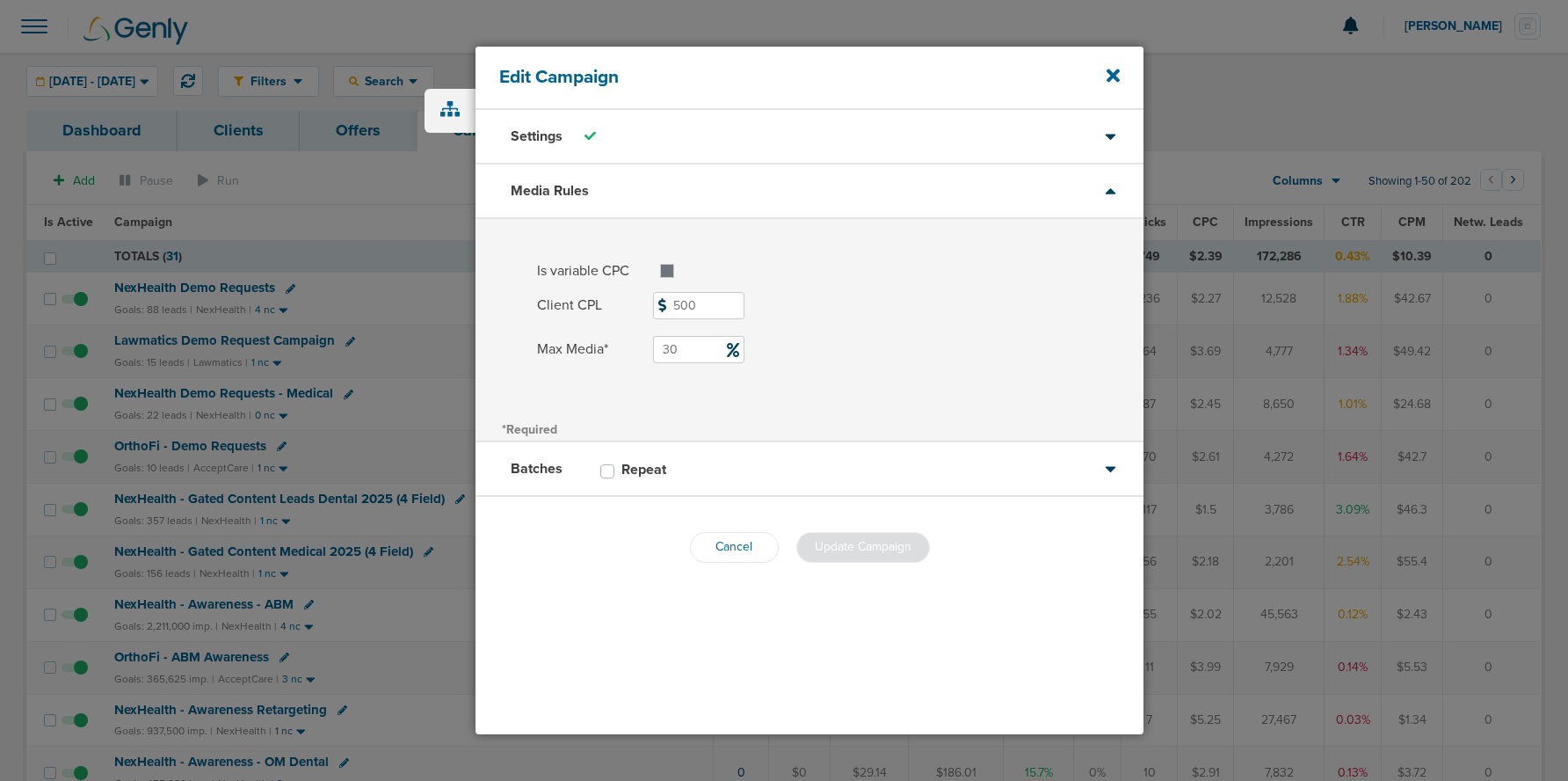
drag, startPoint x: 697, startPoint y: 351, endPoint x: 625, endPoint y: 351, distance: 72.0
click at [625, 351] on label "Max Media* 30" at bounding box center [840, 349] width 606 height 27
type input "20"
click at [843, 544] on span "Update Campaign" at bounding box center [863, 546] width 97 height 15
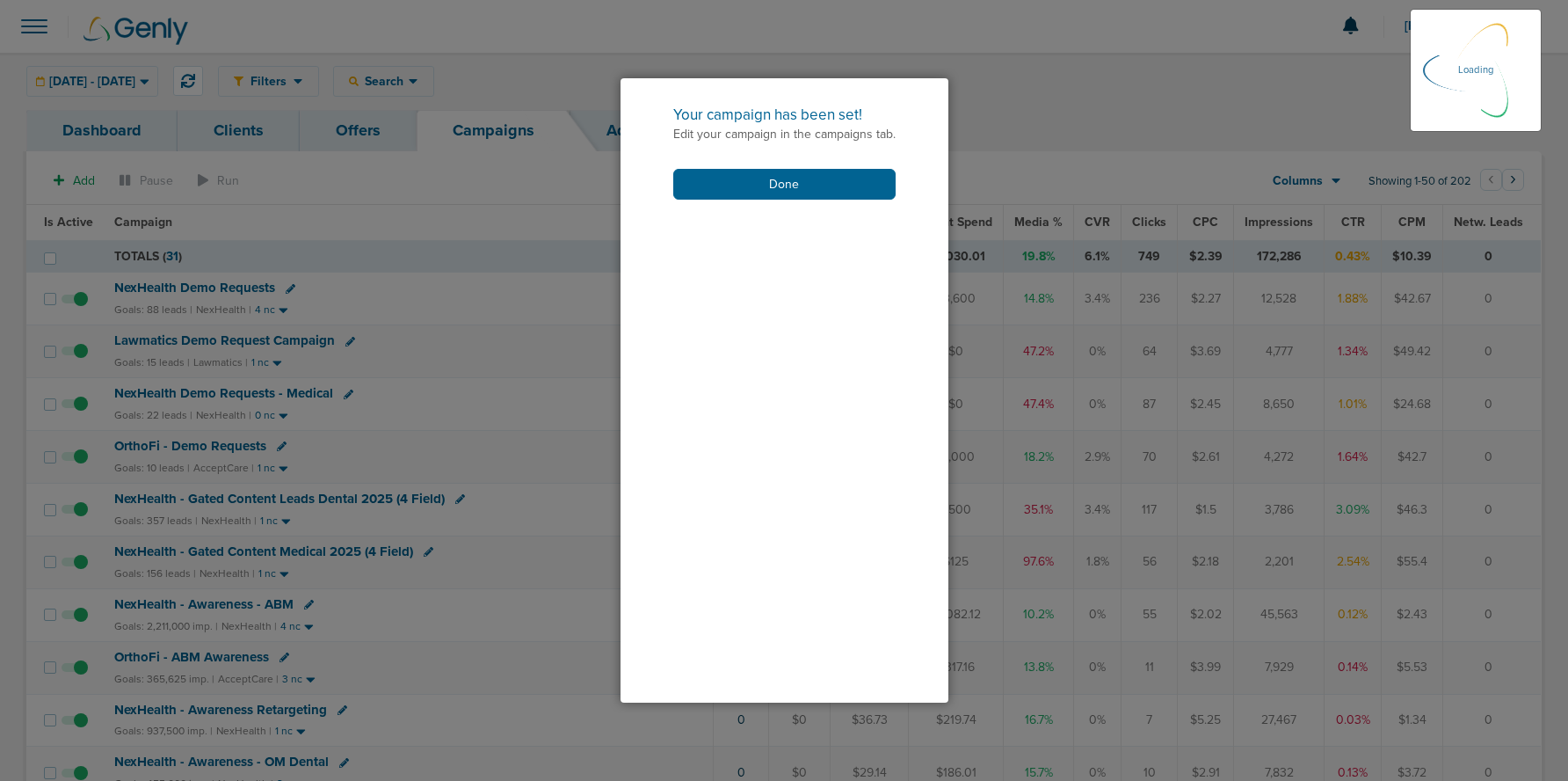
drag, startPoint x: 756, startPoint y: 188, endPoint x: 754, endPoint y: 214, distance: 26.1
click at [756, 188] on button "Done" at bounding box center [784, 184] width 222 height 31
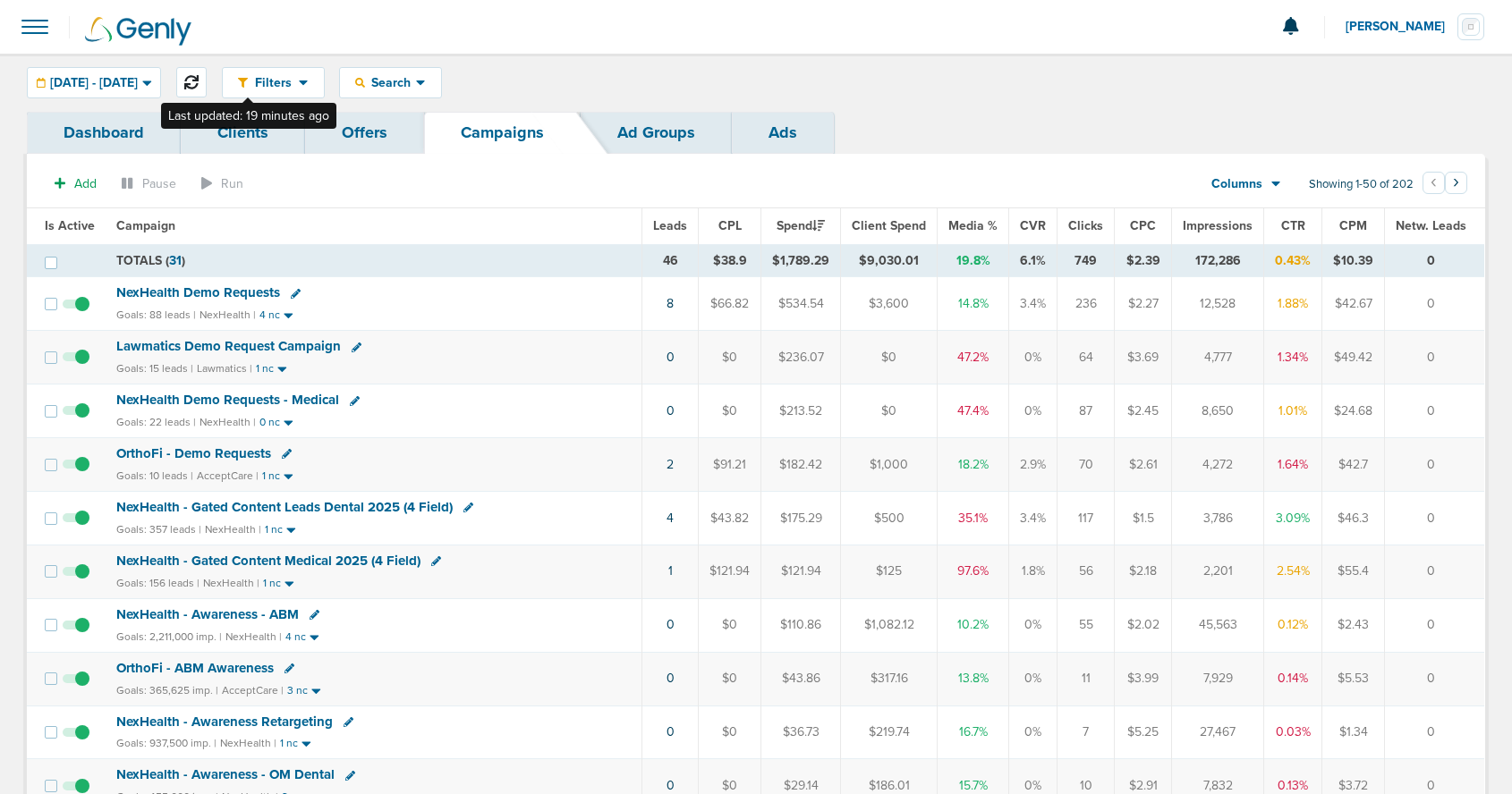
click at [199, 78] on icon at bounding box center [191, 82] width 15 height 15
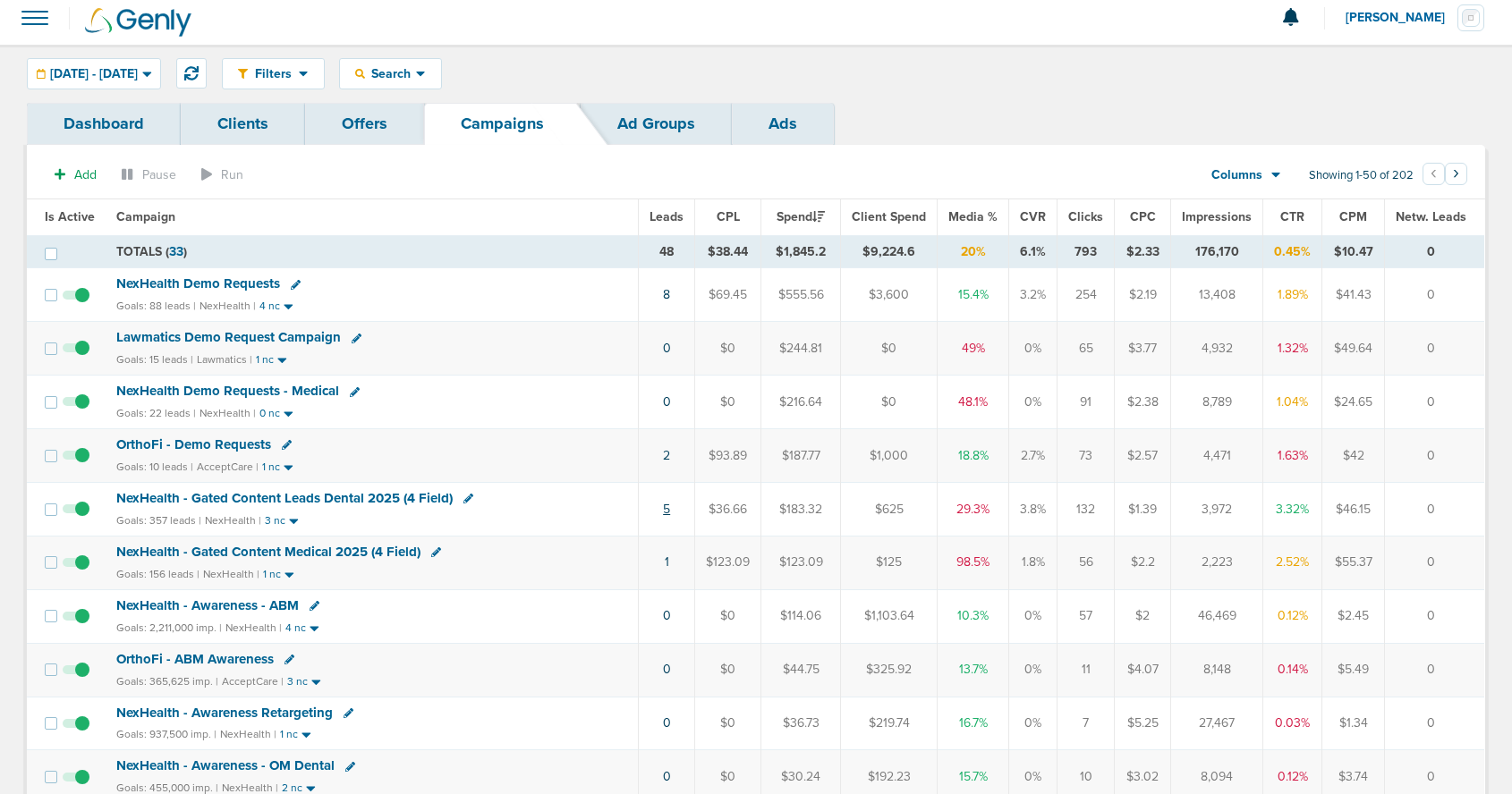
click at [670, 513] on link "5" at bounding box center [665, 509] width 7 height 15
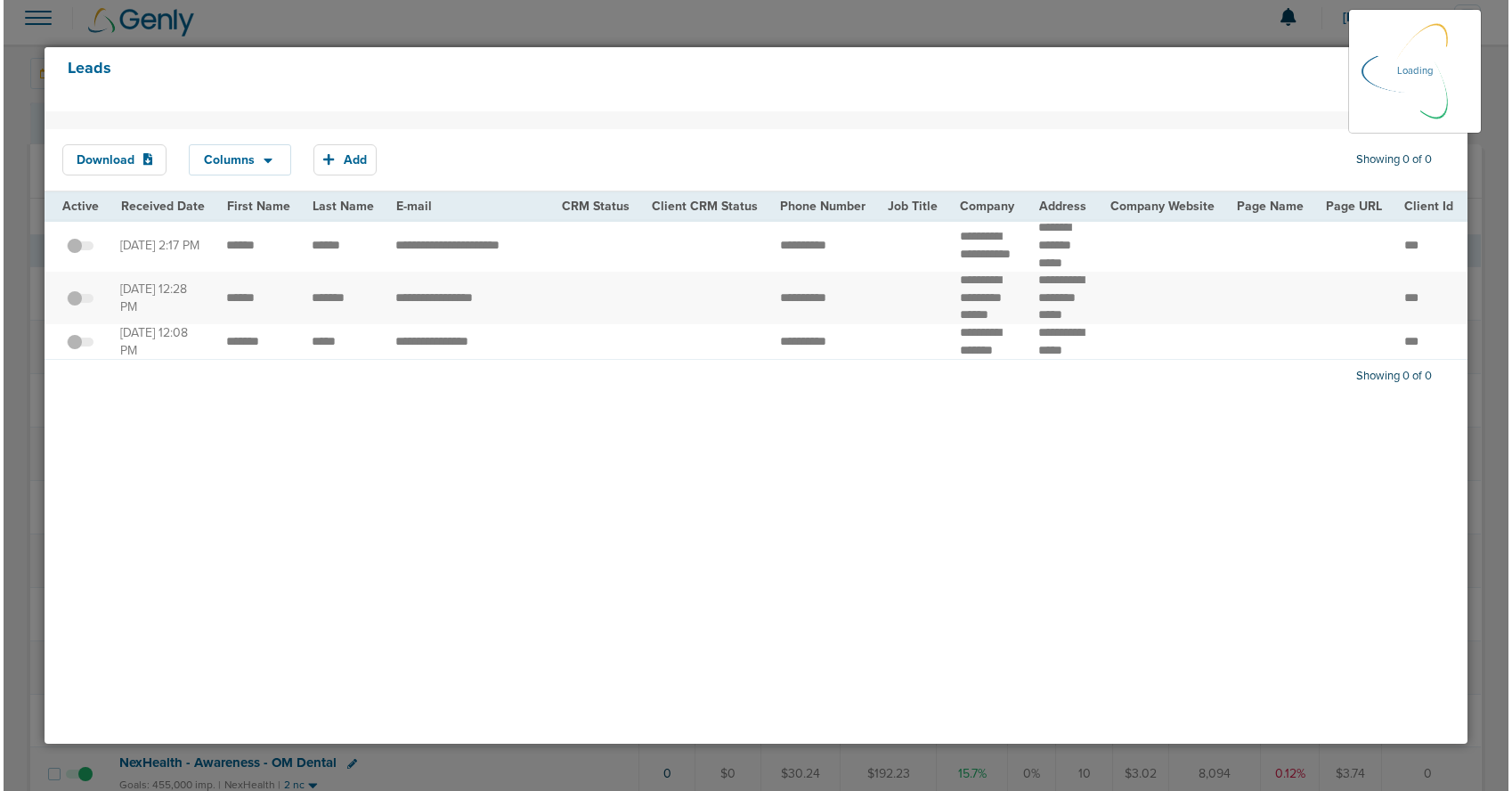
scroll to position [14, 0]
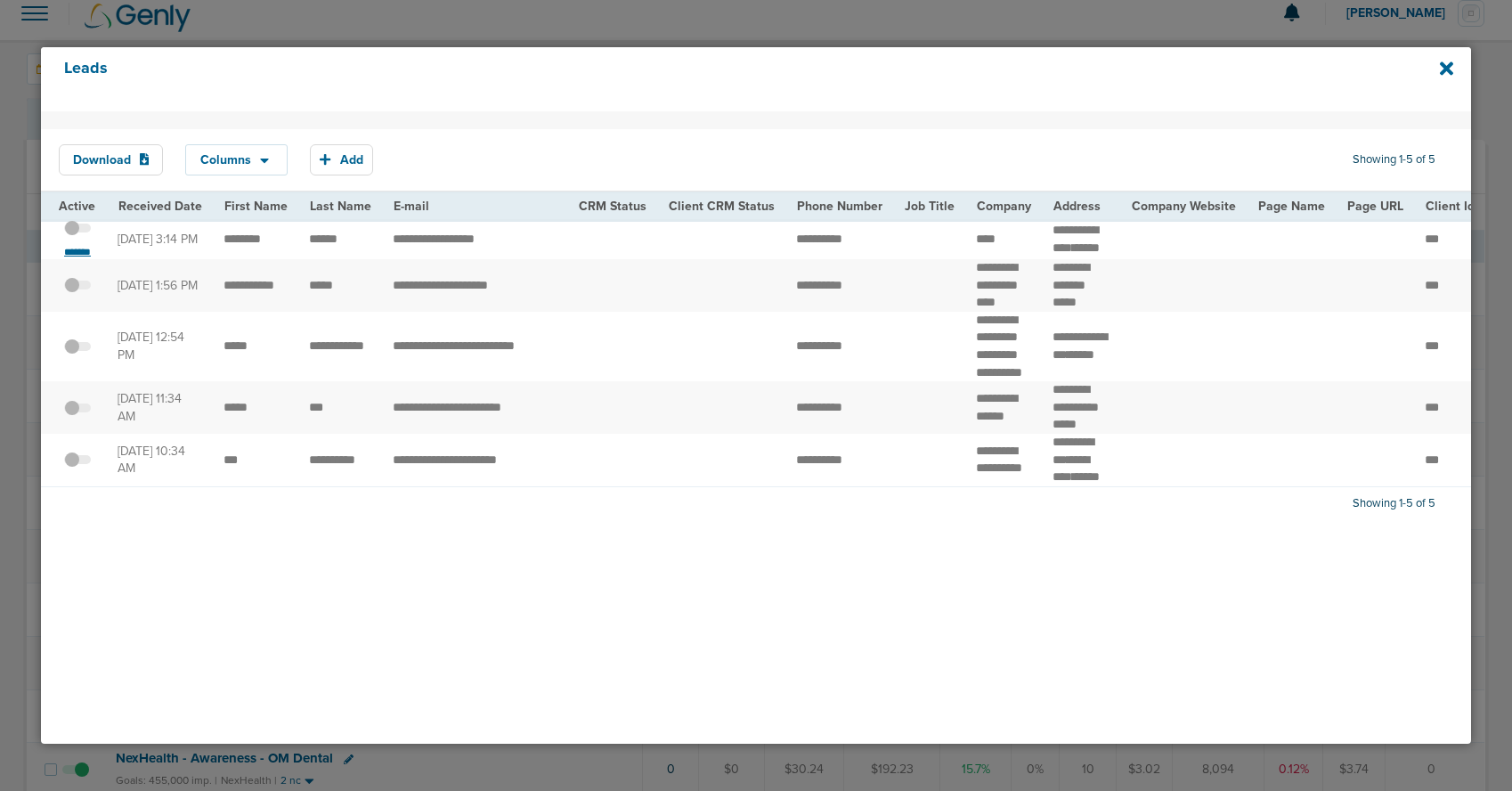
click at [76, 258] on small "*******" at bounding box center [77, 252] width 37 height 15
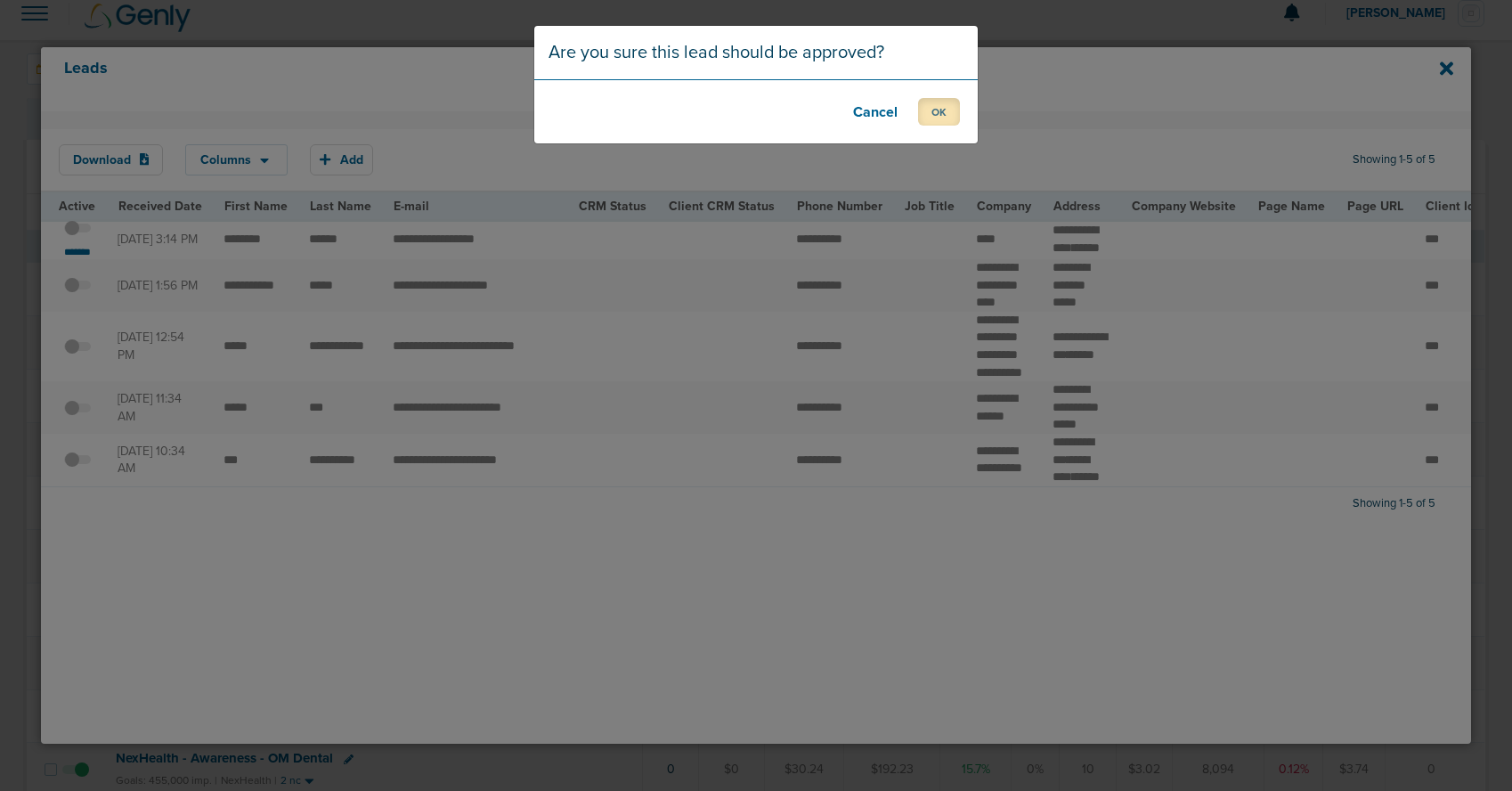
click at [940, 114] on button "OK" at bounding box center [939, 112] width 42 height 27
click at [944, 110] on button "OK" at bounding box center [939, 112] width 42 height 27
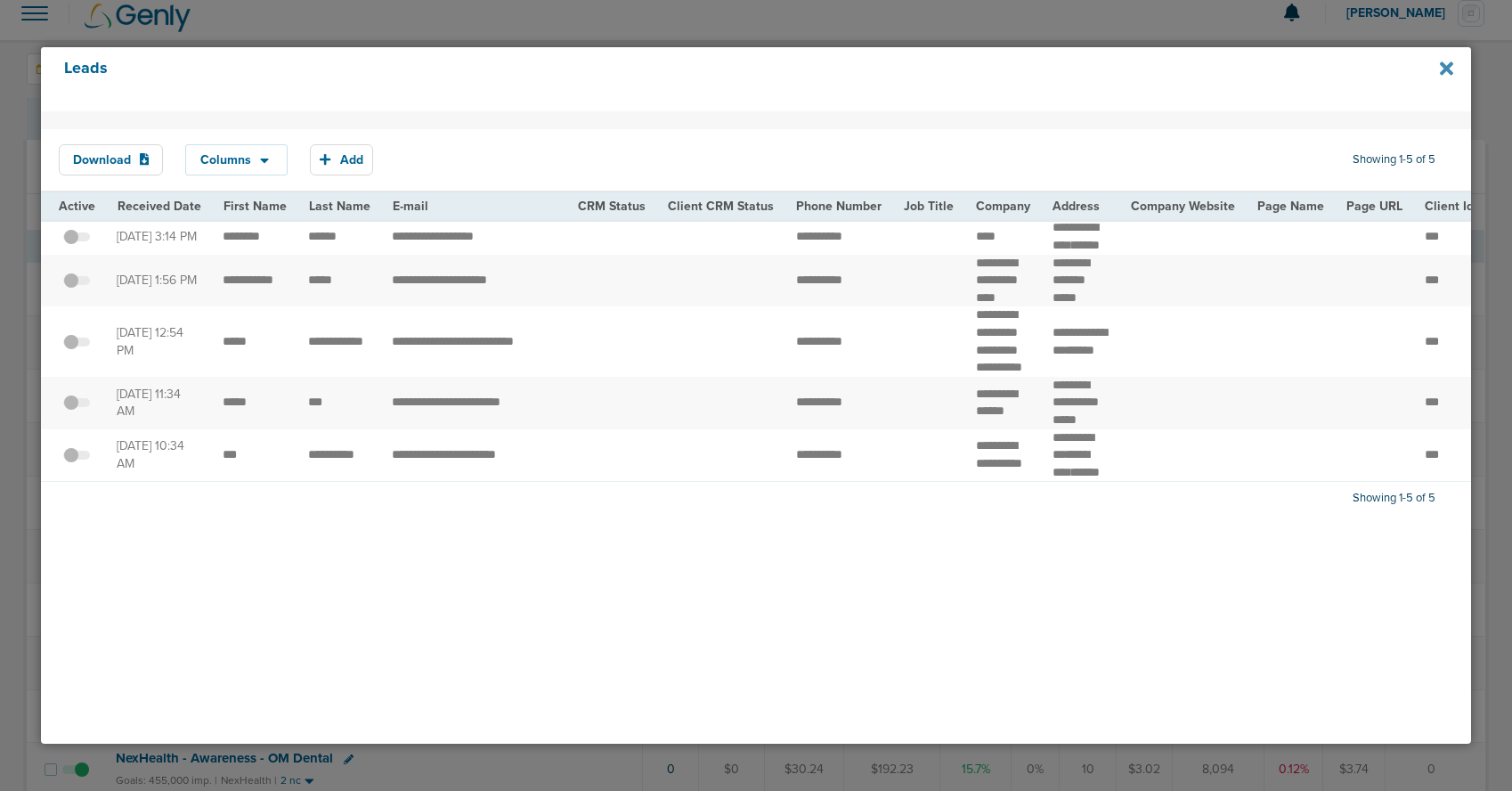
click at [1446, 69] on icon at bounding box center [1446, 69] width 14 height 14
click at [1448, 71] on icon at bounding box center [1446, 69] width 14 height 14
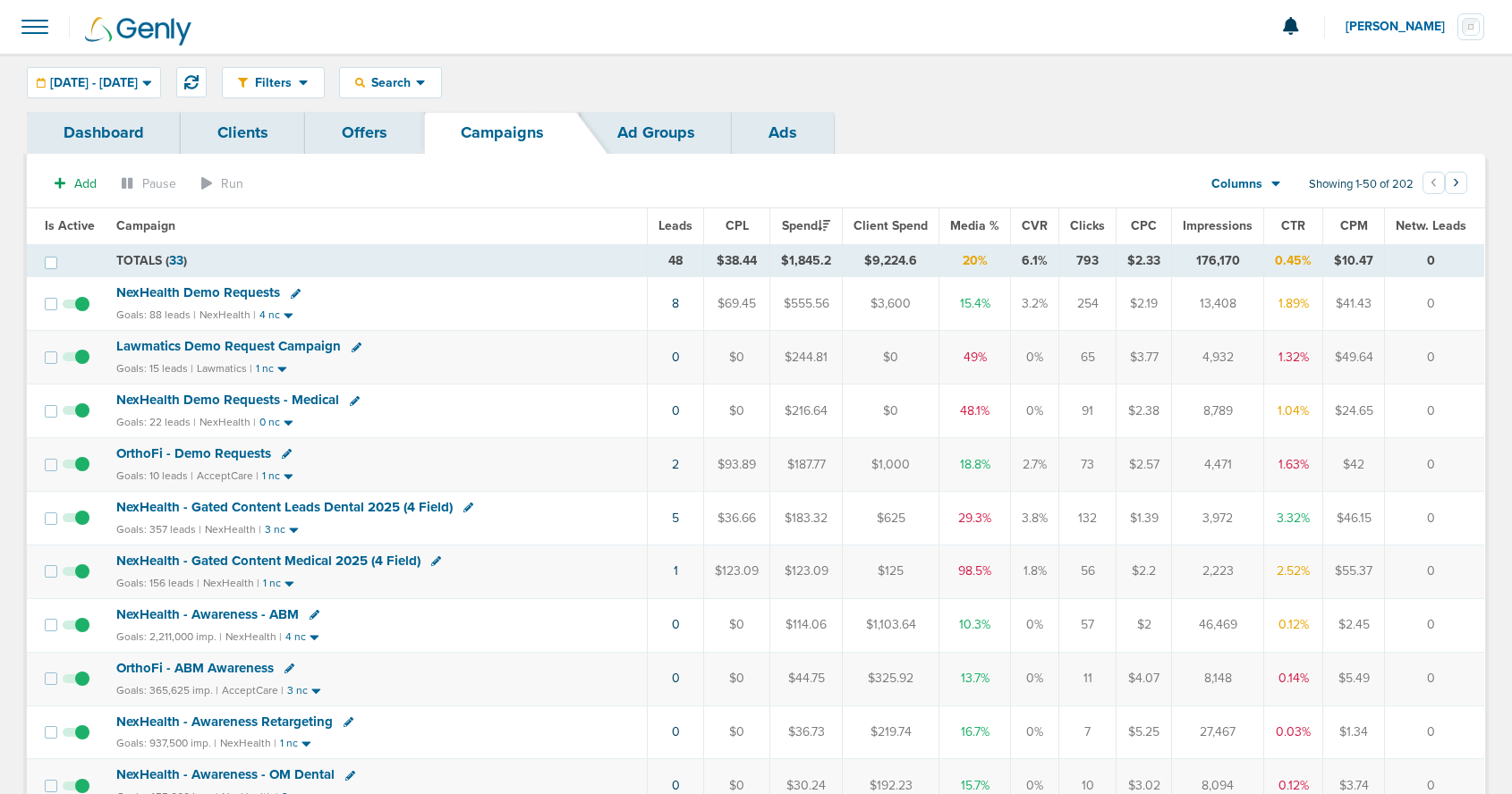
click at [282, 455] on icon at bounding box center [286, 454] width 10 height 10
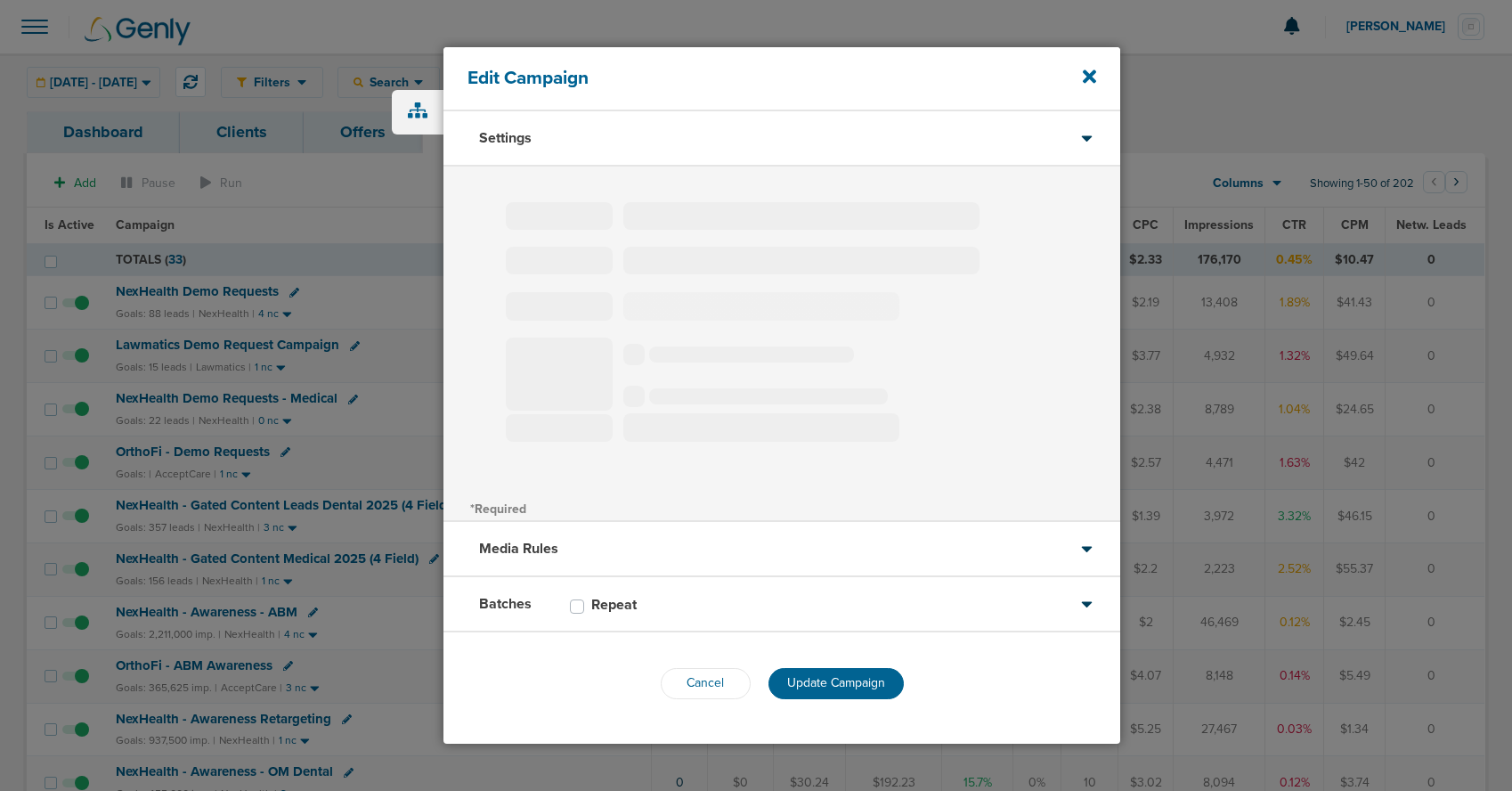
type input "OrthoFi - Demo Requests"
select select "Leads"
radio input "true"
select select "readOnly"
select select "1"
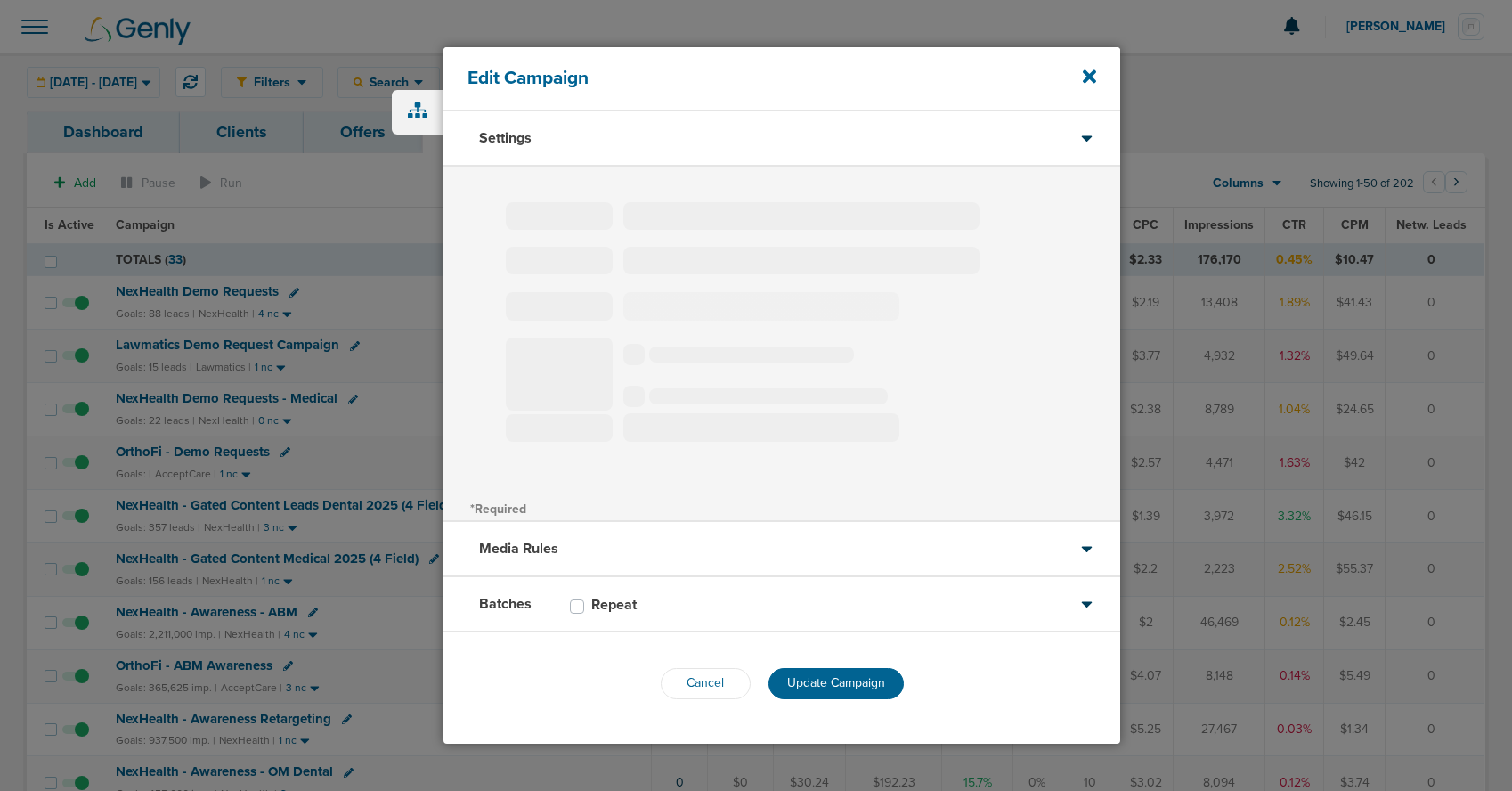
select select "2"
select select "3"
select select "4"
select select "5"
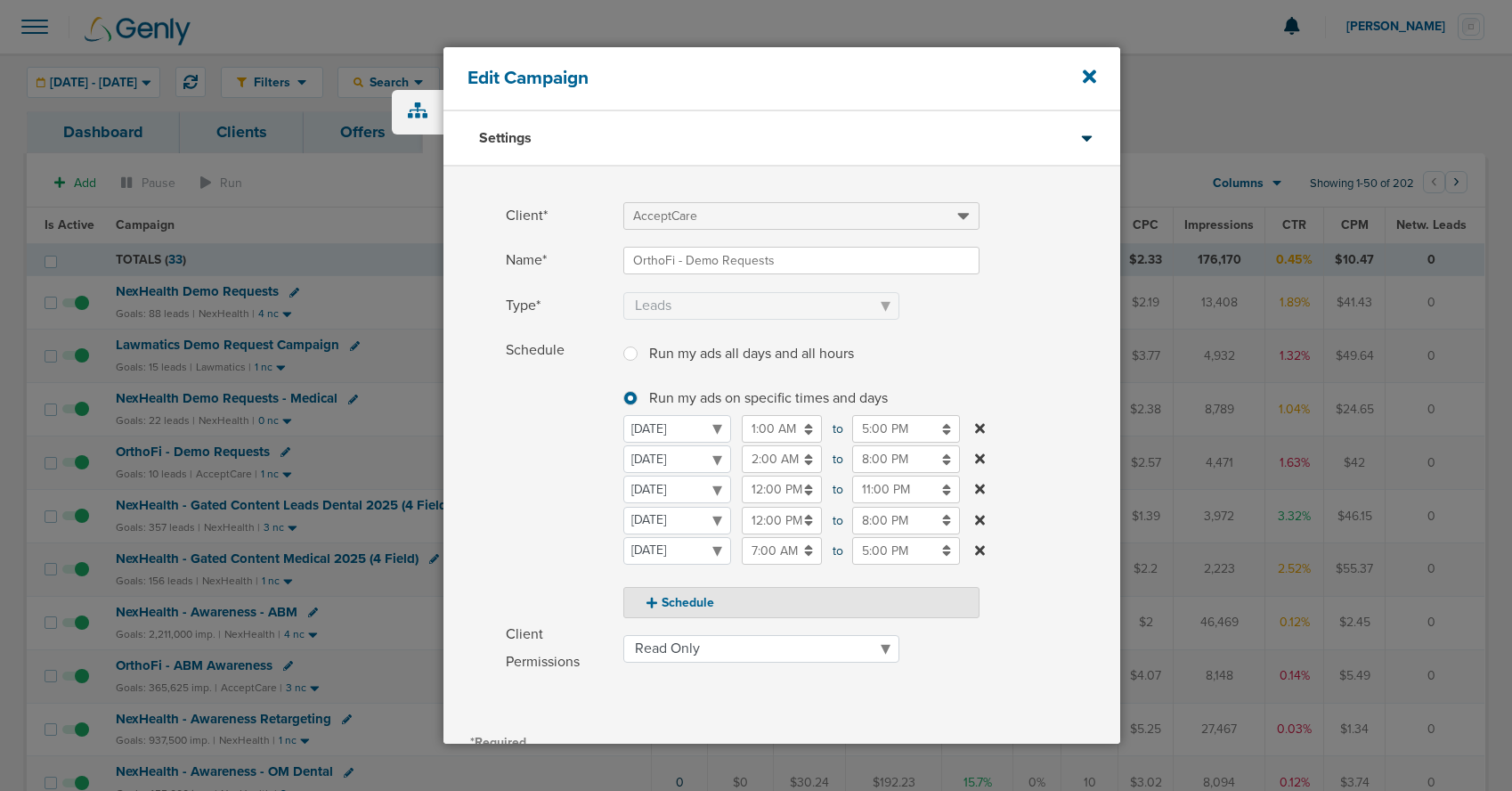
click at [882, 433] on input "5:00 PM" at bounding box center [906, 428] width 108 height 27
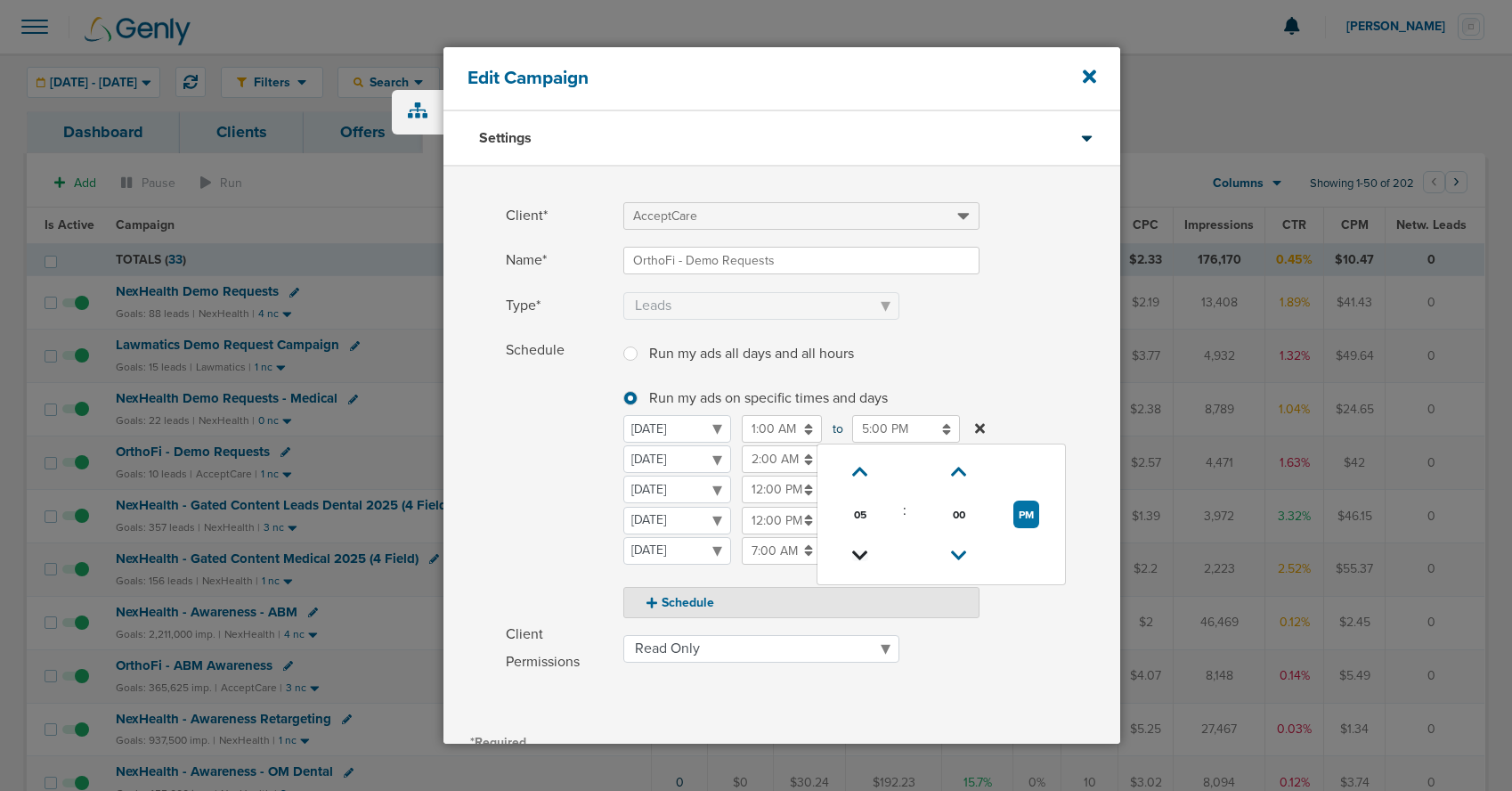
click at [866, 551] on icon at bounding box center [860, 556] width 16 height 11
type input "4:00 PM"
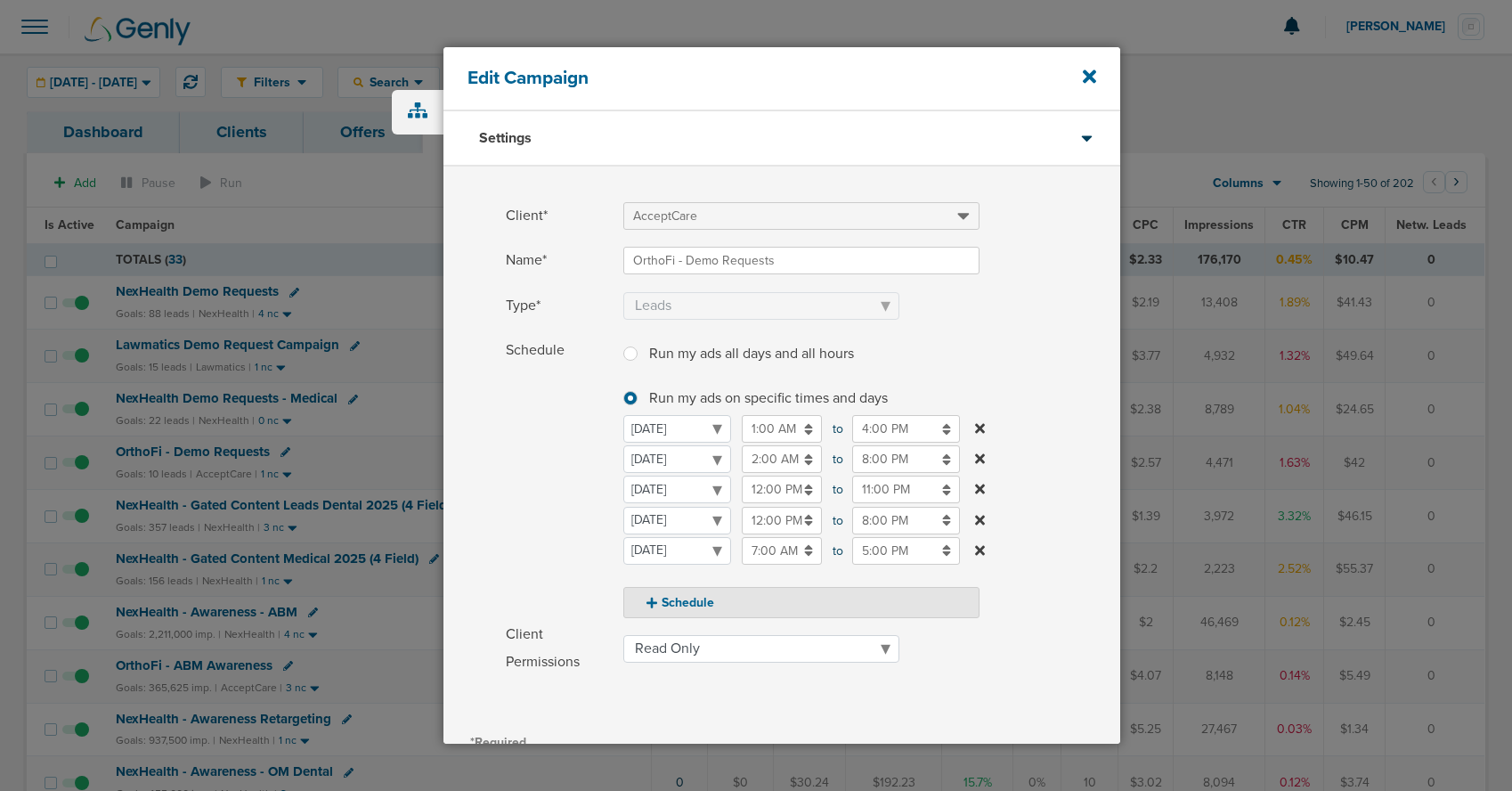
click at [520, 492] on span "Schedule" at bounding box center [559, 476] width 107 height 281
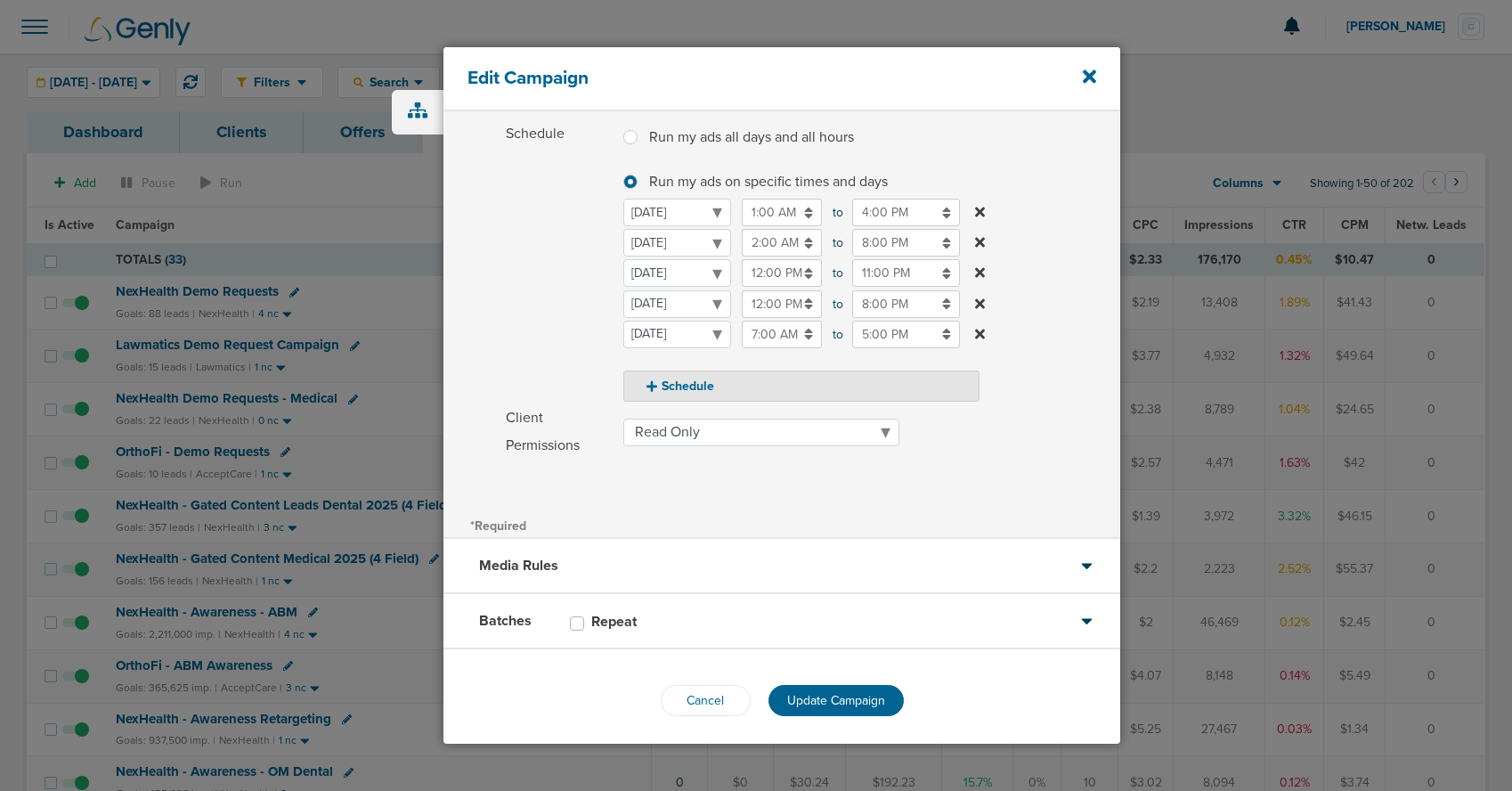
scroll to position [224, 0]
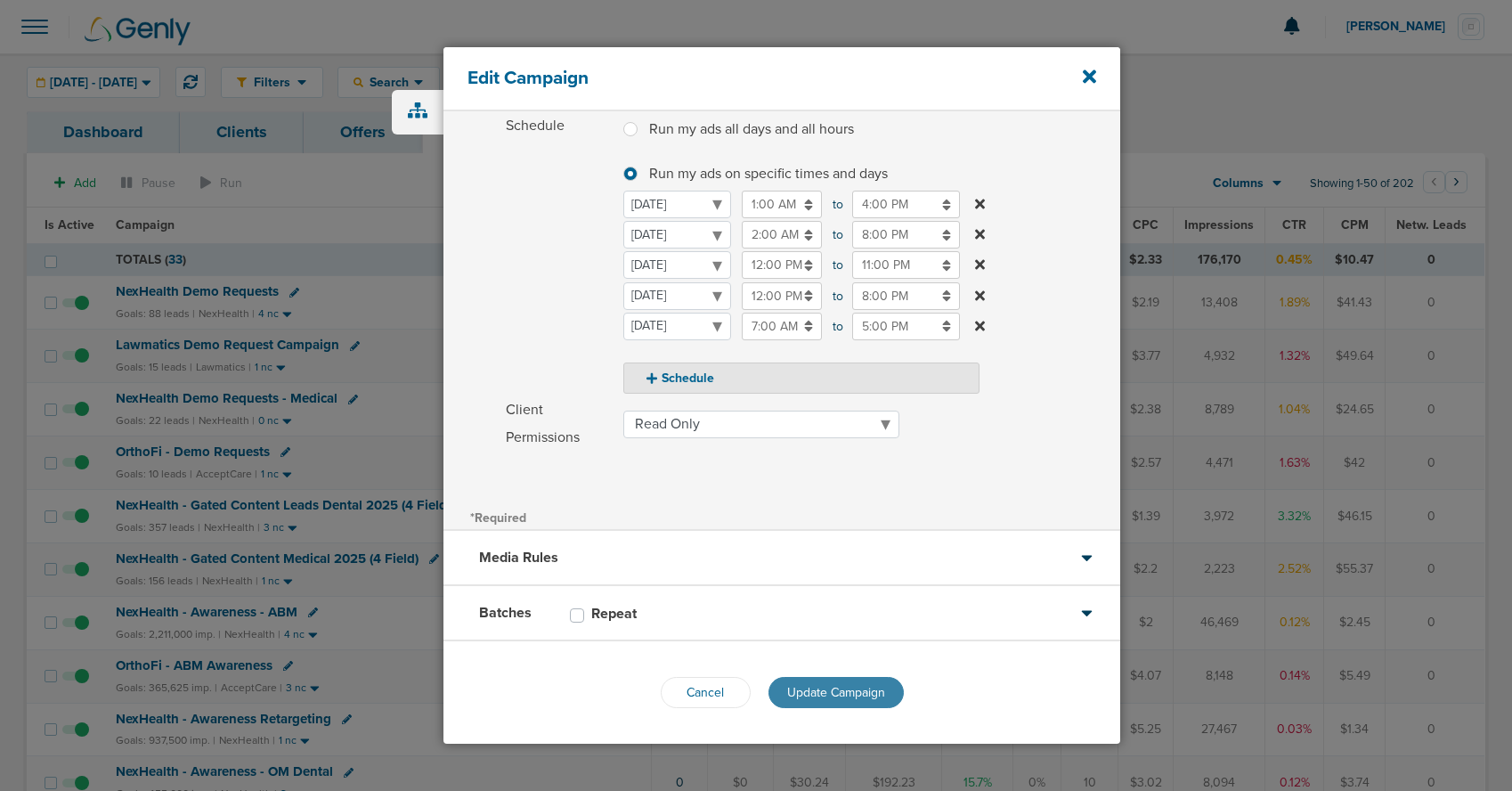
click at [865, 691] on span "Update Campaign" at bounding box center [836, 692] width 98 height 15
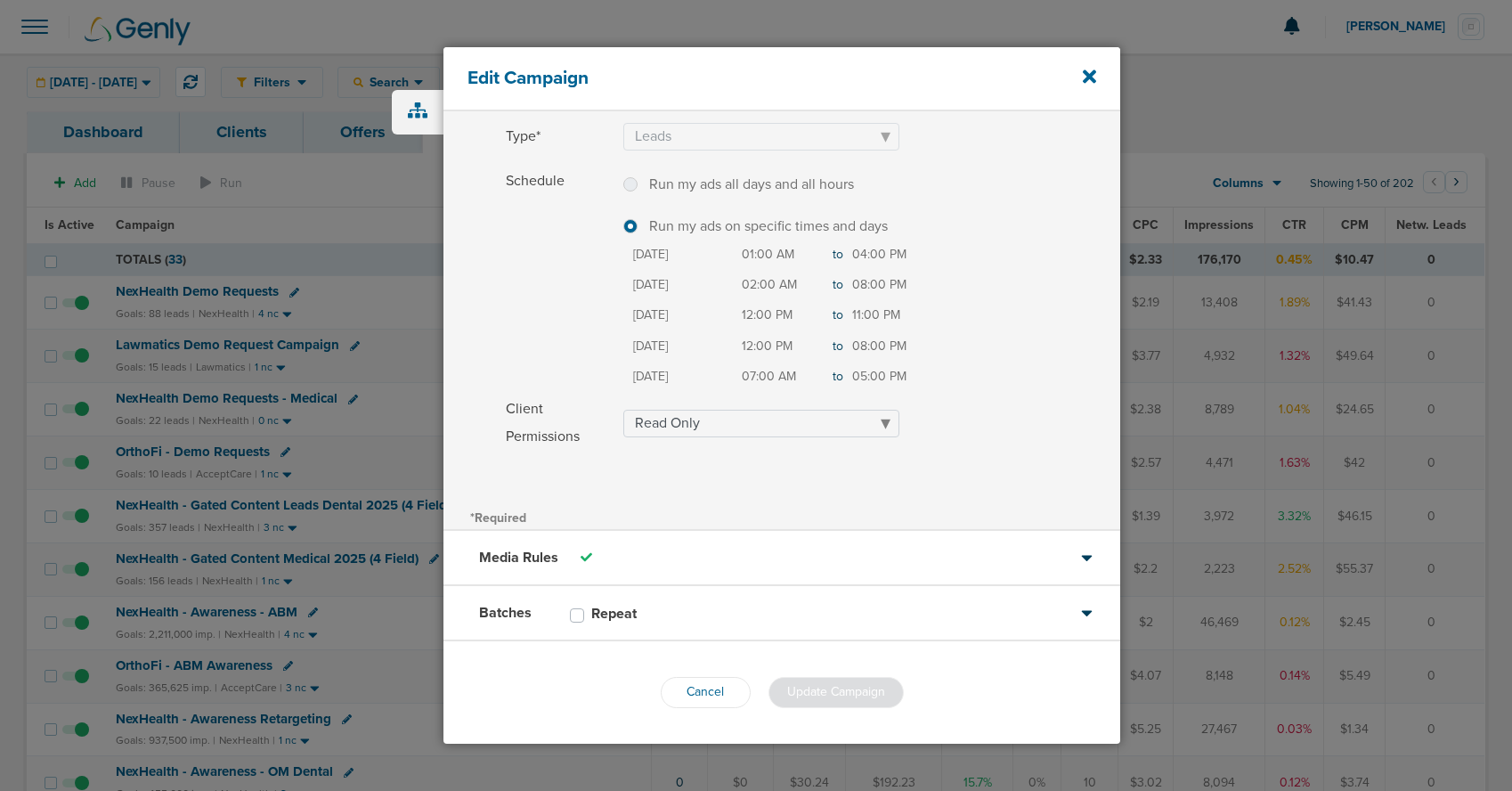
scroll to position [170, 0]
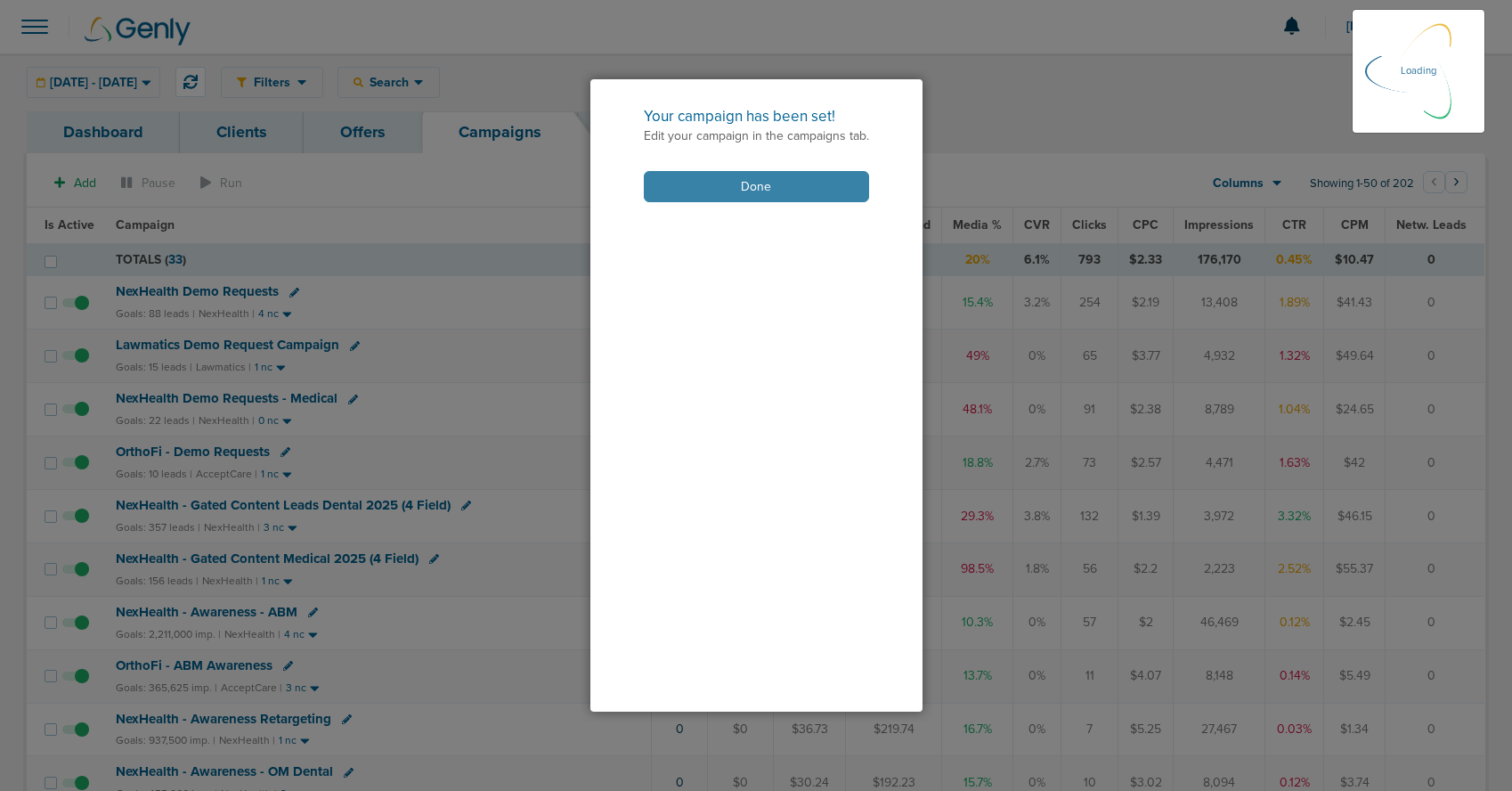
click at [707, 195] on button "Done" at bounding box center [756, 186] width 225 height 31
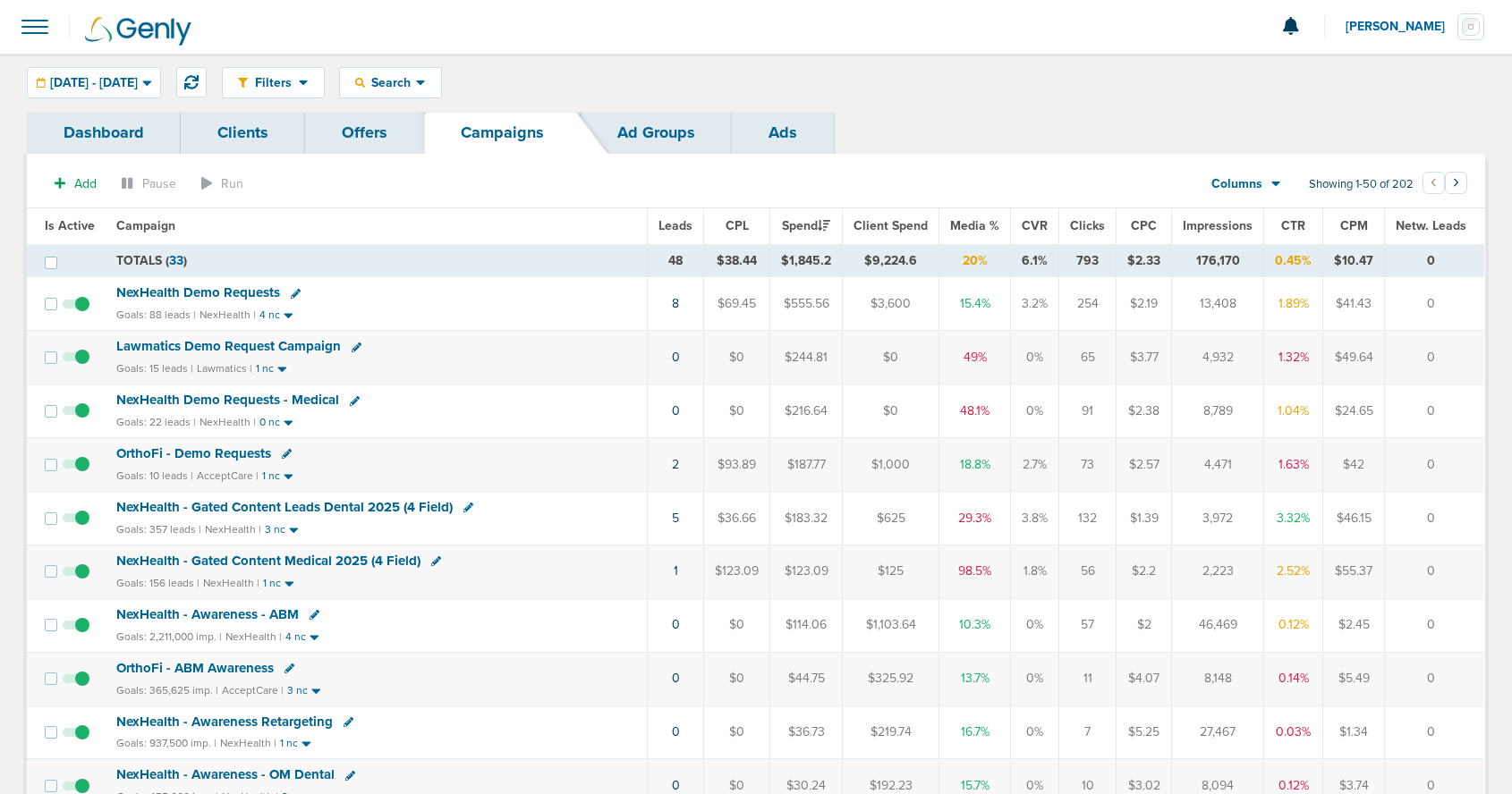
click at [282, 452] on icon at bounding box center [286, 454] width 10 height 10
select select
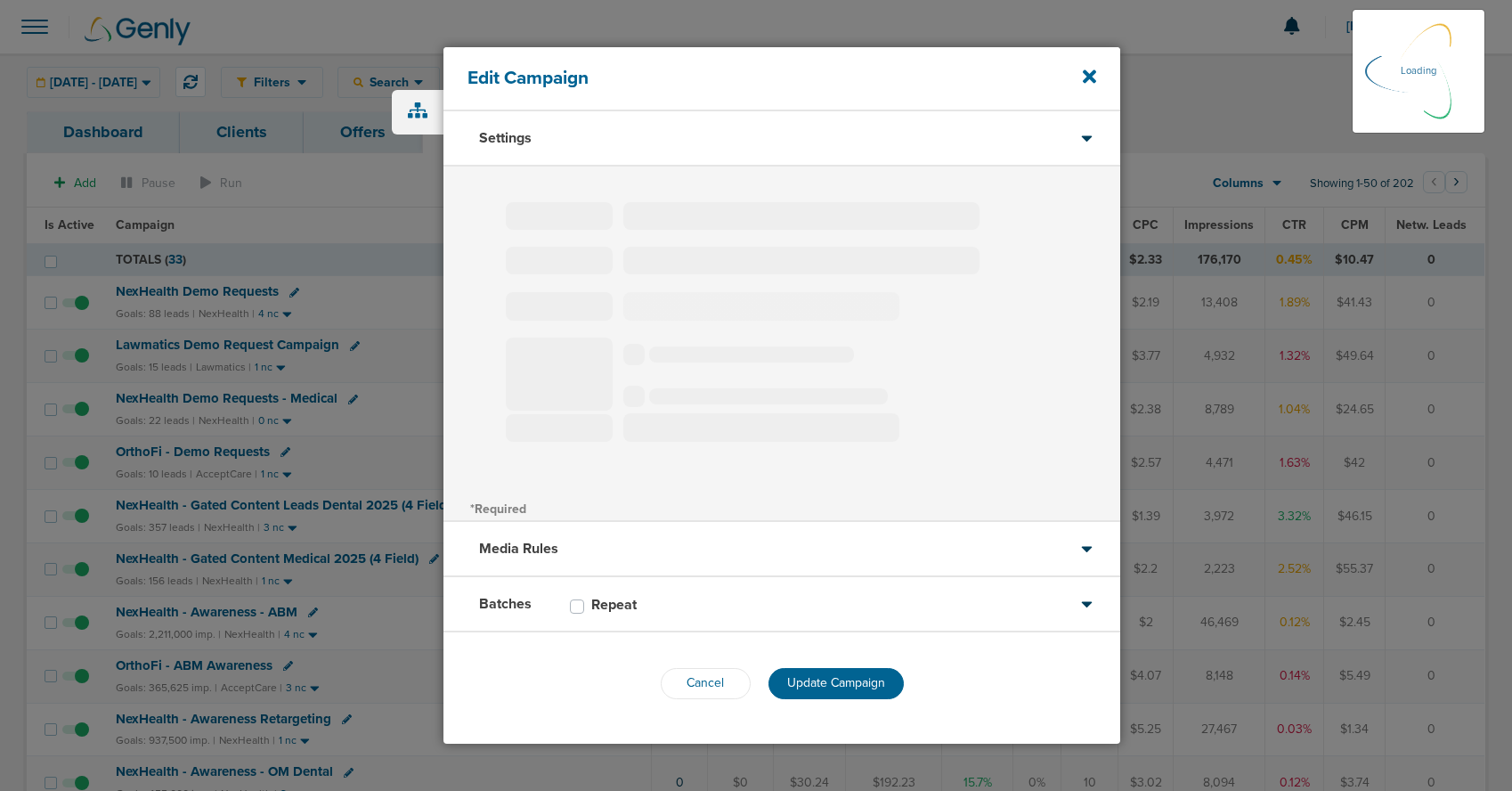
type input "OrthoFi - Demo Requests"
select select "Leads"
radio input "true"
select select "readOnly"
select select "1"
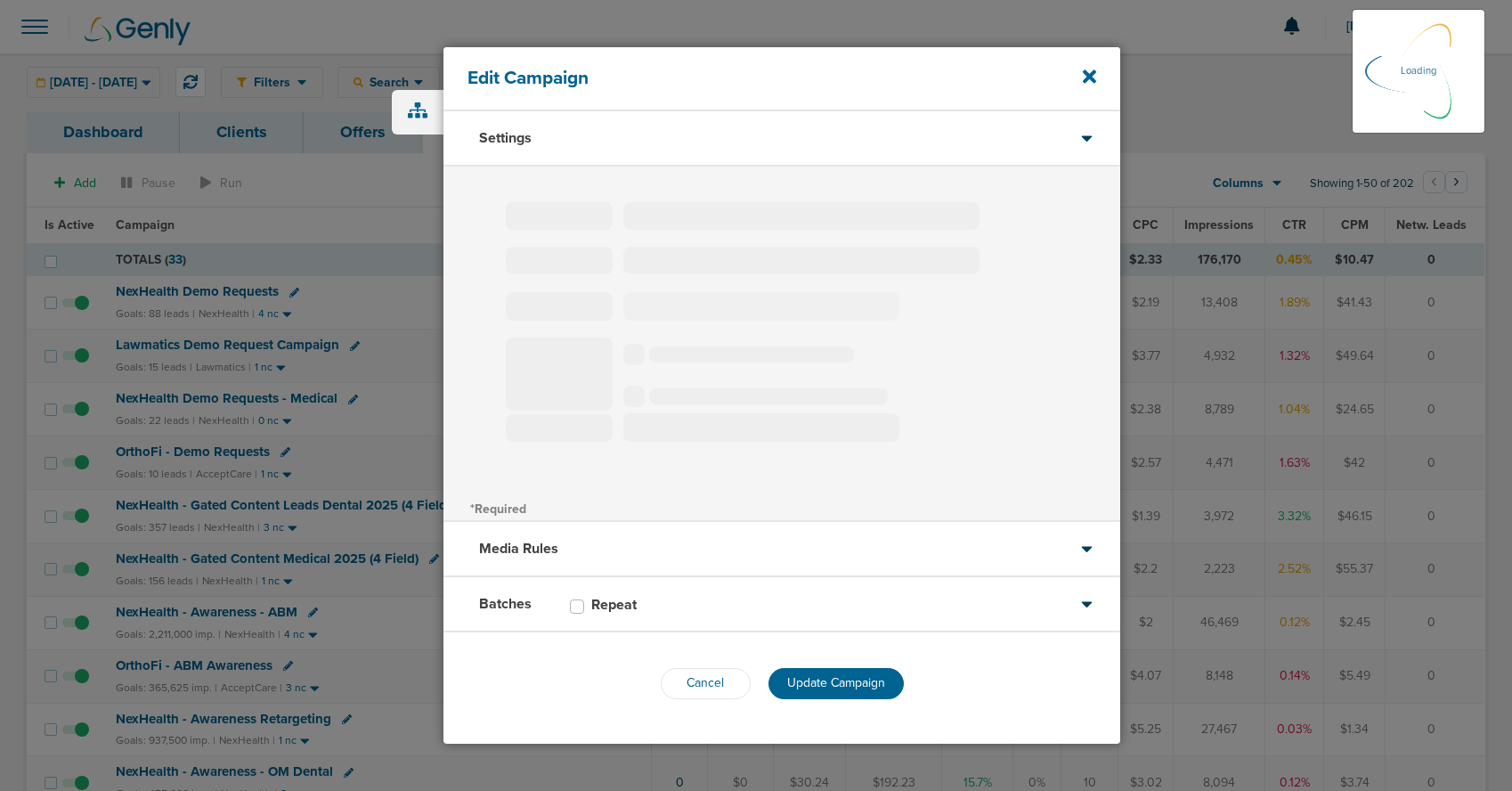
select select "2"
select select "3"
select select "4"
select select "5"
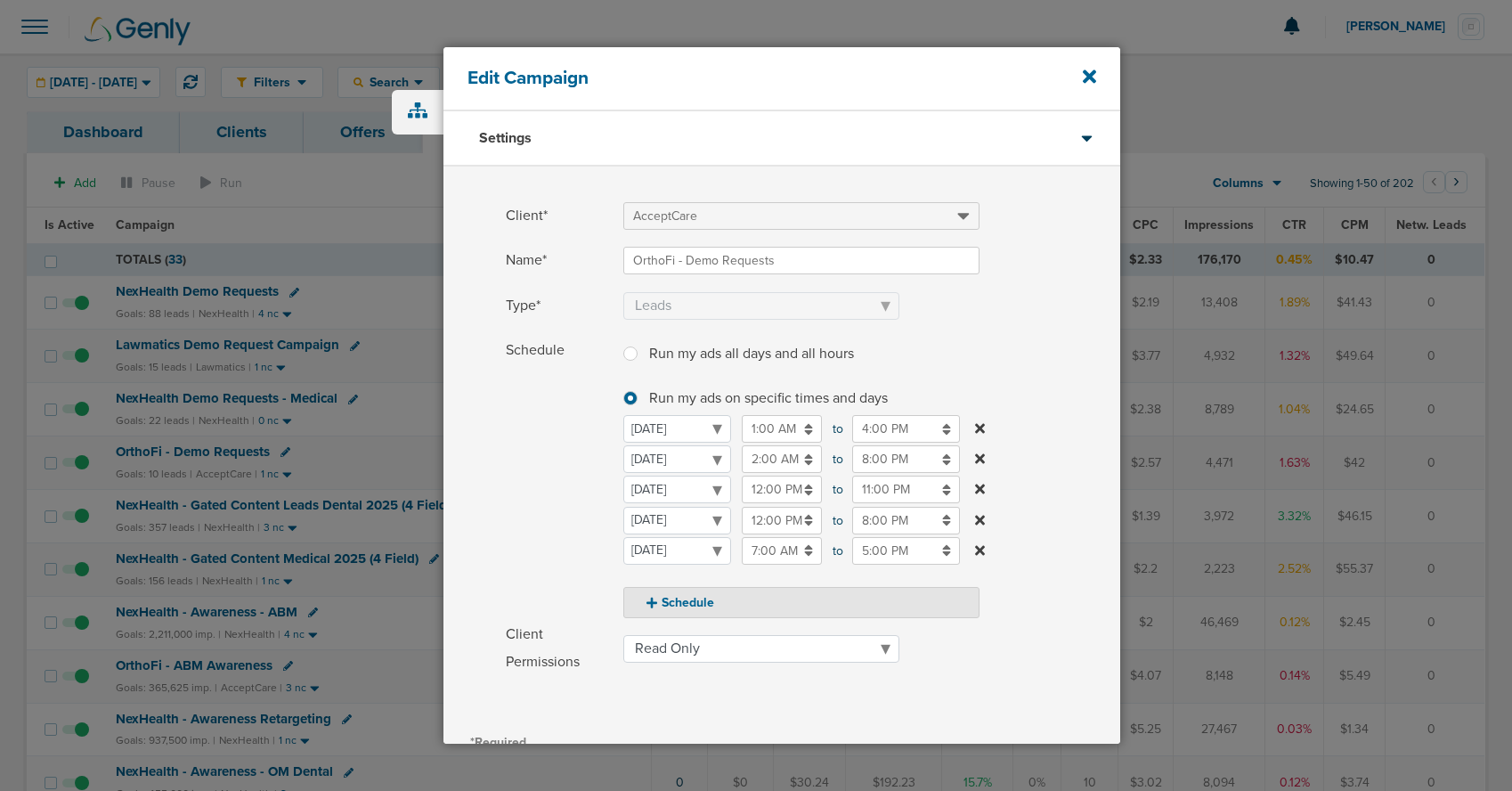
click at [979, 551] on icon at bounding box center [980, 550] width 10 height 10
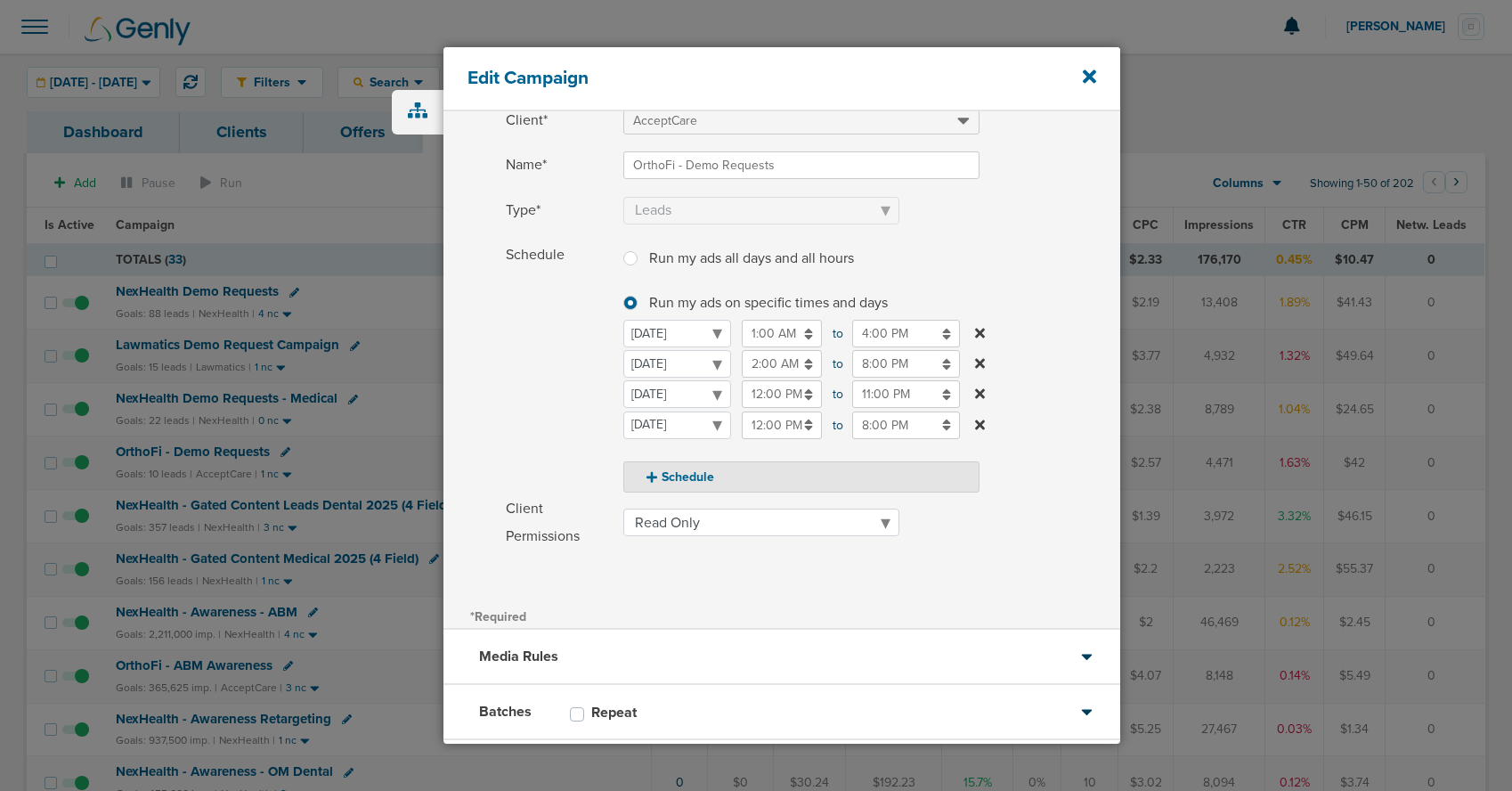
scroll to position [194, 0]
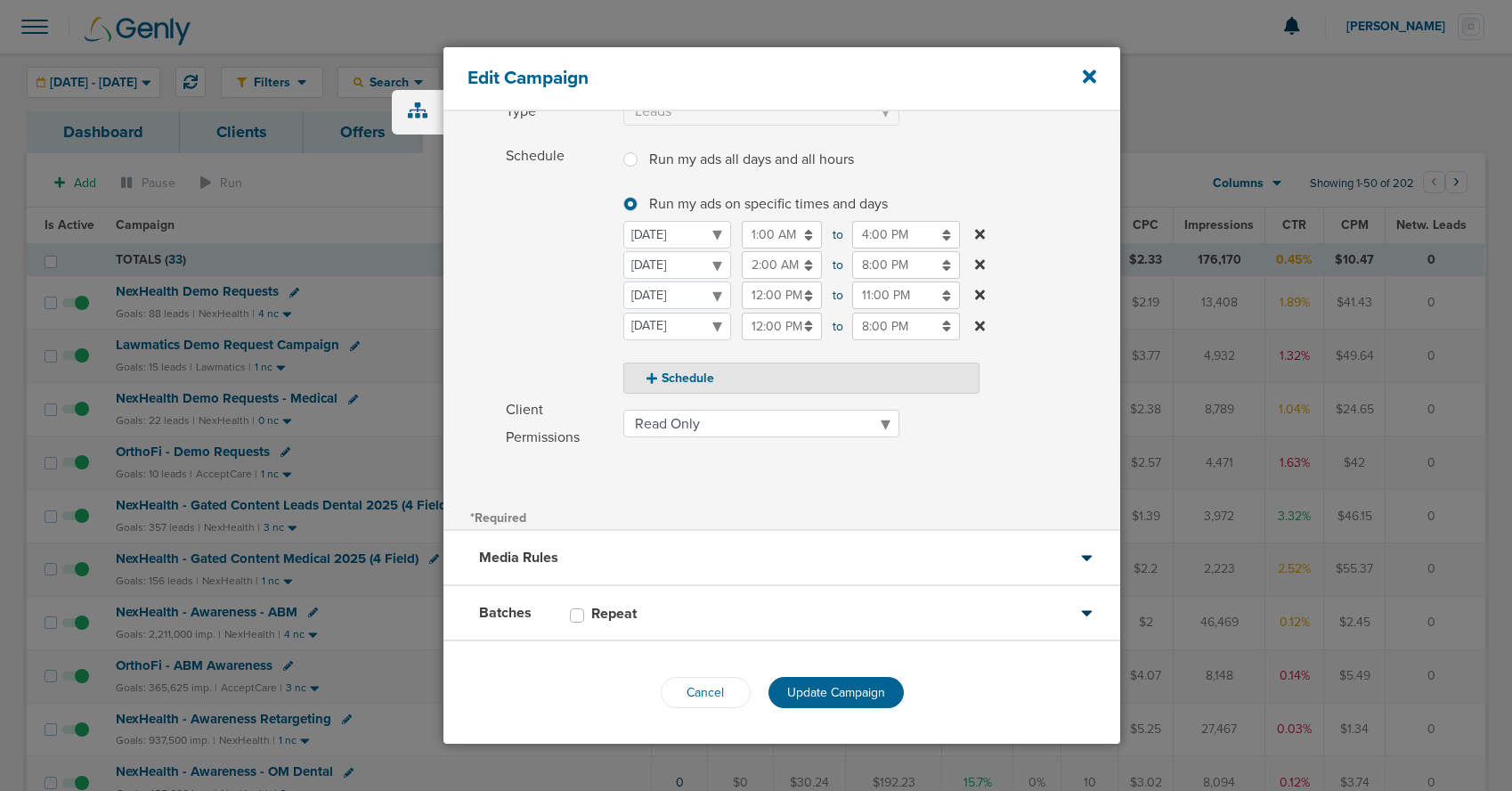
click at [833, 691] on span "Update Campaign" at bounding box center [836, 692] width 98 height 15
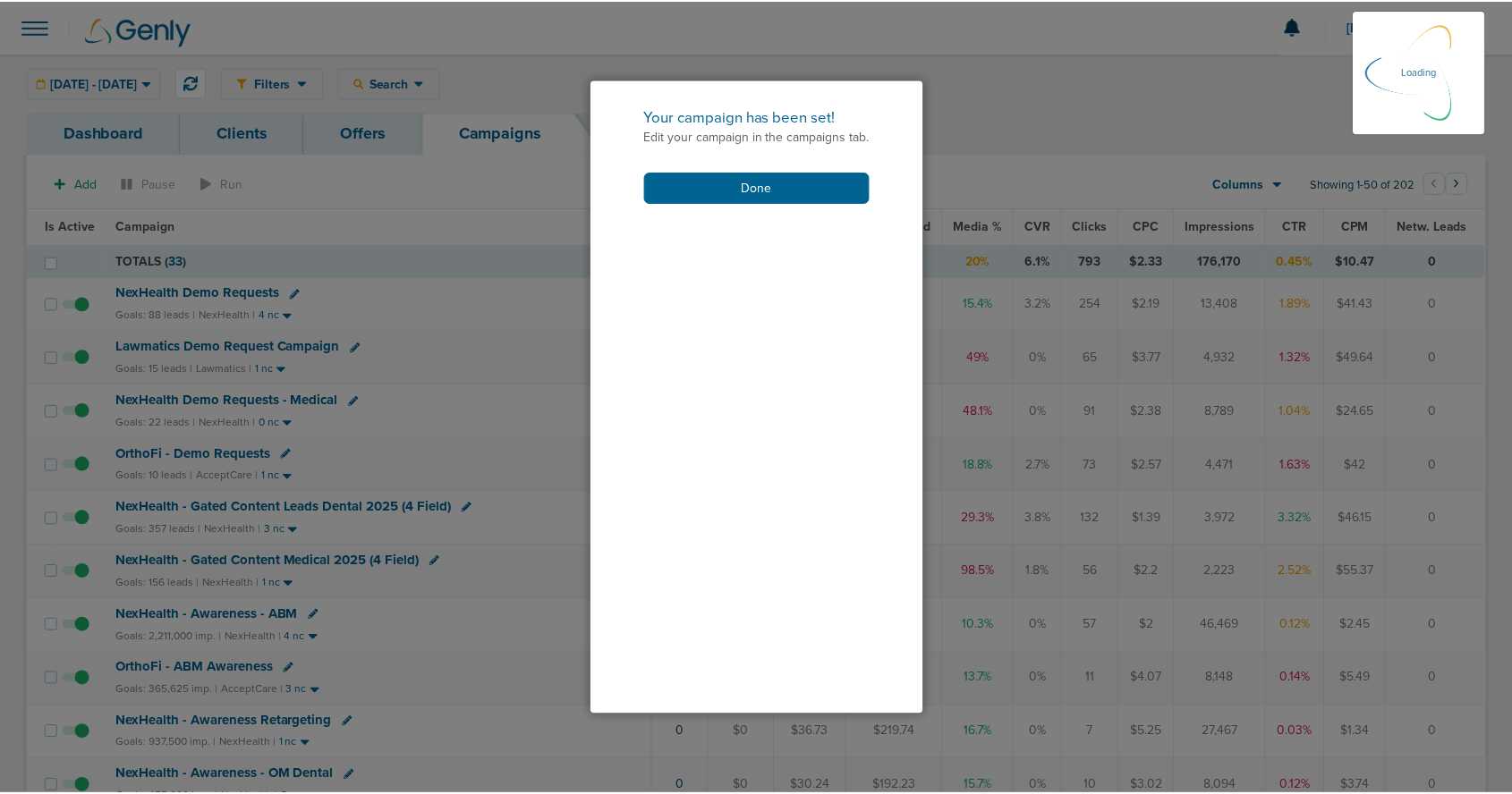
scroll to position [140, 0]
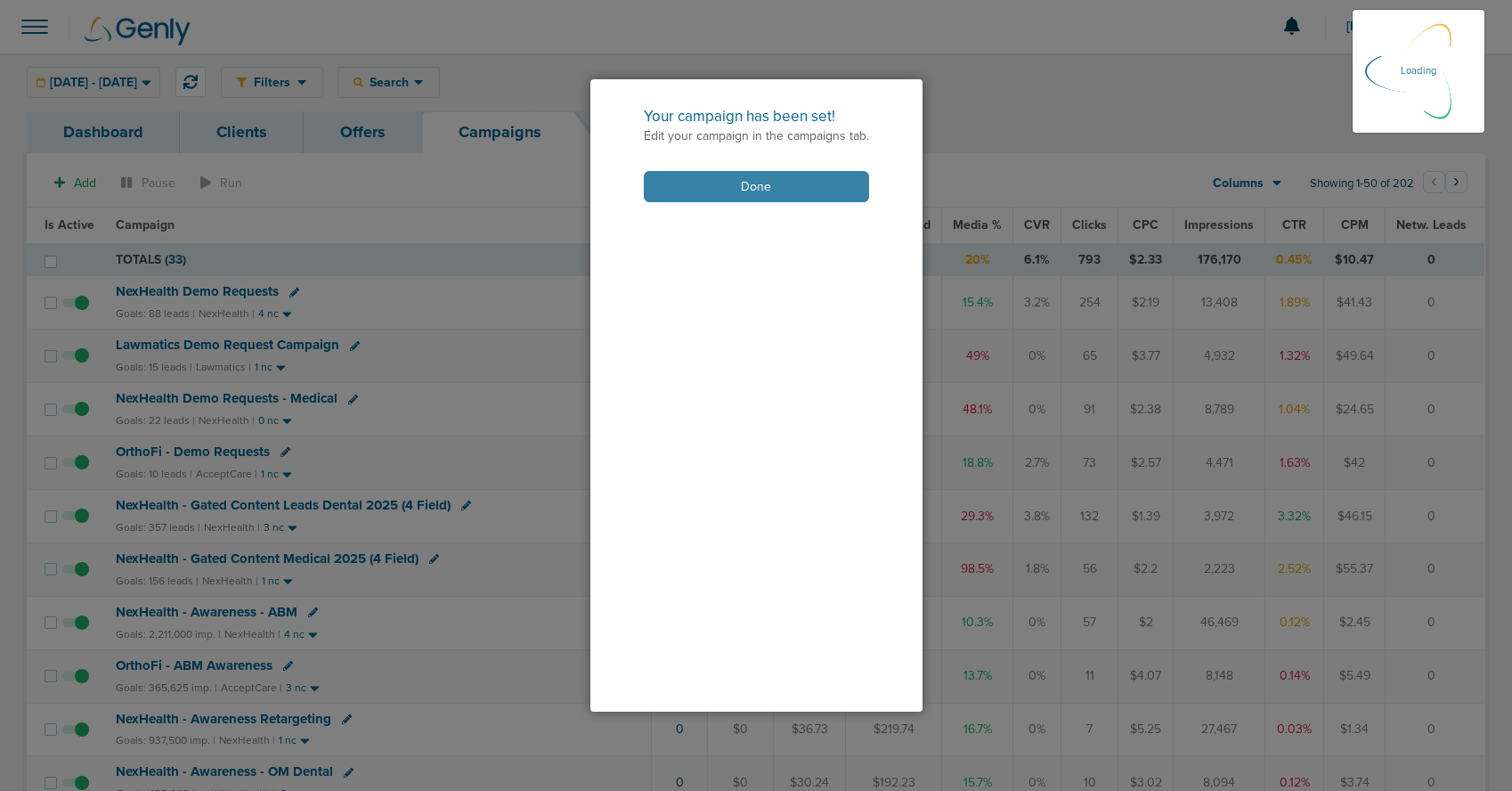
click at [707, 183] on button "Done" at bounding box center [756, 186] width 225 height 31
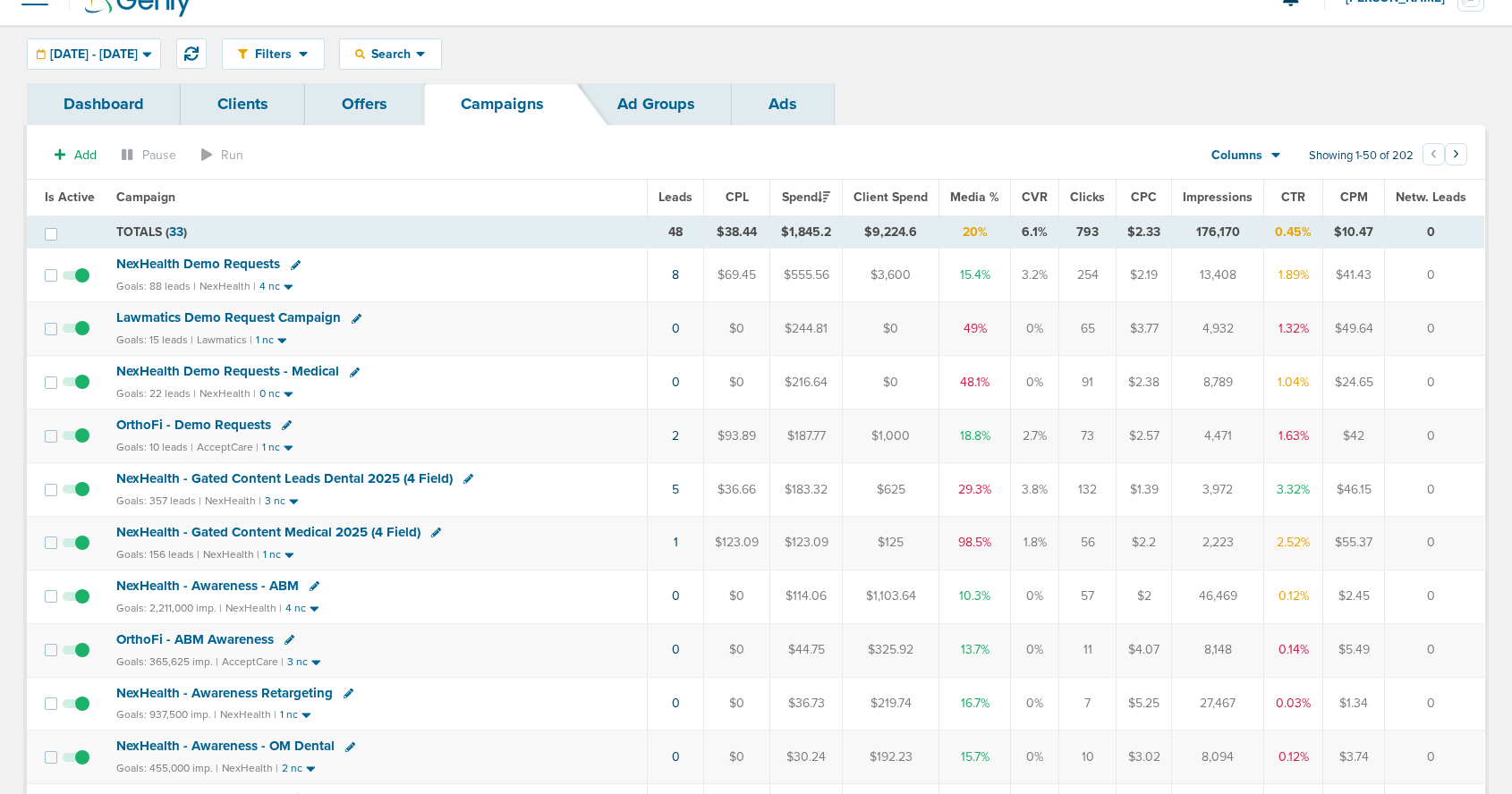
scroll to position [27, 0]
click at [278, 313] on span "Lawmatics Demo Request Campaign" at bounding box center [228, 319] width 224 height 16
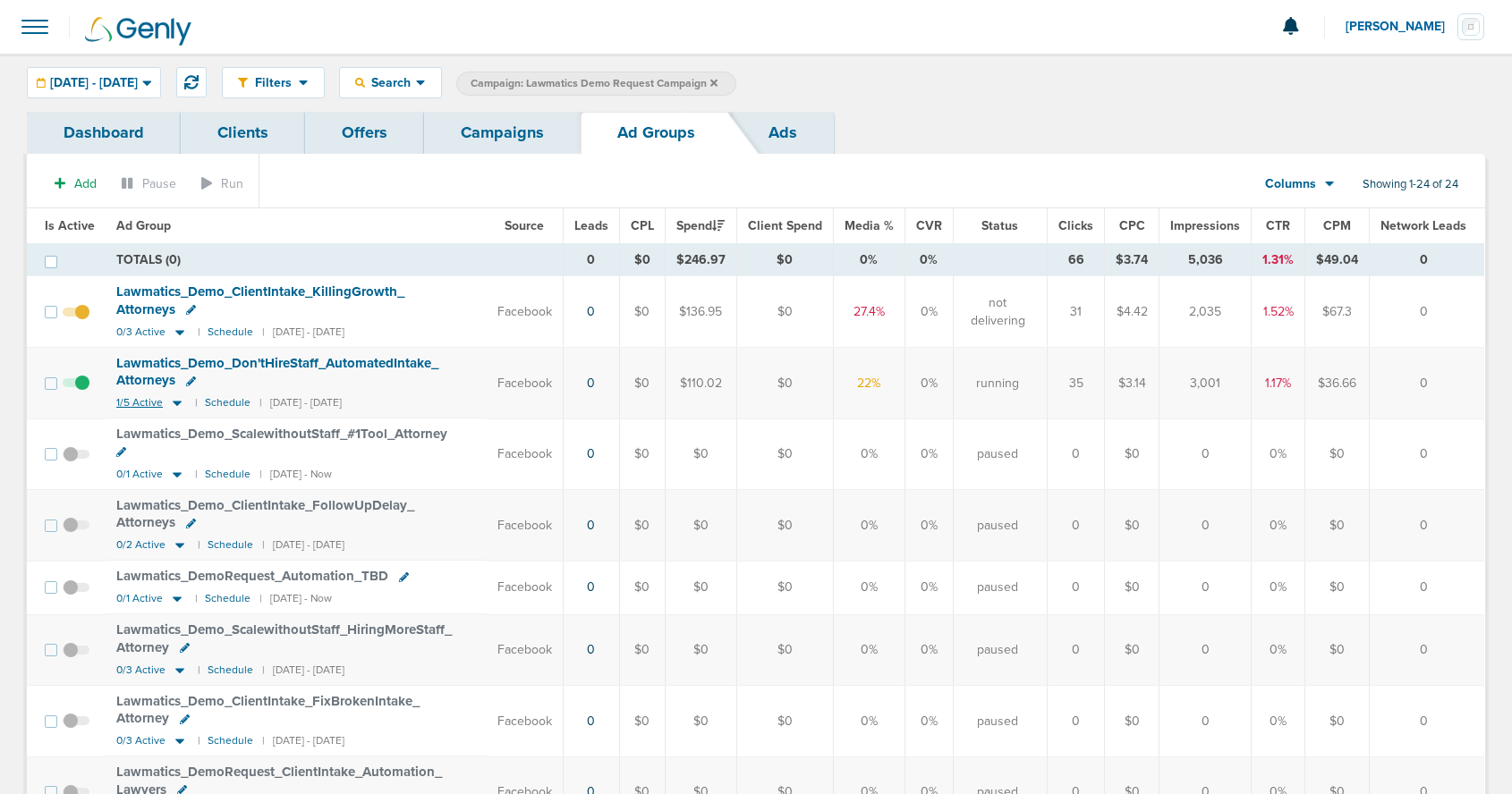
click at [173, 405] on icon at bounding box center [177, 402] width 18 height 15
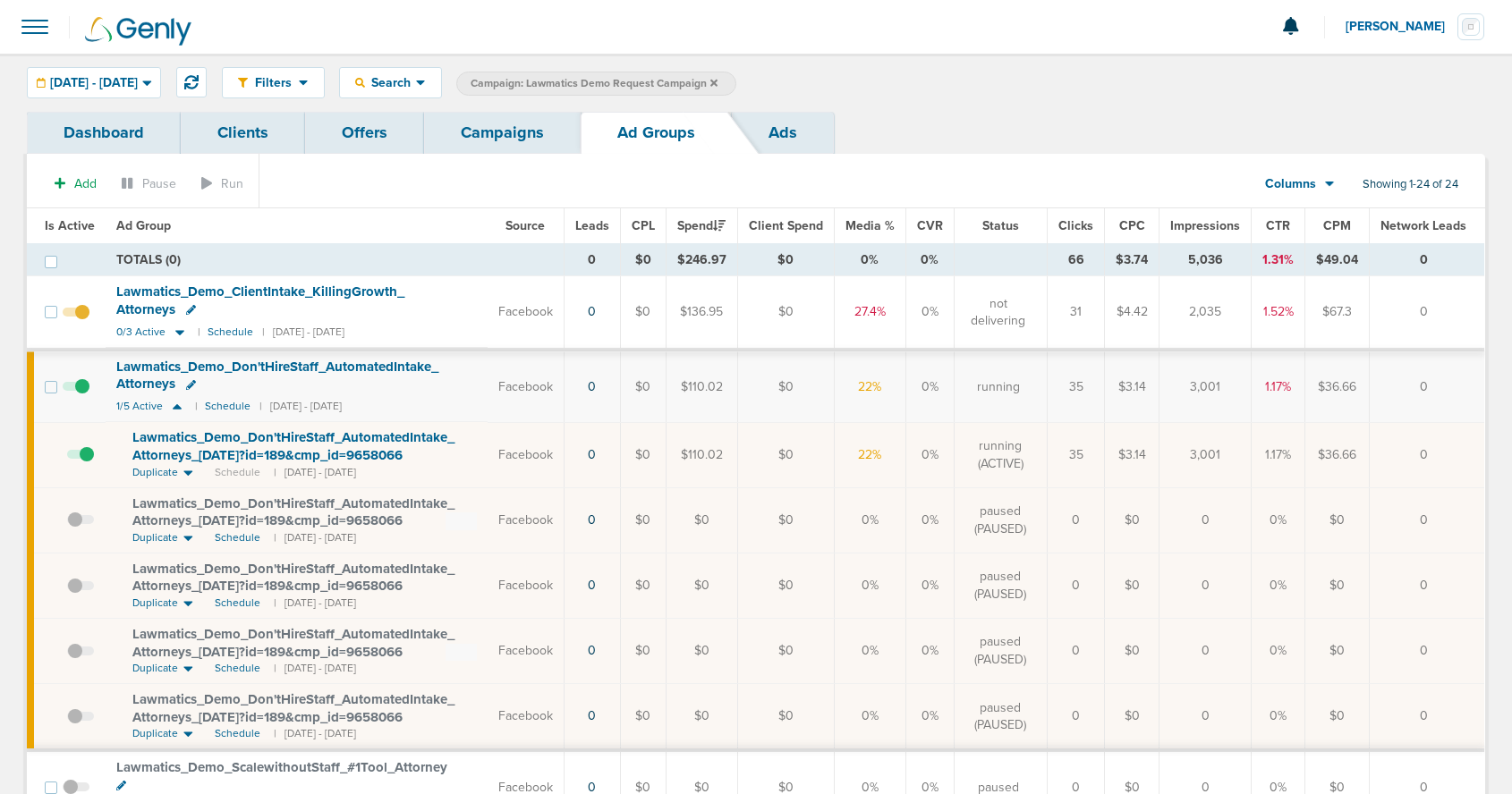
click at [34, 30] on span at bounding box center [34, 27] width 39 height 39
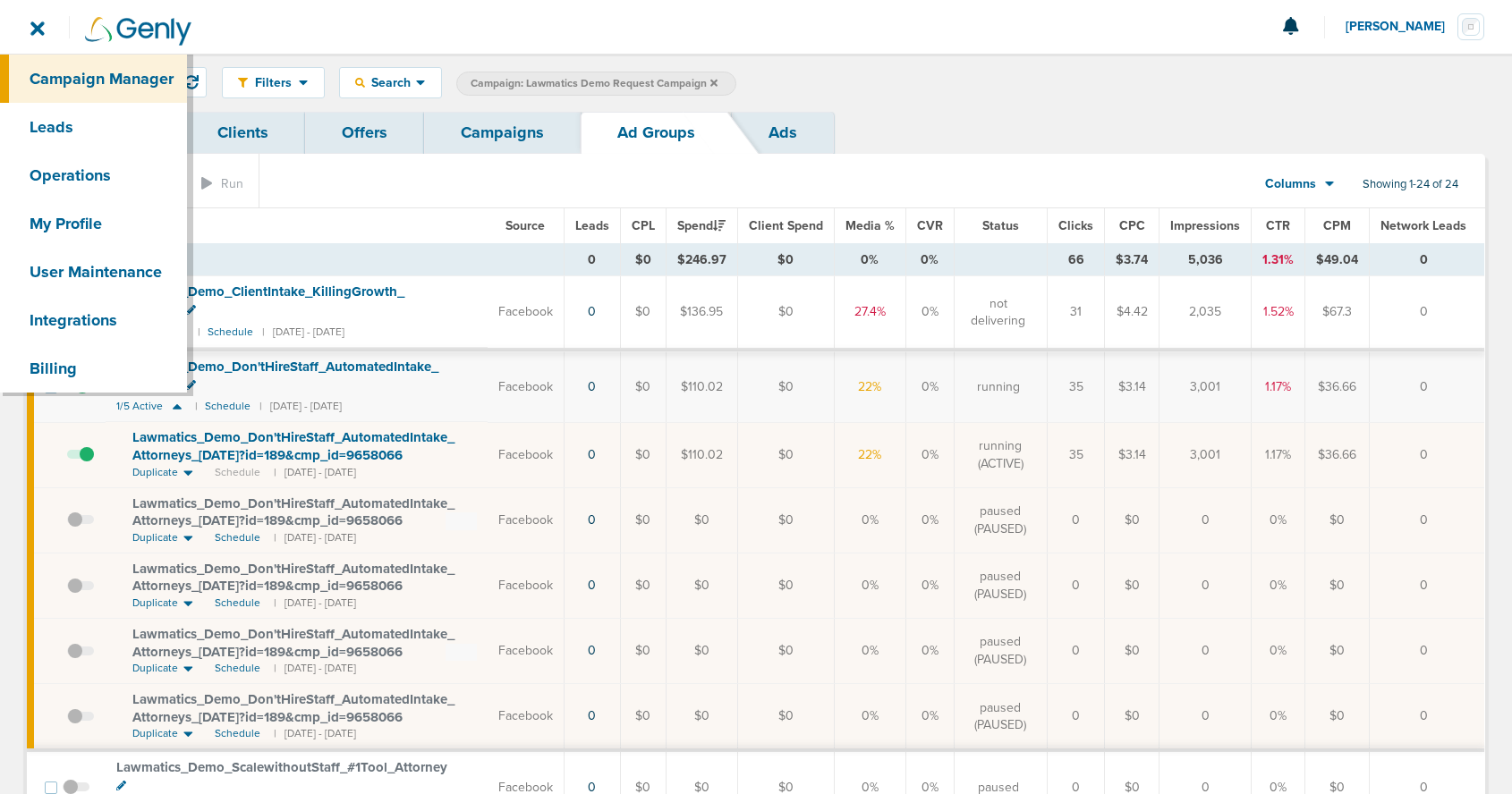
click at [1029, 48] on div at bounding box center [756, 27] width 1512 height 54
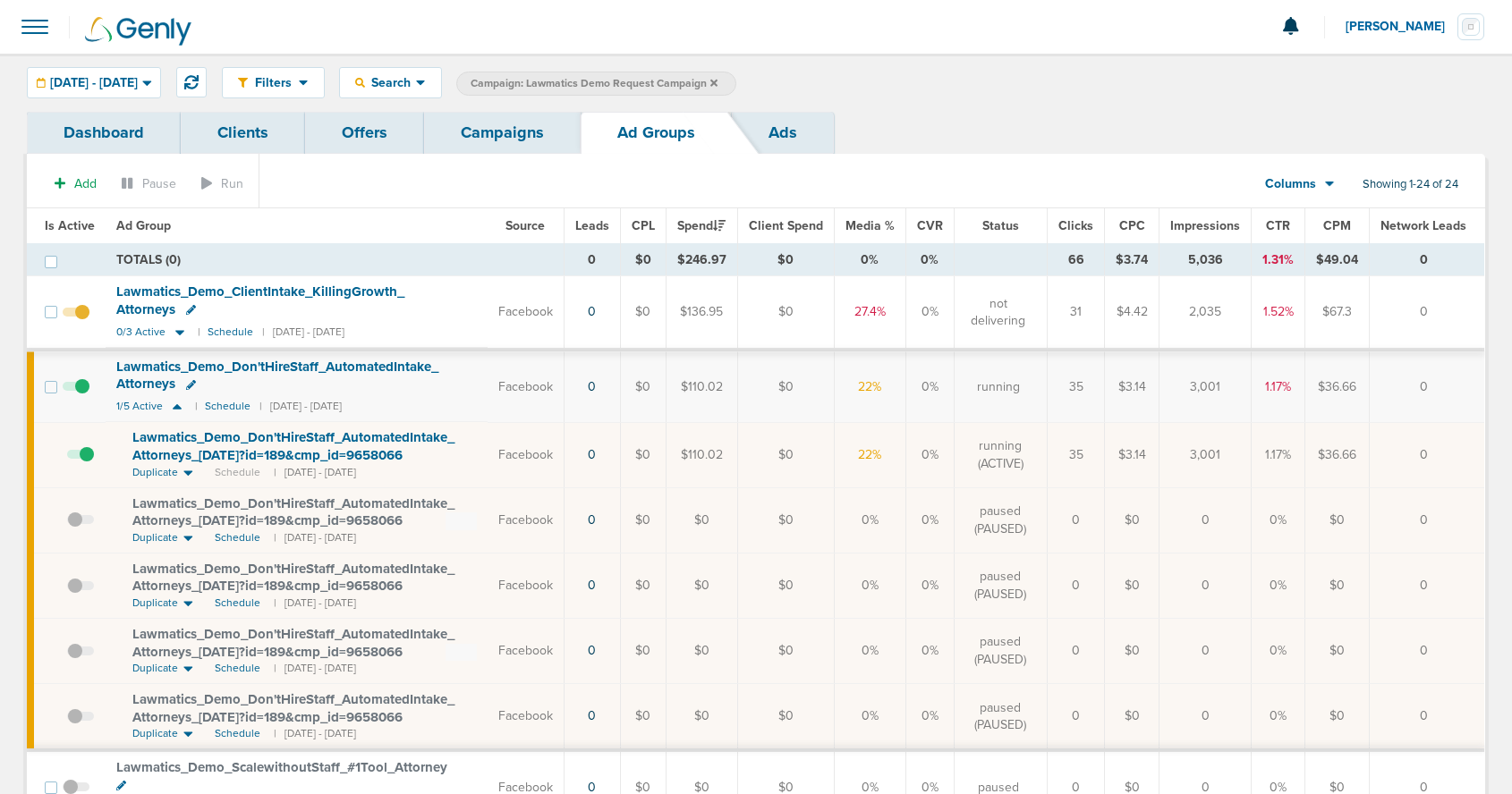
click at [529, 131] on link "Campaigns" at bounding box center [502, 133] width 157 height 42
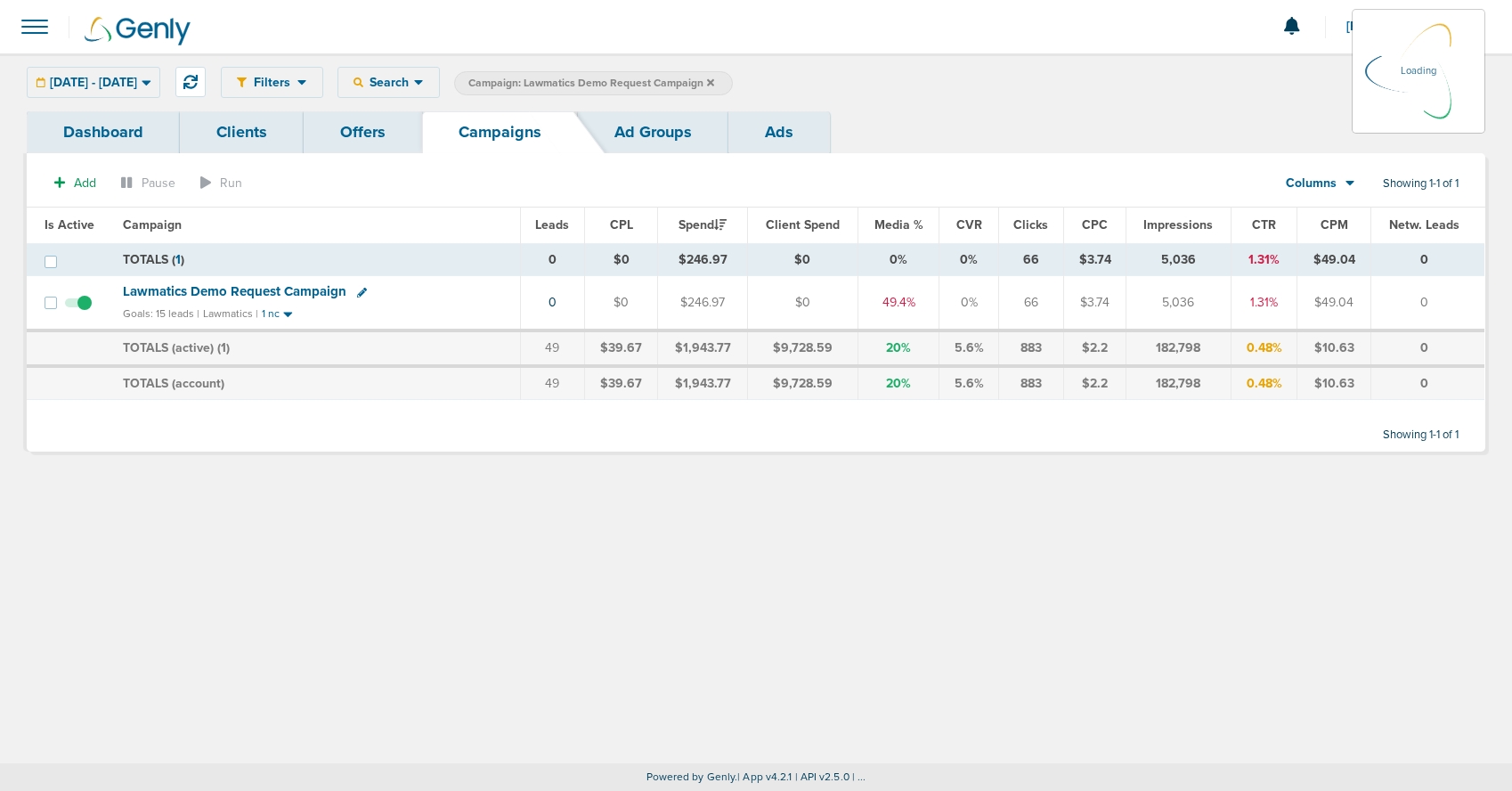
click at [714, 80] on icon at bounding box center [709, 82] width 7 height 11
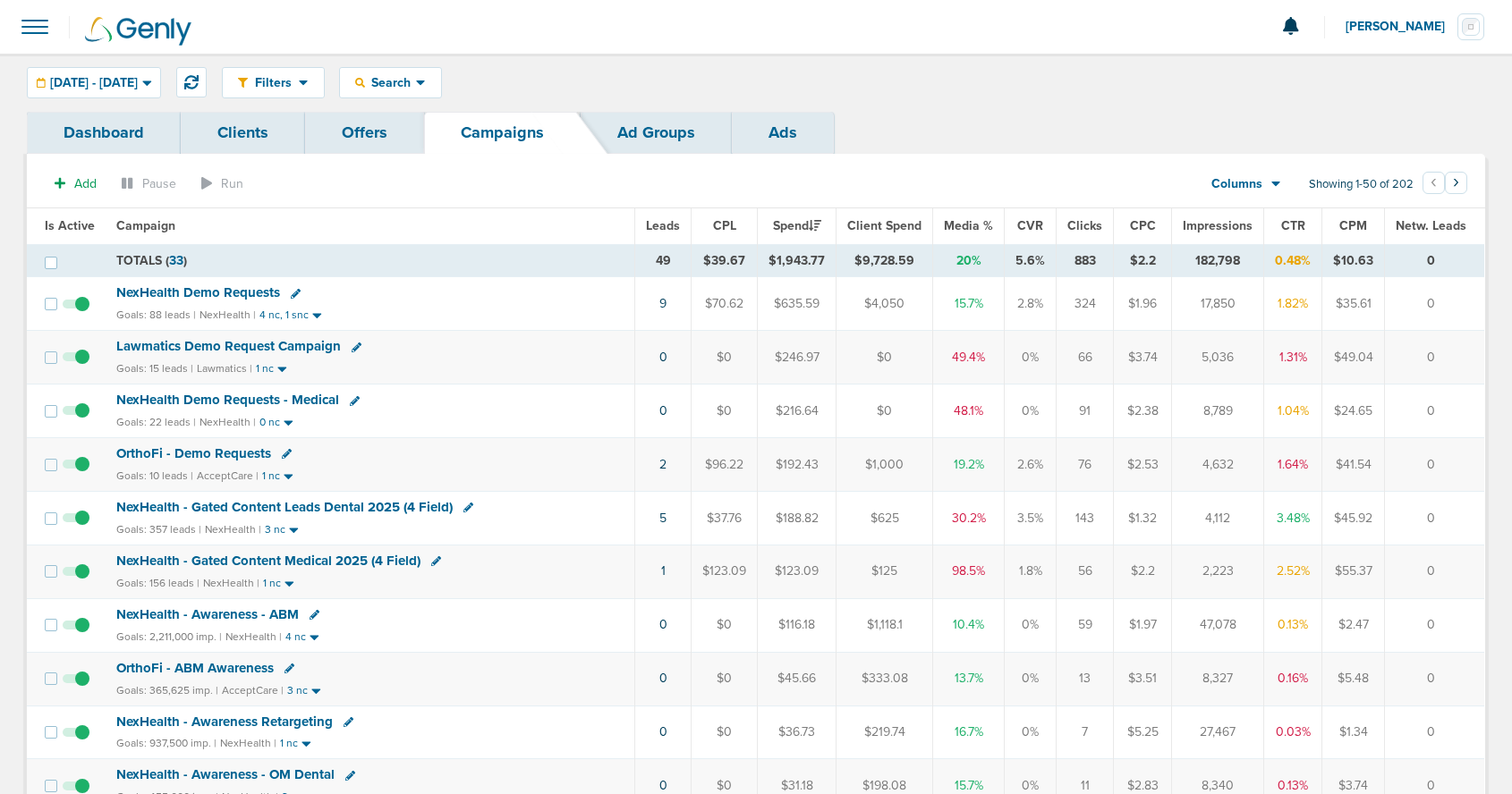
click at [1397, 21] on span "[PERSON_NAME]" at bounding box center [1402, 27] width 112 height 13
click at [1368, 75] on link "Sign Out" at bounding box center [1396, 77] width 179 height 23
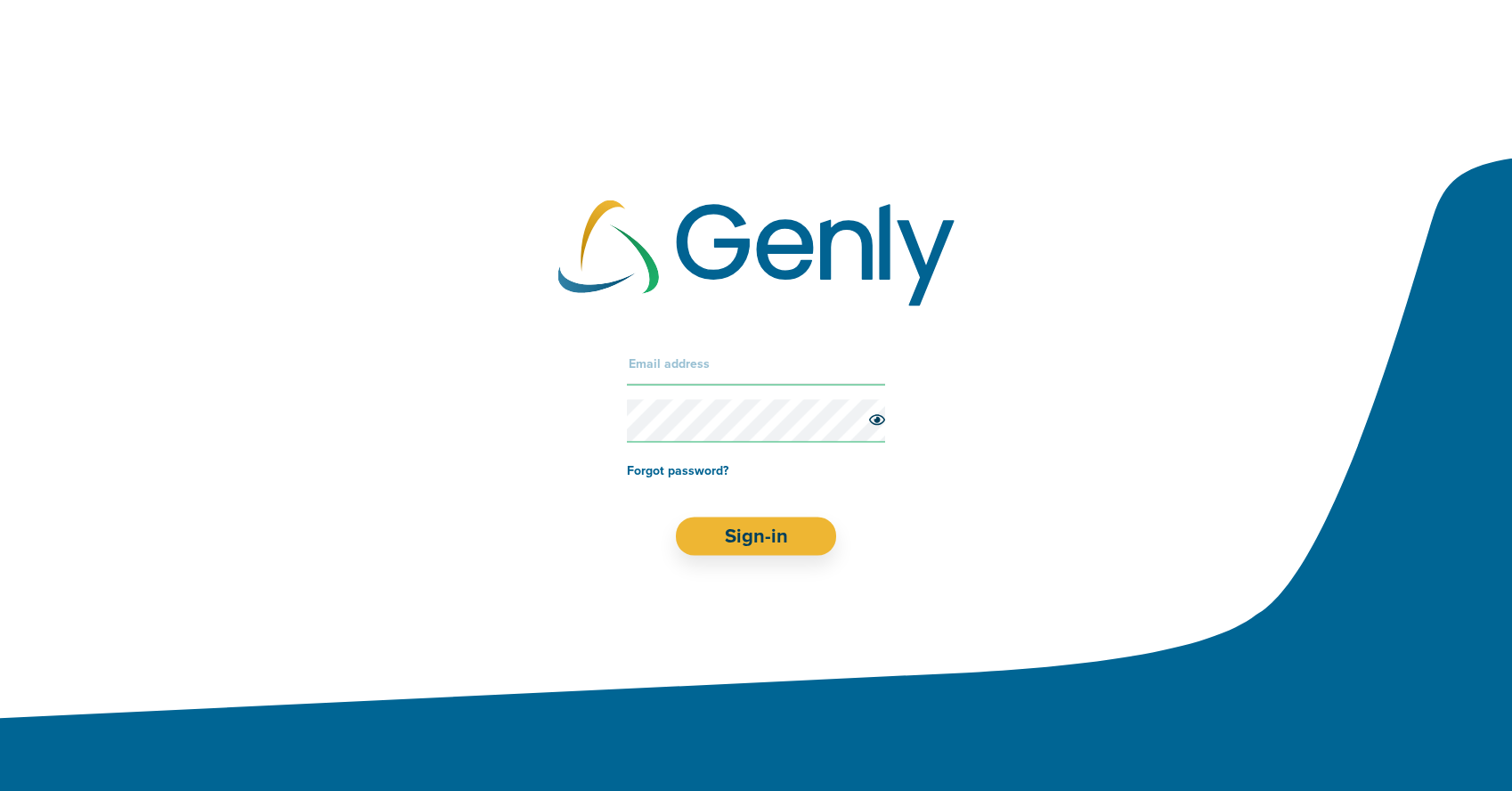
click at [720, 370] on input "text" at bounding box center [756, 365] width 258 height 43
click at [707, 365] on input "text" at bounding box center [756, 365] width 258 height 43
type input "kelsey+datadasher@genly.com"
click at [703, 544] on button "Sign-in" at bounding box center [756, 536] width 161 height 38
